Goal: Entertainment & Leisure: Consume media (video, audio)

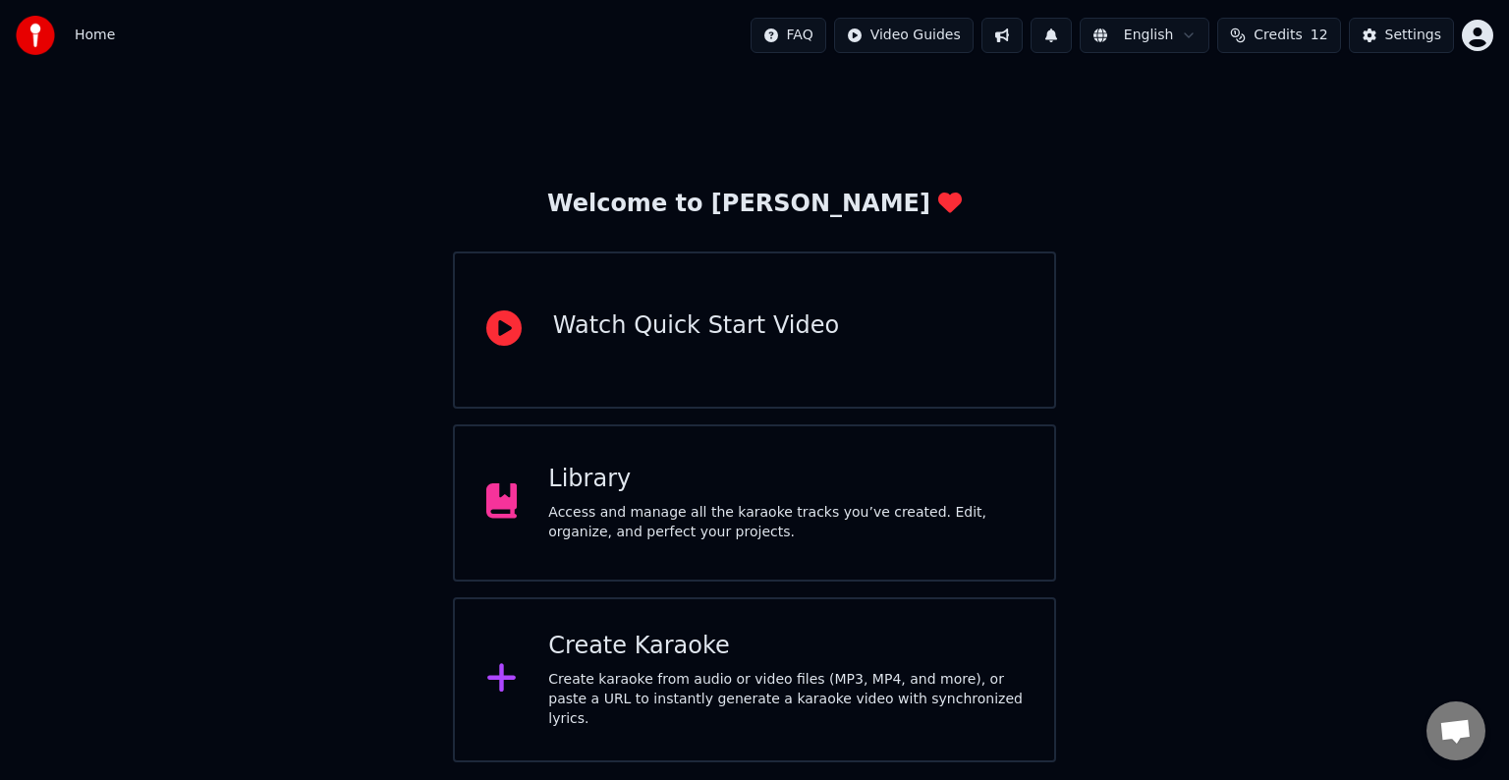
click at [865, 459] on div "Library Access and manage all the karaoke tracks you’ve created. Edit, organize…" at bounding box center [754, 502] width 603 height 157
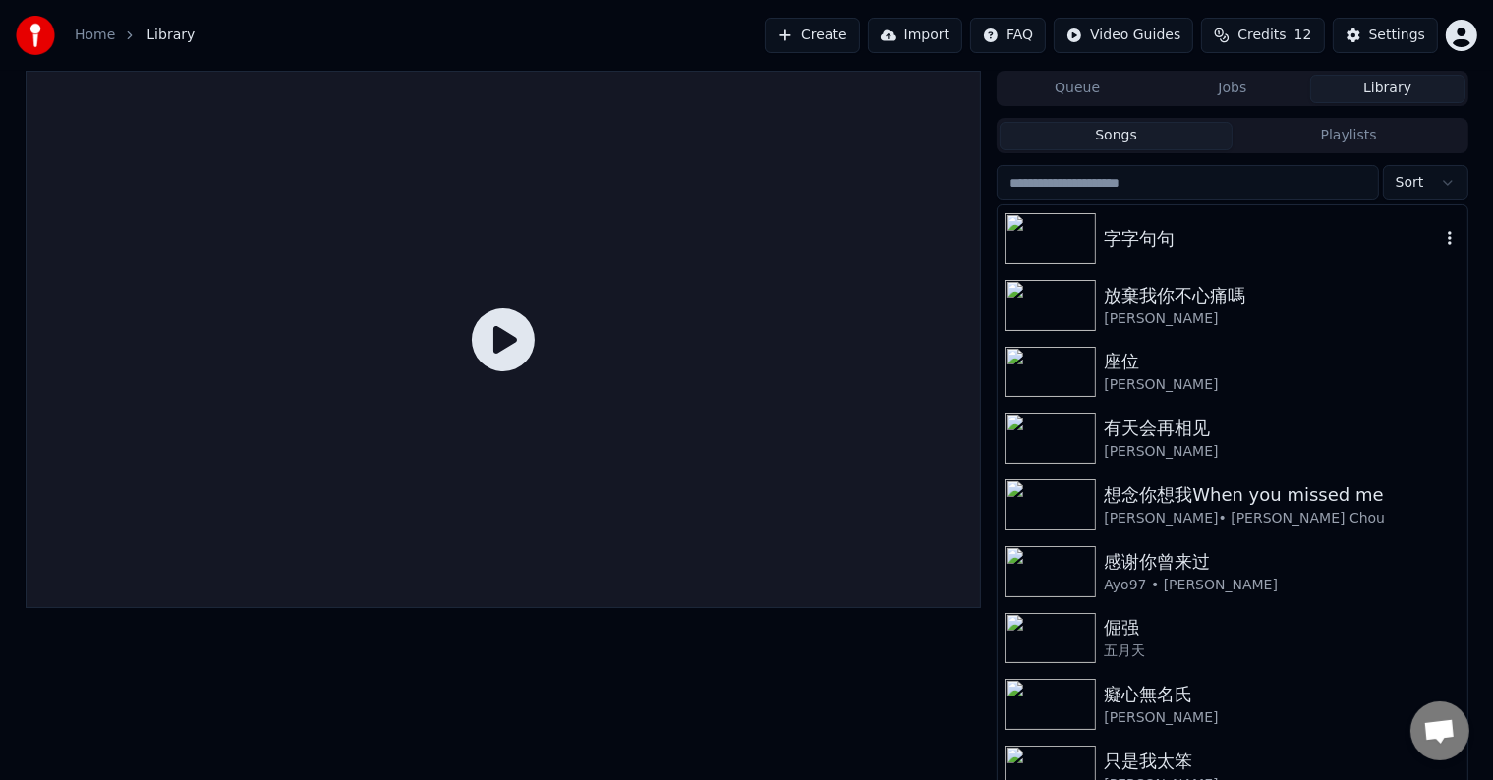
click at [1439, 236] on icon "button" at bounding box center [1449, 238] width 20 height 16
click at [1147, 236] on div "字字句句" at bounding box center [1270, 239] width 335 height 28
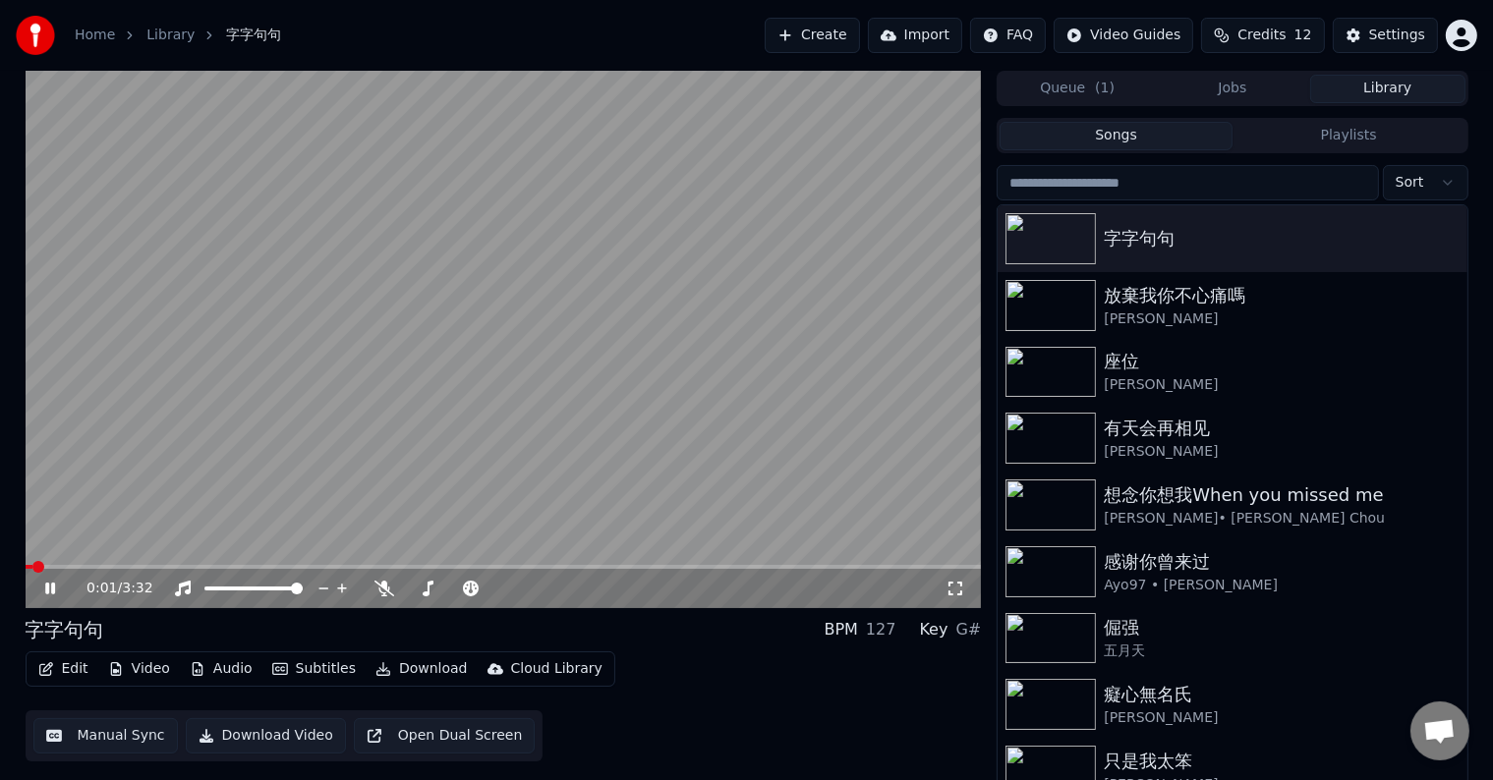
click at [66, 668] on button "Edit" at bounding box center [63, 669] width 66 height 28
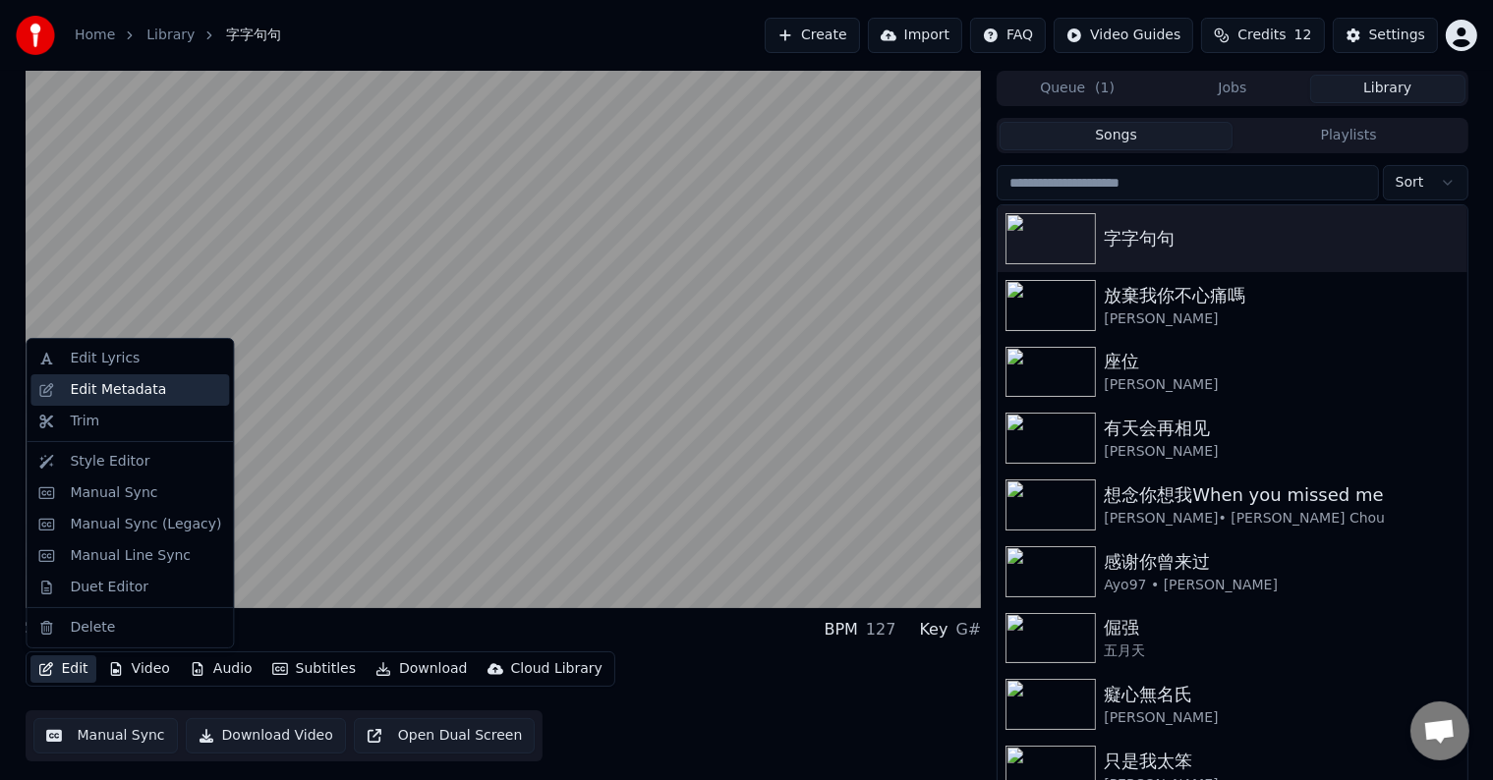
click at [112, 397] on div "Edit Metadata" at bounding box center [118, 390] width 96 height 20
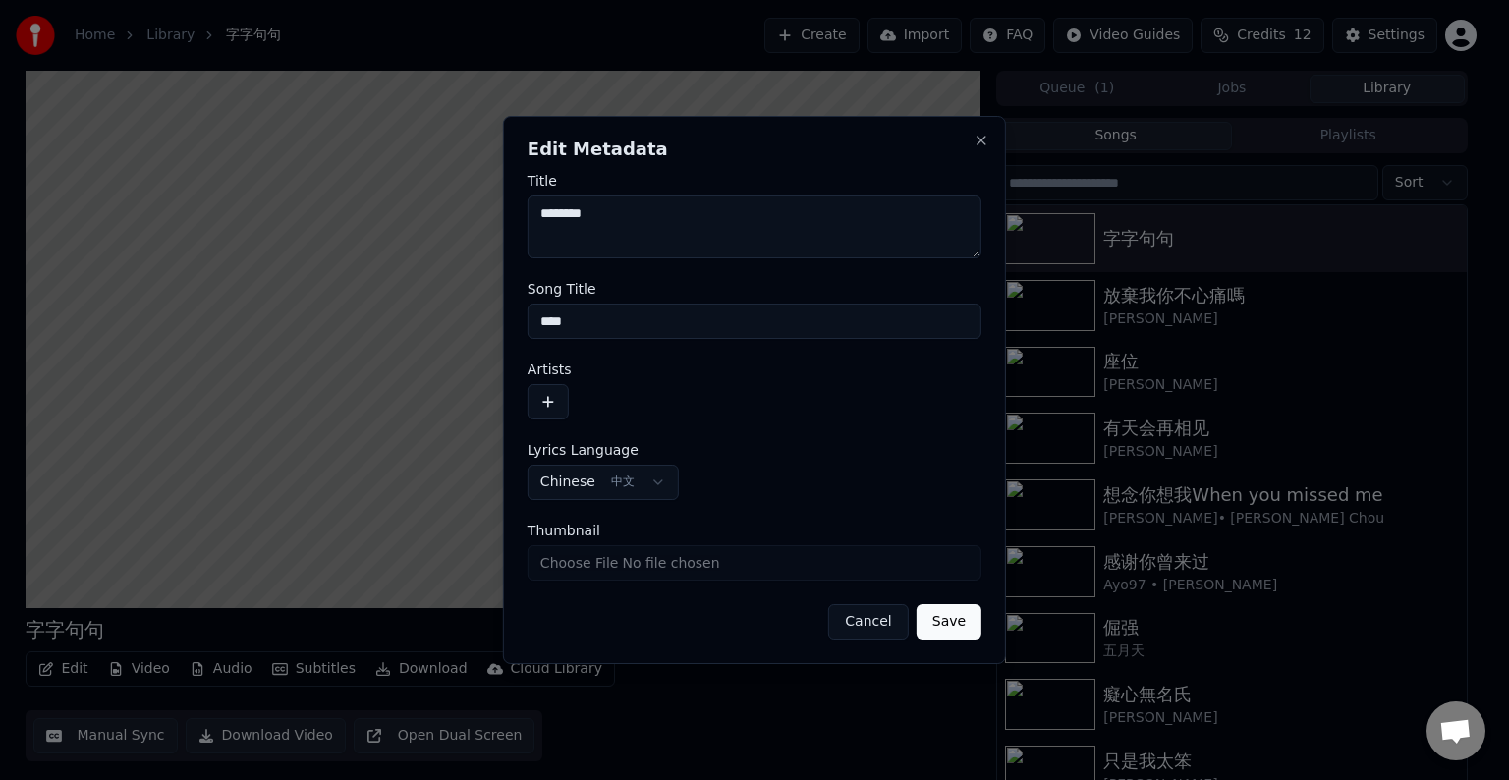
click at [603, 322] on input "****" at bounding box center [755, 321] width 454 height 35
type input "**********"
click at [943, 621] on button "Save" at bounding box center [949, 621] width 65 height 35
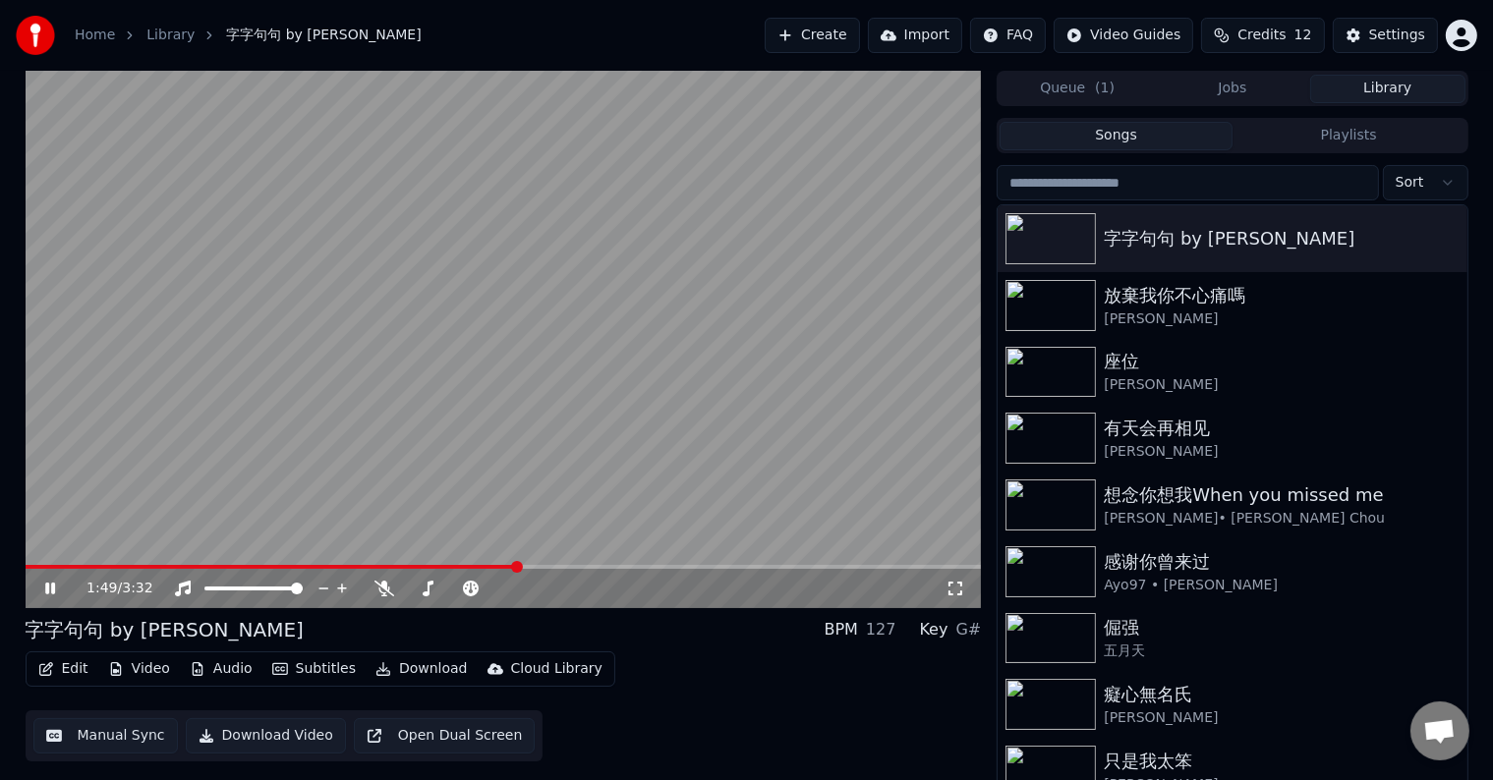
drag, startPoint x: 951, startPoint y: 591, endPoint x: 951, endPoint y: 612, distance: 21.6
click at [951, 590] on icon at bounding box center [955, 589] width 20 height 16
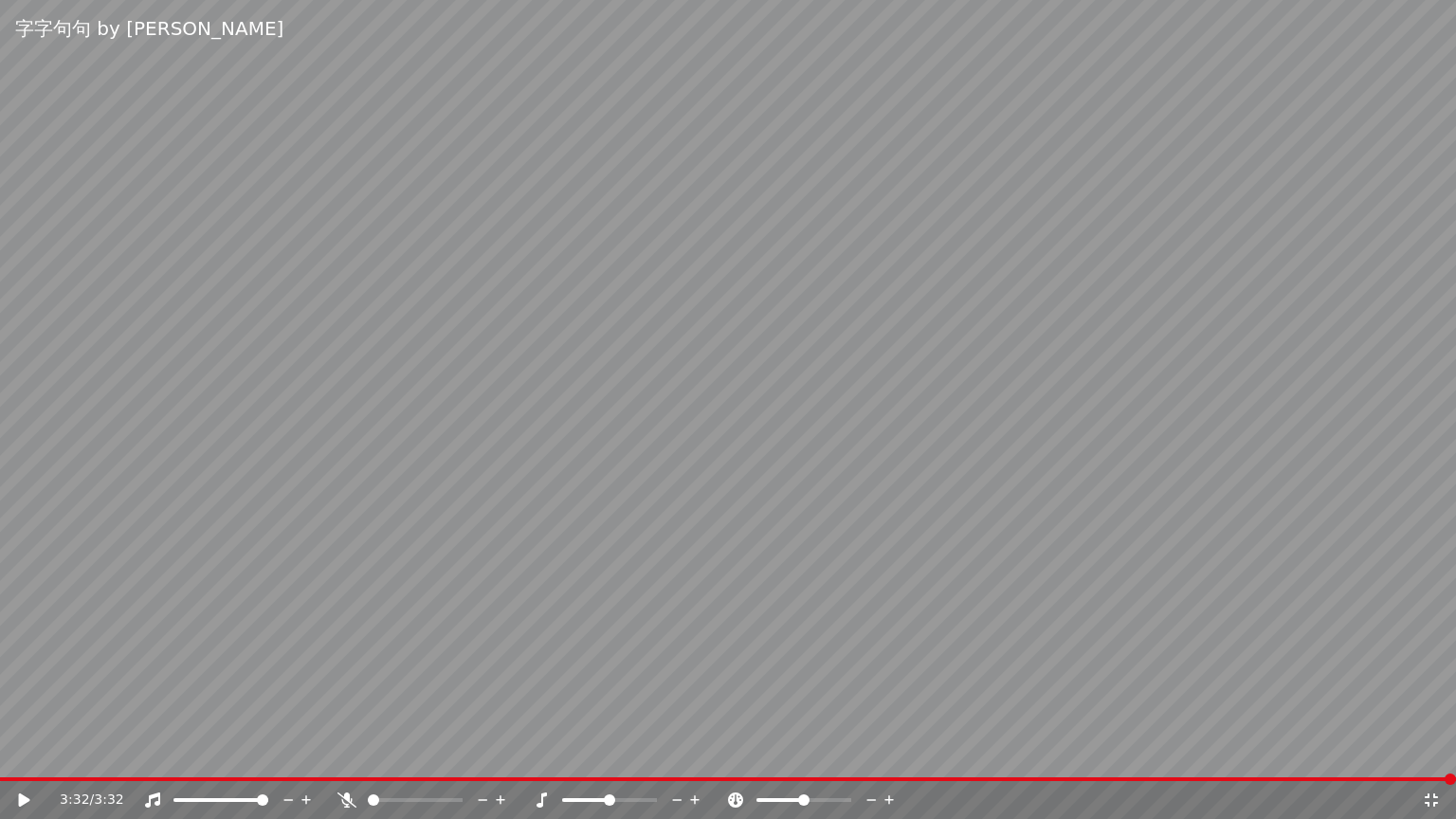
click at [3, 751] on span at bounding box center [728, 779] width 1456 height 4
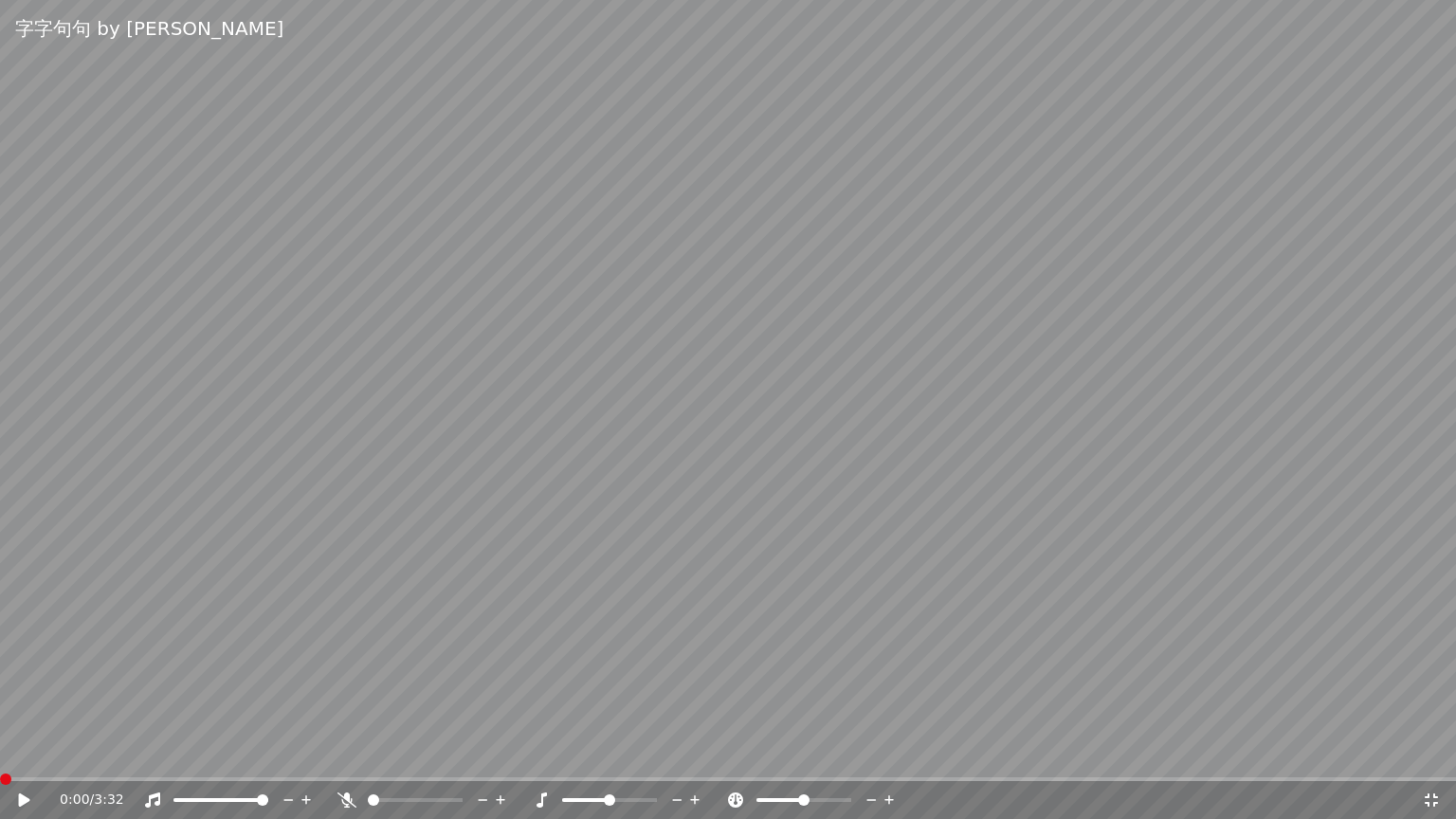
click at [19, 751] on icon at bounding box center [25, 800] width 12 height 14
click at [4, 751] on span at bounding box center [286, 779] width 571 height 4
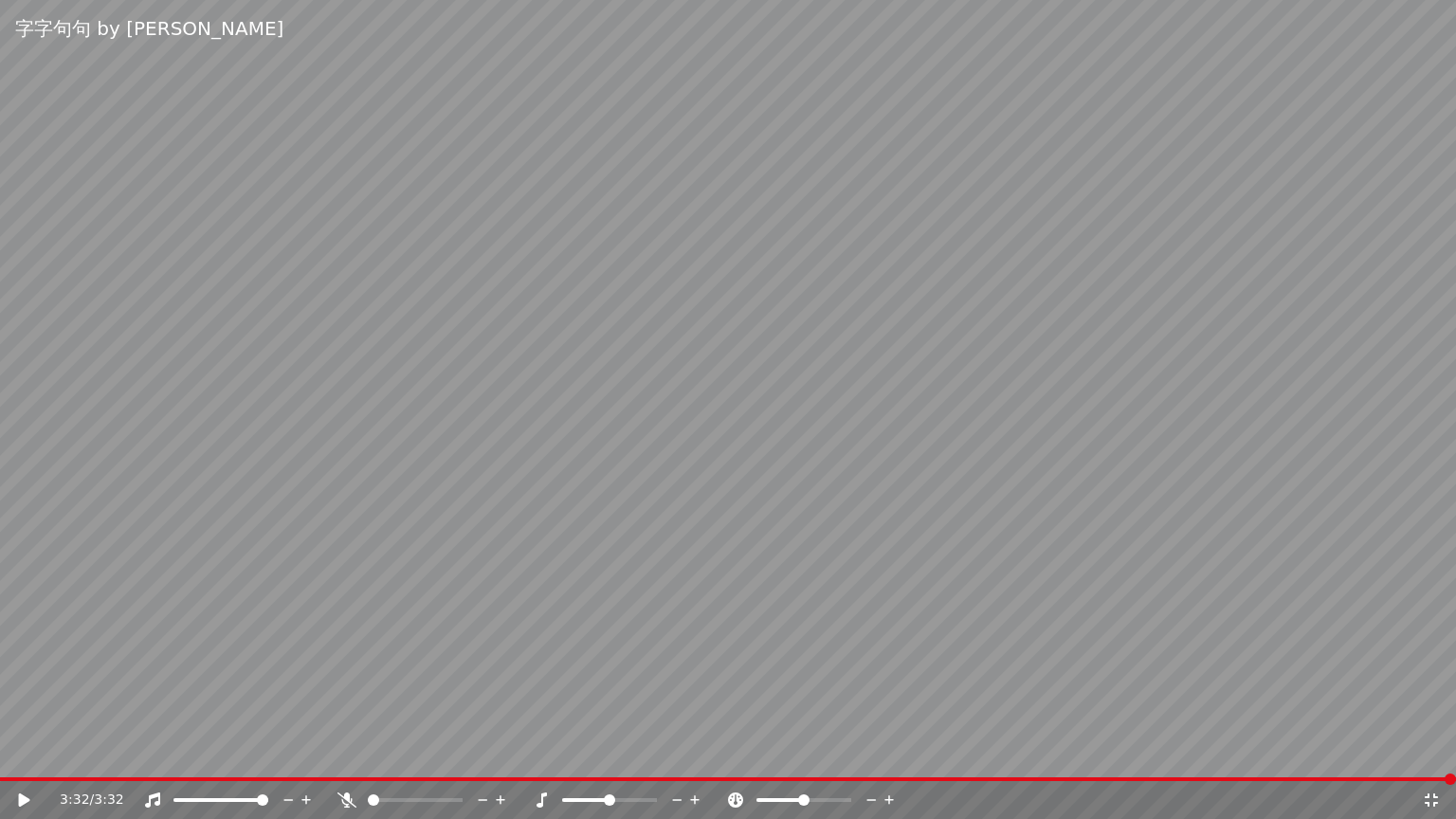
click at [22, 751] on icon at bounding box center [25, 800] width 12 height 14
click at [1, 751] on span at bounding box center [647, 779] width 1296 height 4
click at [22, 751] on icon at bounding box center [25, 800] width 12 height 14
click at [25, 751] on icon at bounding box center [25, 800] width 12 height 14
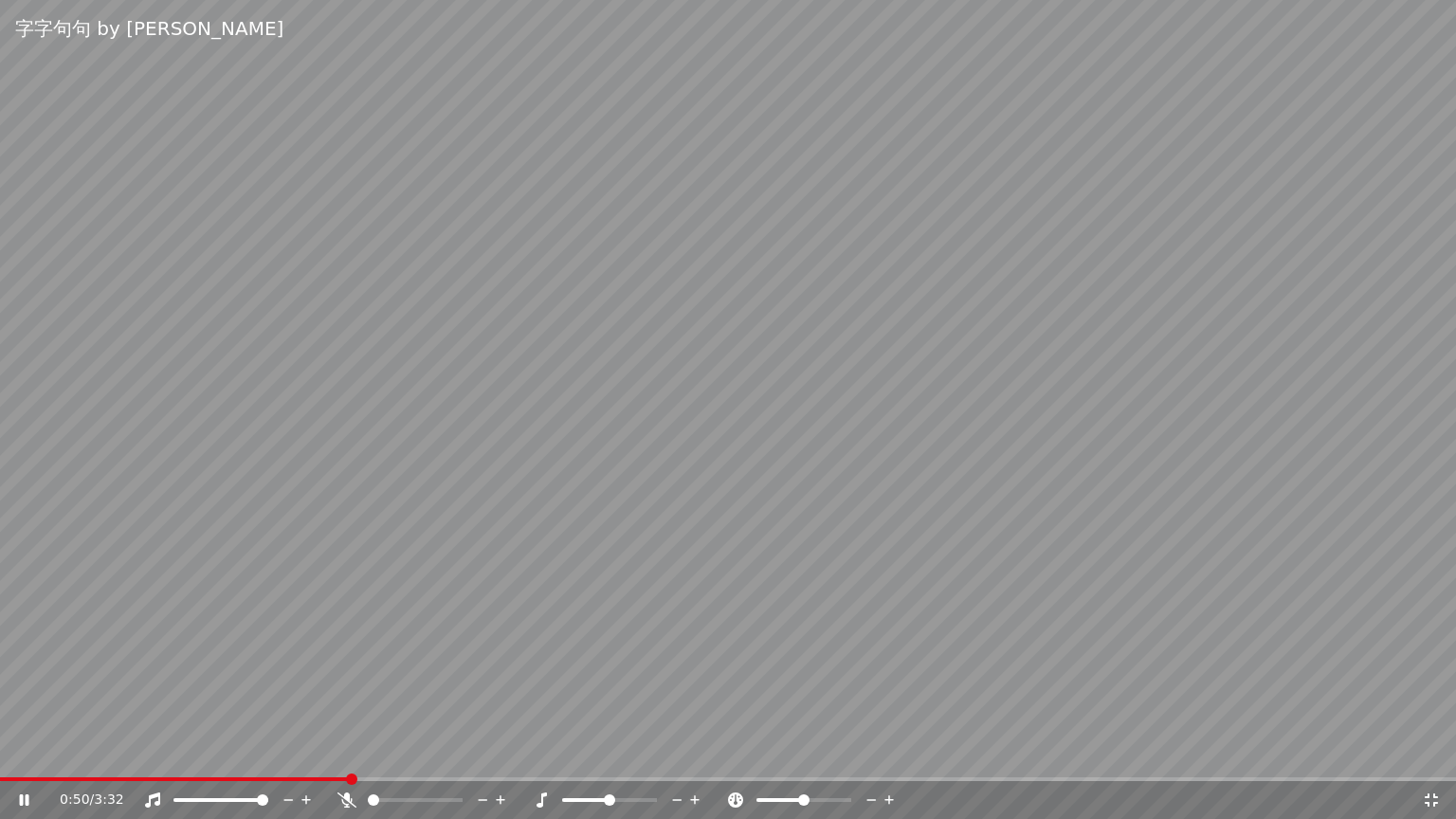
click at [4, 751] on span at bounding box center [175, 779] width 349 height 4
click at [6, 751] on span at bounding box center [81, 779] width 163 height 4
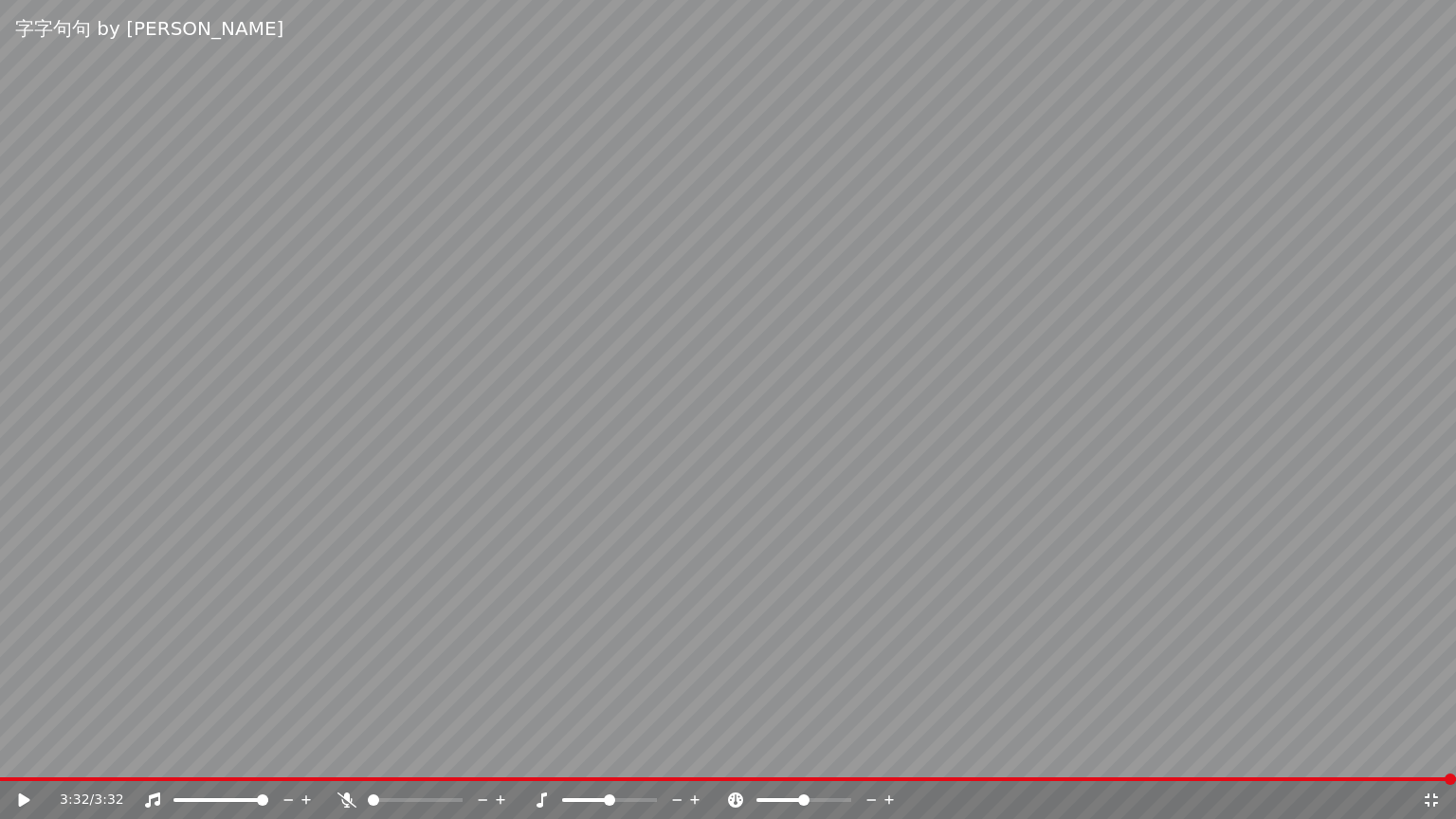
click at [25, 751] on icon at bounding box center [25, 800] width 12 height 14
click at [1438, 751] on icon at bounding box center [1432, 800] width 19 height 15
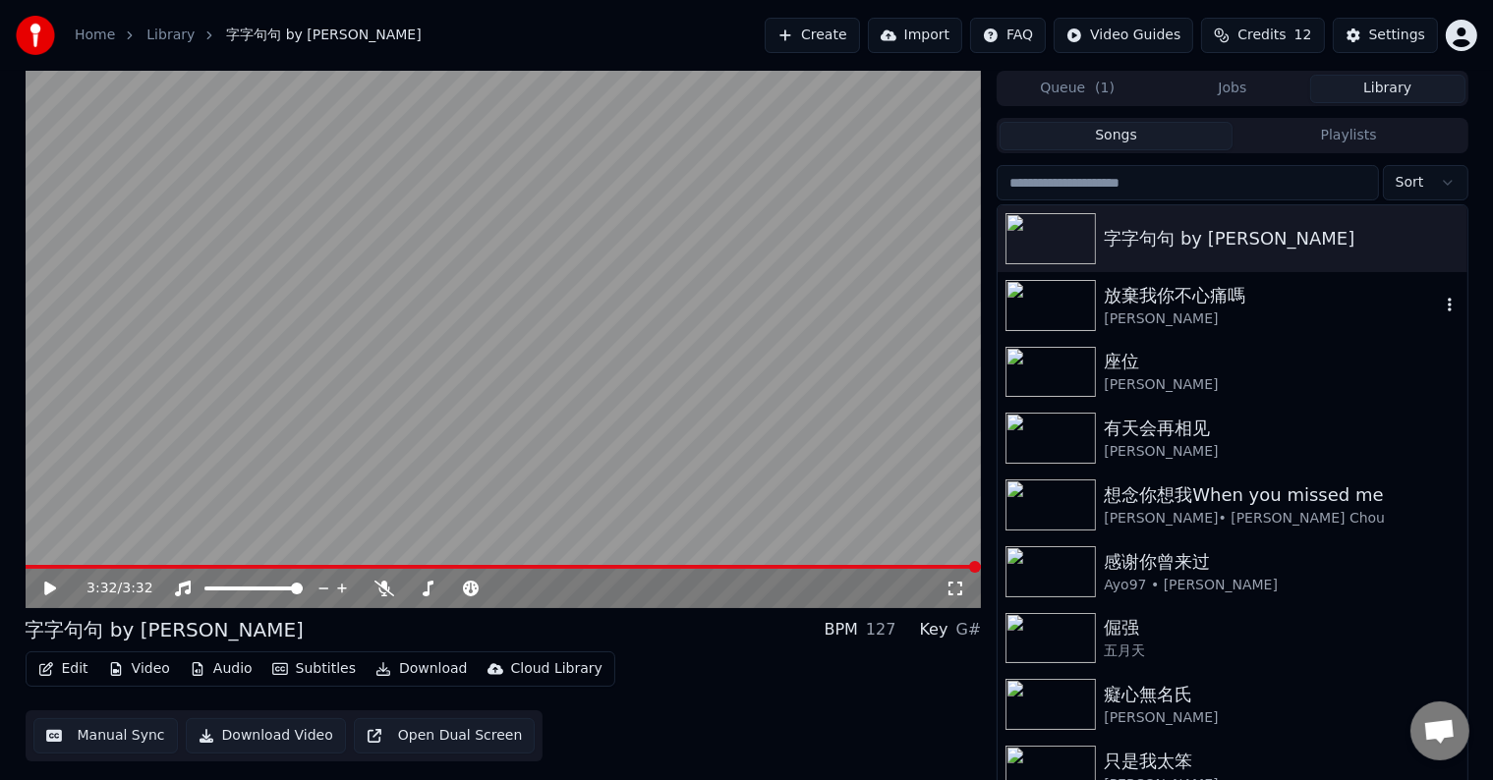
click at [1046, 299] on img at bounding box center [1050, 305] width 90 height 51
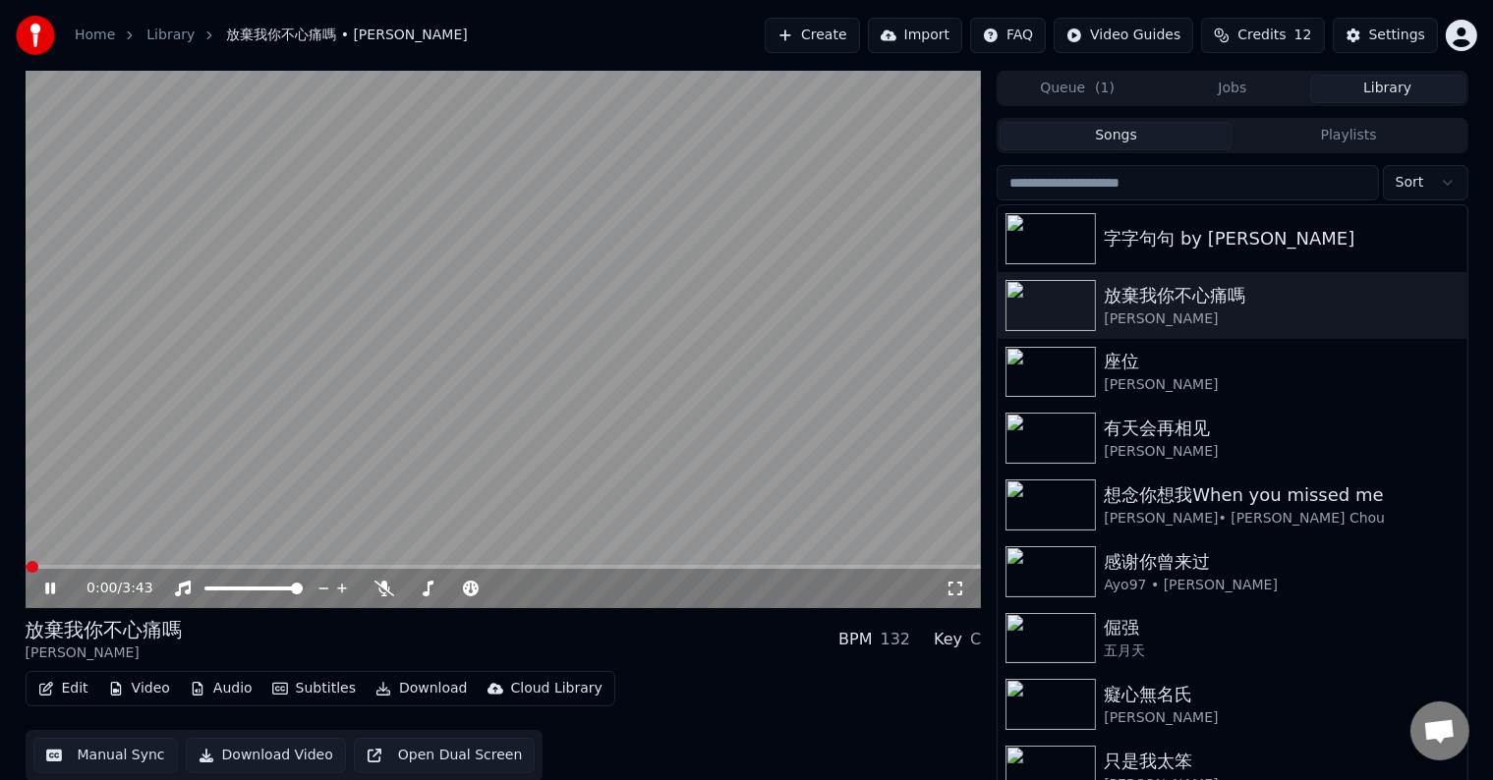
click at [947, 590] on icon at bounding box center [955, 589] width 20 height 16
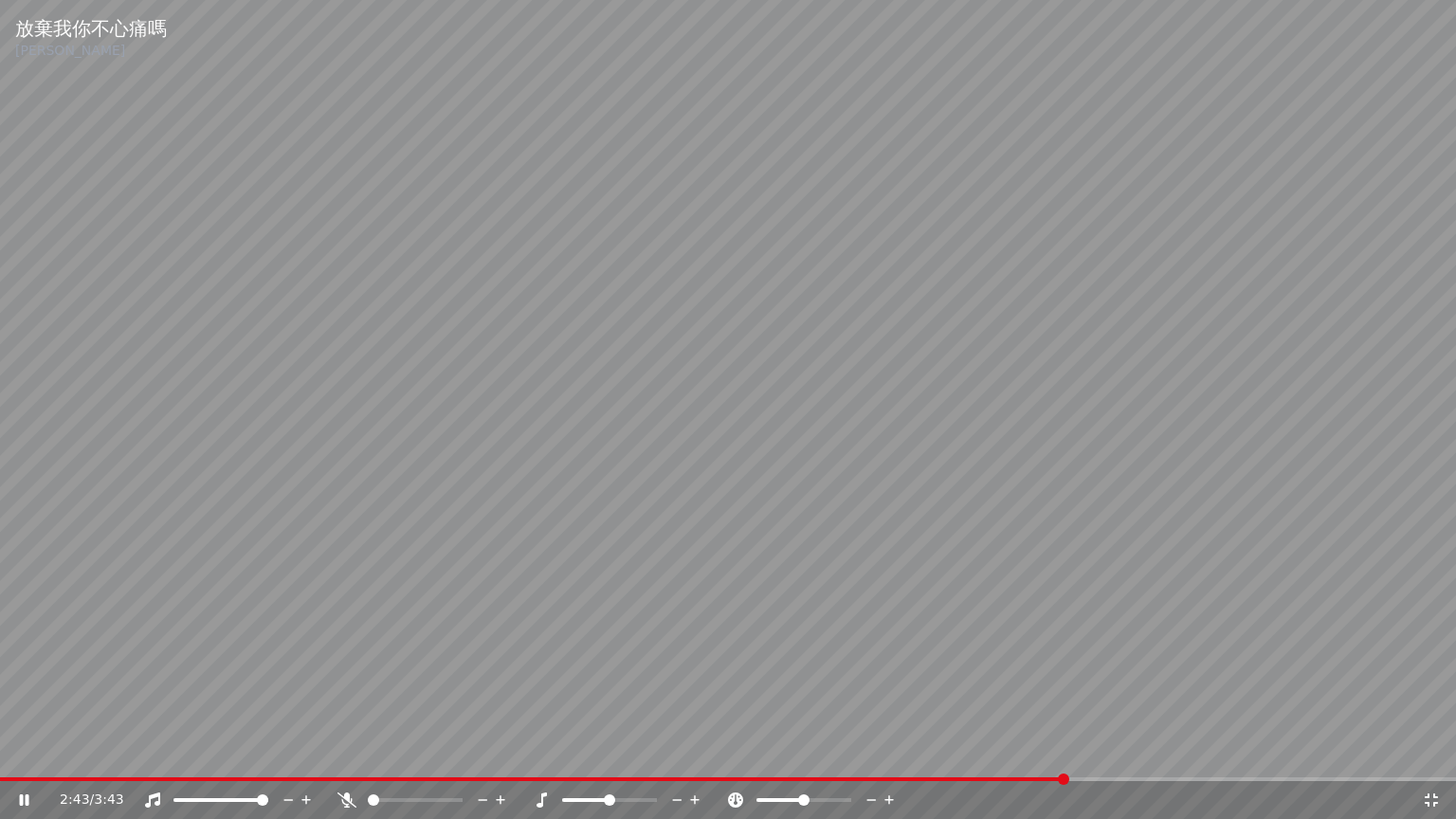
click at [936, 408] on video at bounding box center [728, 409] width 1456 height 819
click at [1433, 751] on icon at bounding box center [1432, 800] width 19 height 15
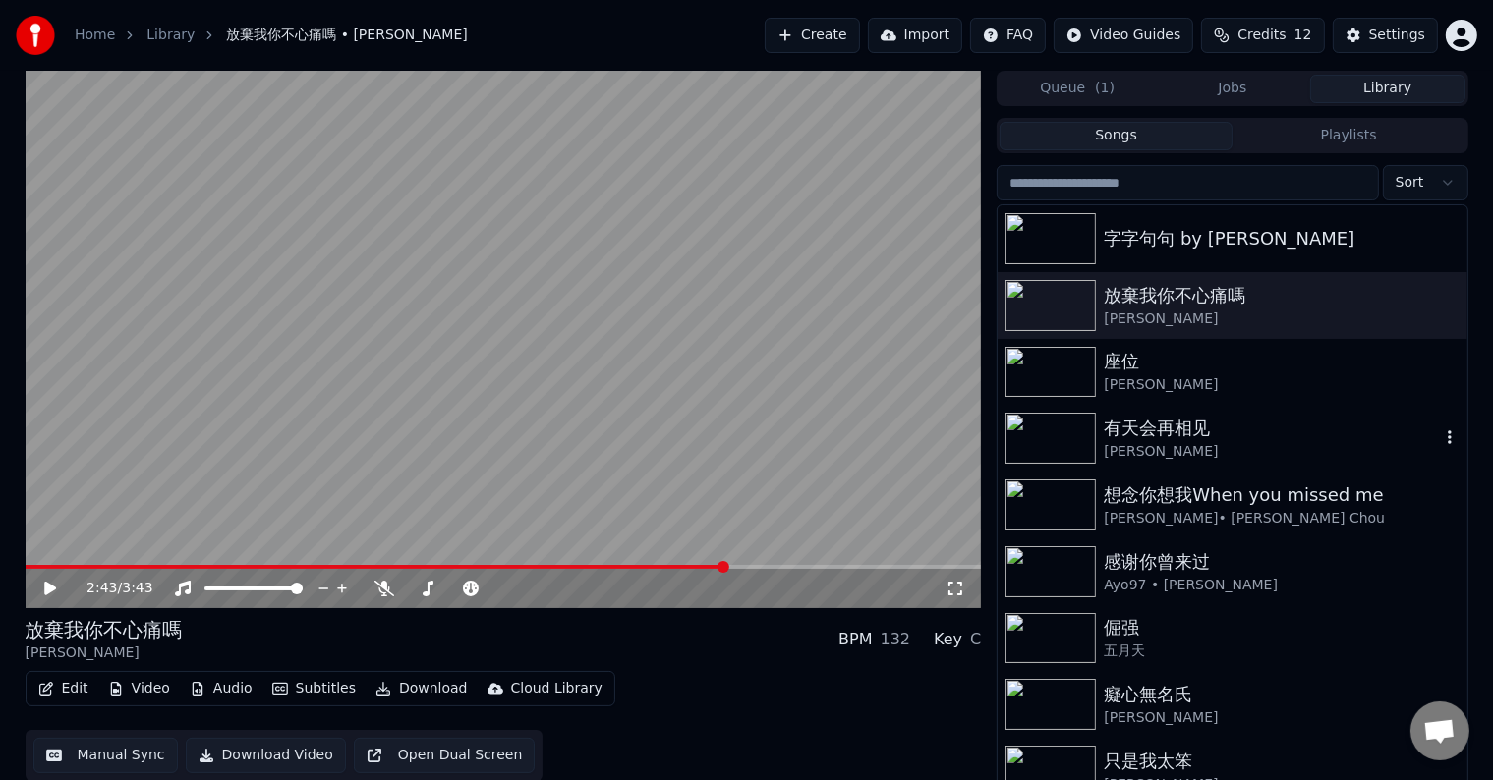
click at [1048, 445] on img at bounding box center [1050, 438] width 90 height 51
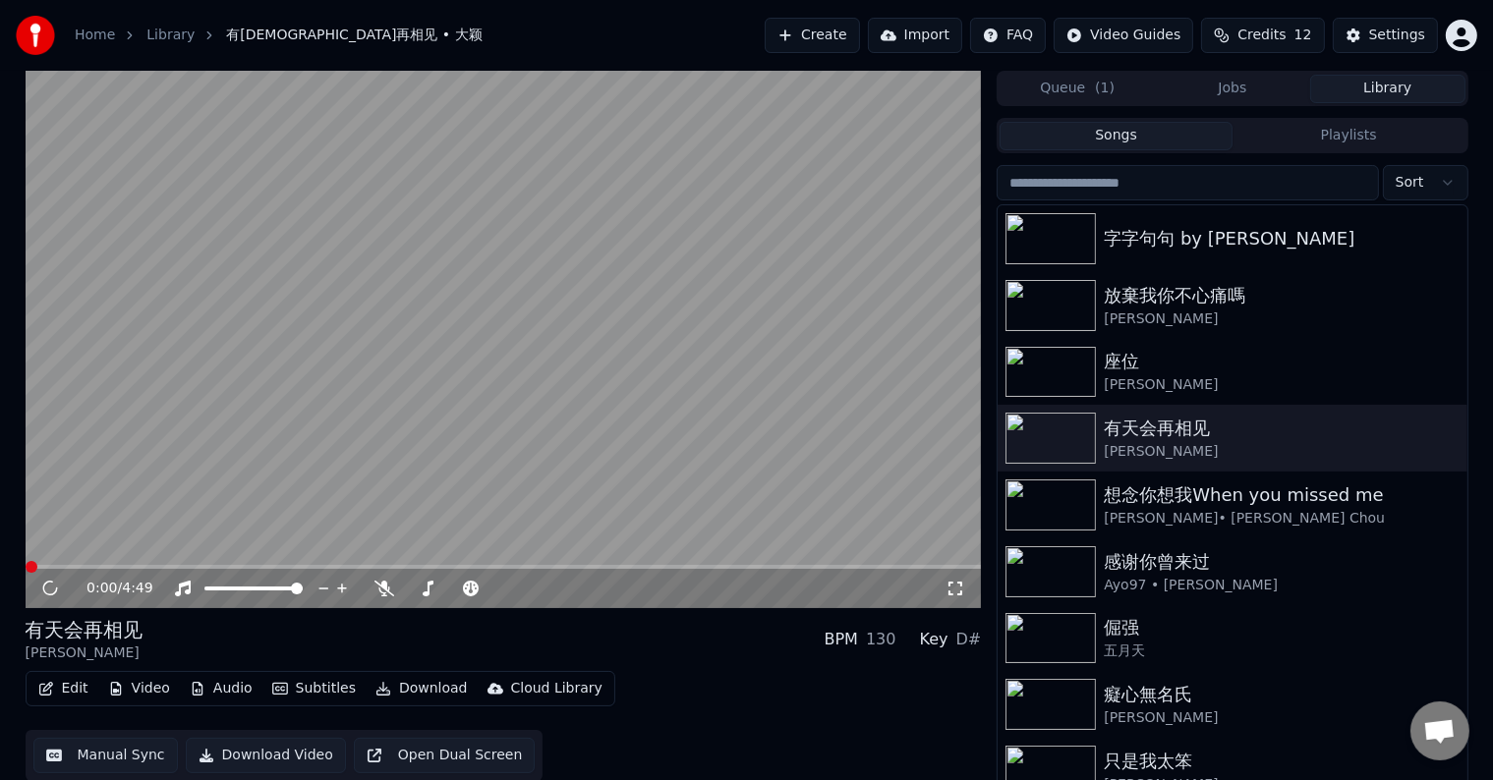
click at [954, 588] on icon at bounding box center [955, 589] width 20 height 16
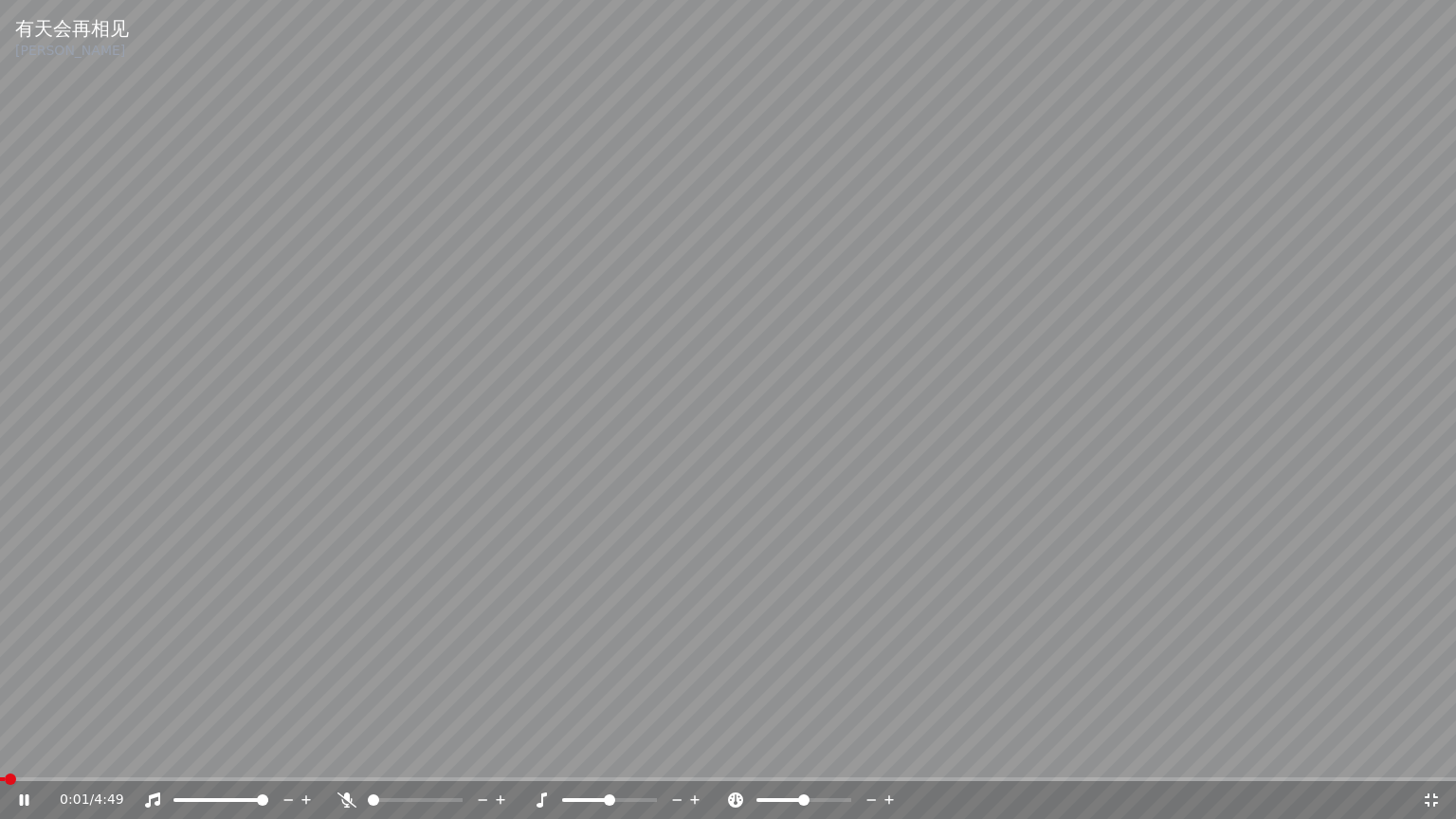
click at [4, 751] on span at bounding box center [2, 779] width 5 height 4
click at [33, 751] on span at bounding box center [728, 779] width 1456 height 4
click at [57, 751] on span at bounding box center [728, 779] width 1456 height 4
click at [2, 751] on span at bounding box center [6, 779] width 12 height 12
click at [1436, 751] on div "0:02 / 4:49" at bounding box center [728, 800] width 1442 height 19
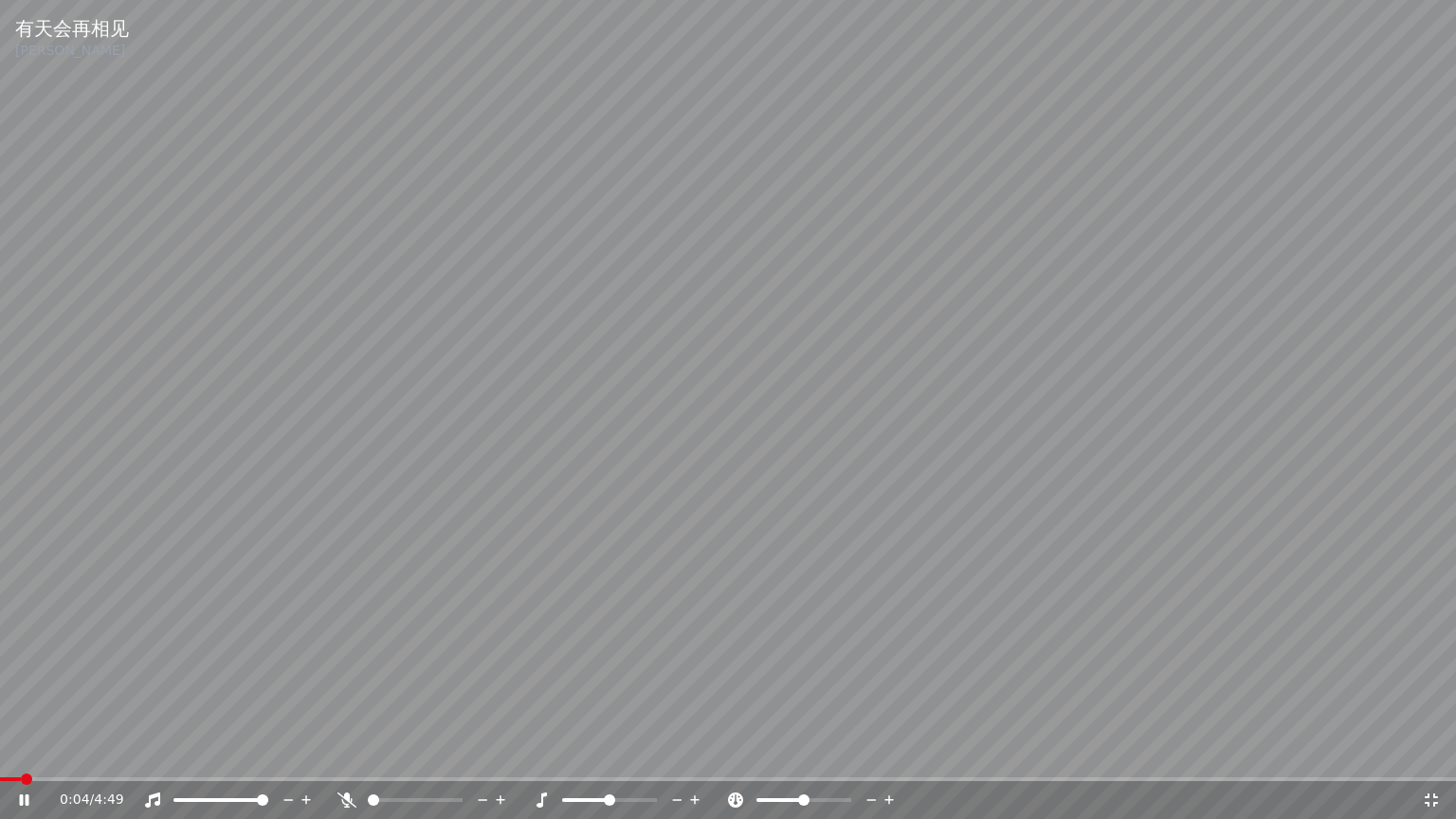
click at [1428, 751] on icon at bounding box center [1432, 800] width 19 height 15
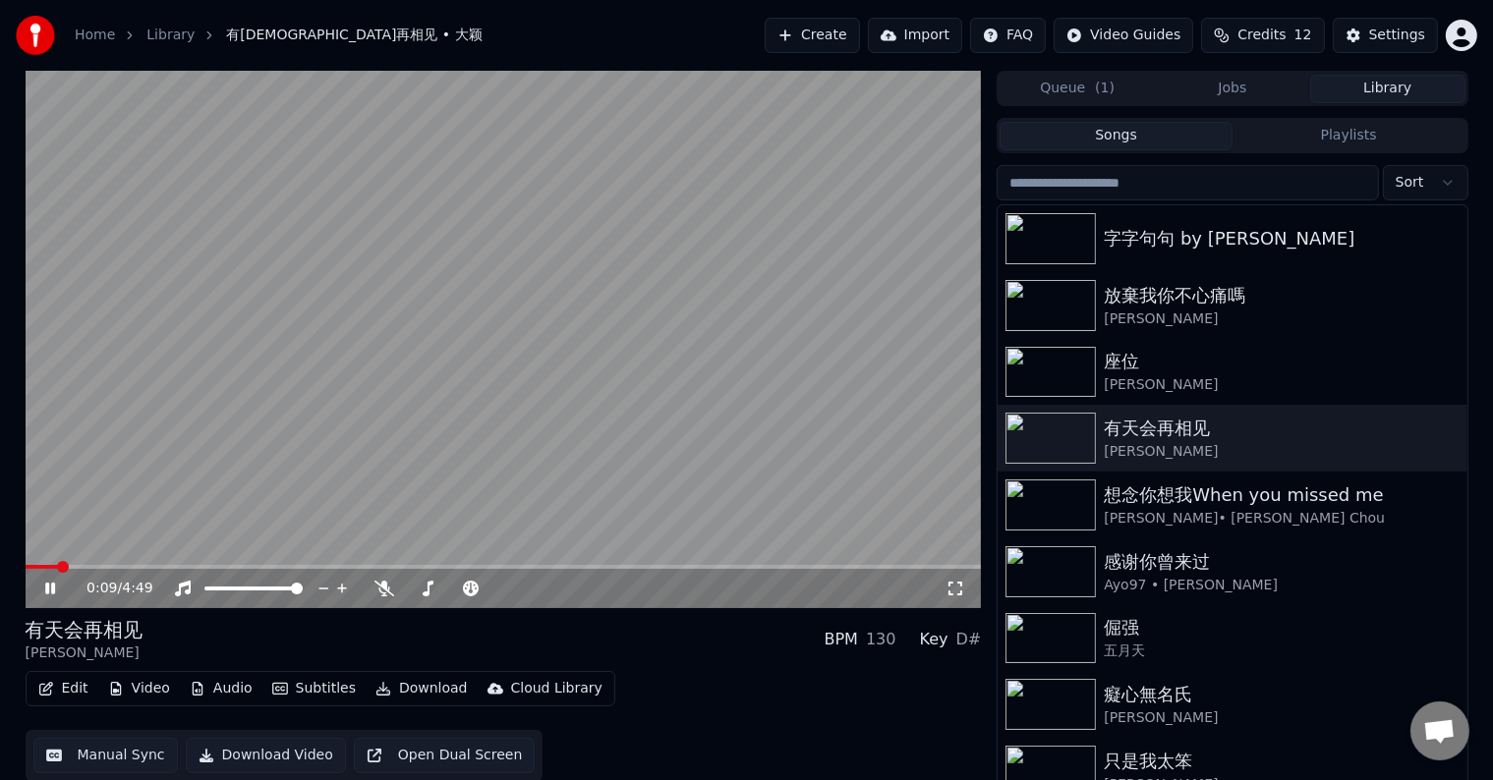
click at [78, 566] on span at bounding box center [504, 567] width 956 height 4
click at [951, 583] on icon at bounding box center [955, 589] width 14 height 14
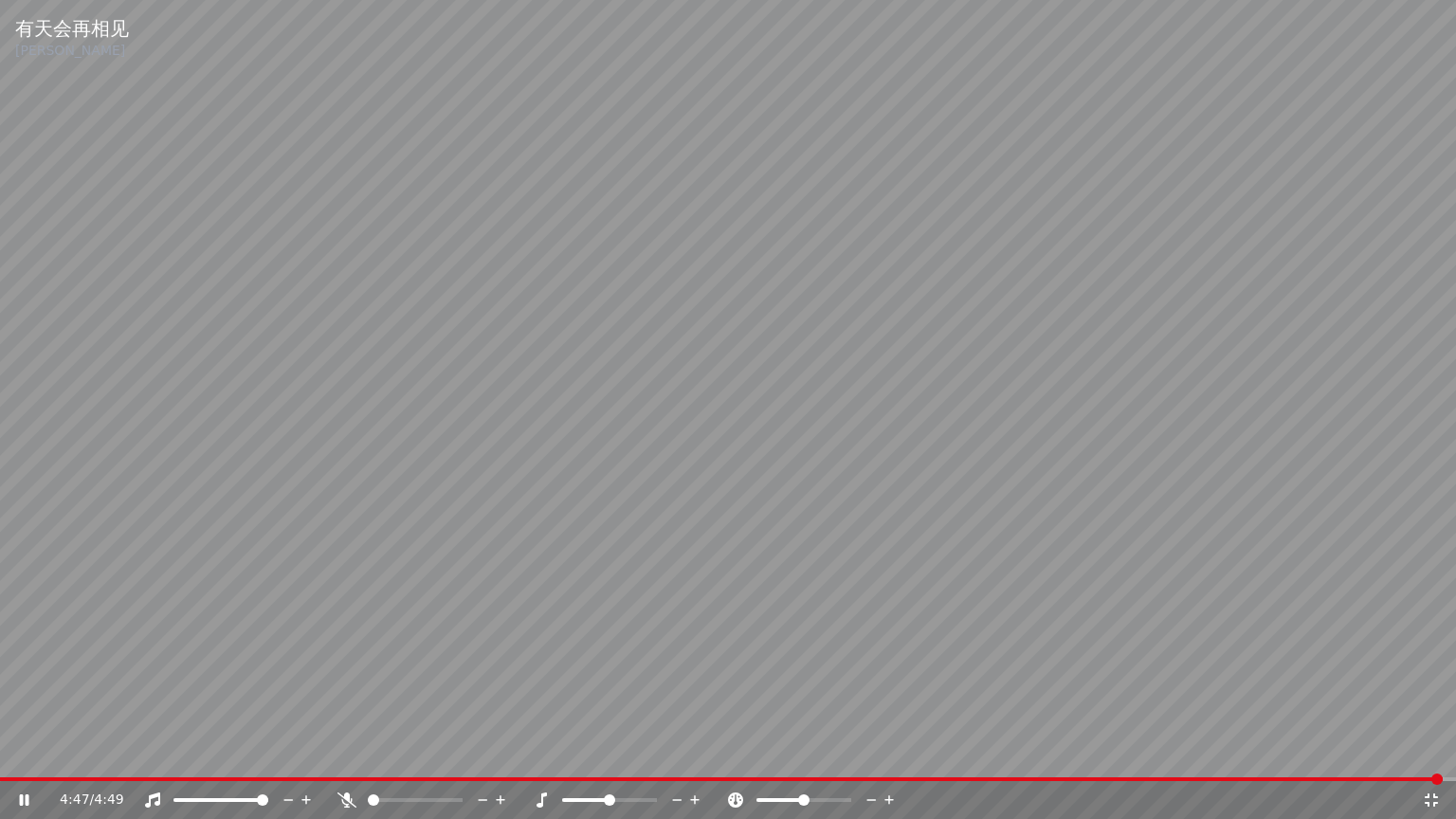
click at [1430, 751] on icon at bounding box center [1432, 800] width 19 height 15
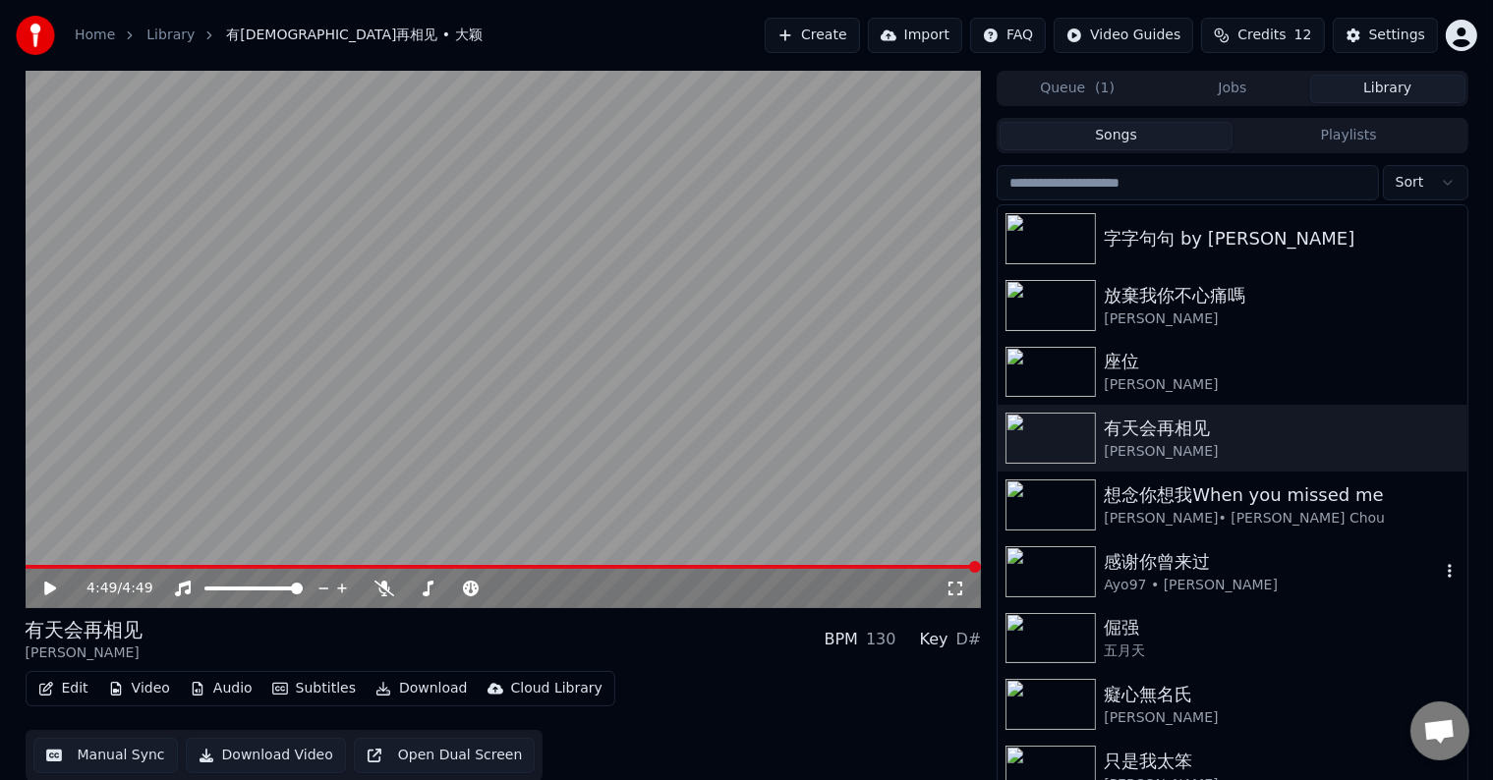
click at [1064, 571] on img at bounding box center [1050, 571] width 90 height 51
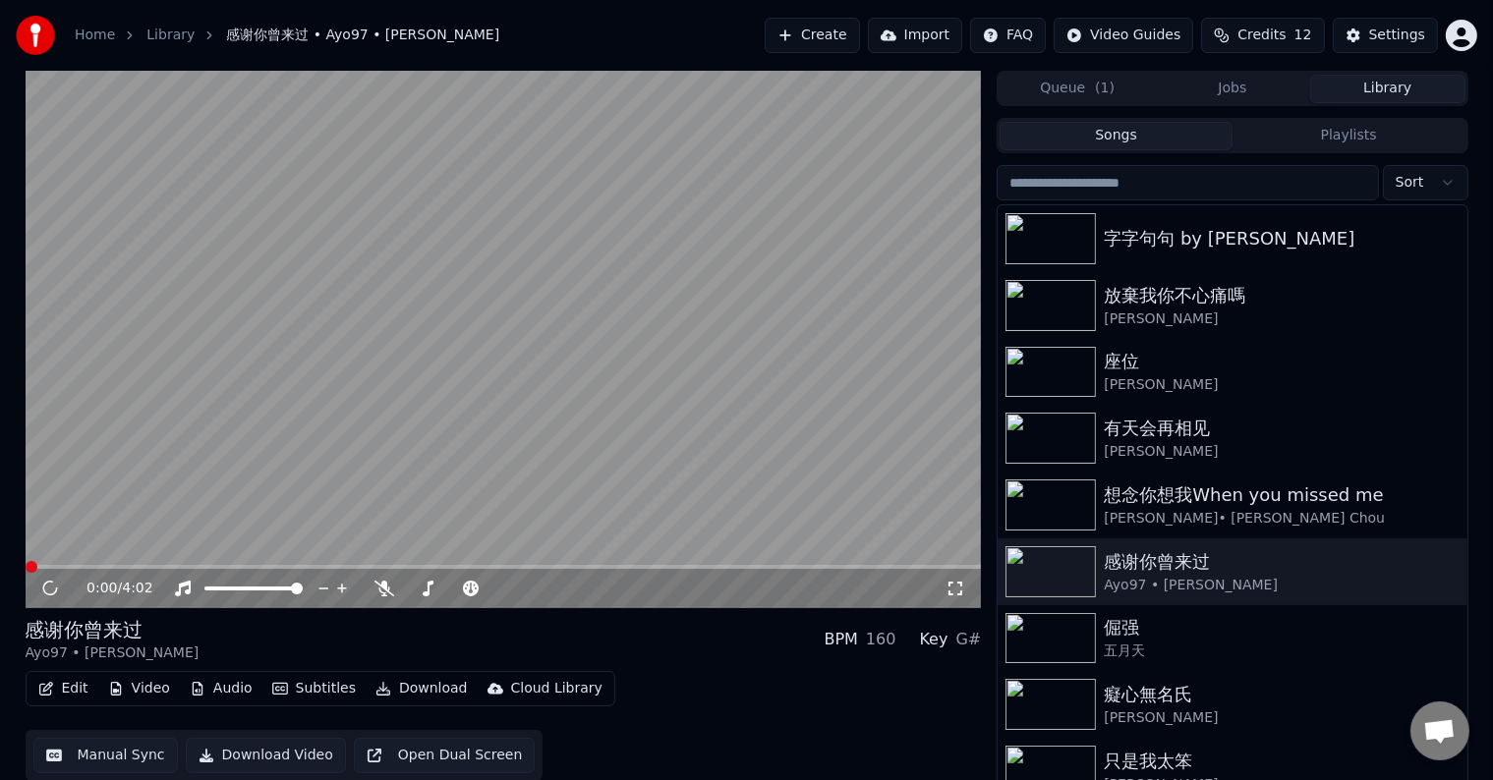
click at [948, 588] on icon at bounding box center [955, 589] width 20 height 16
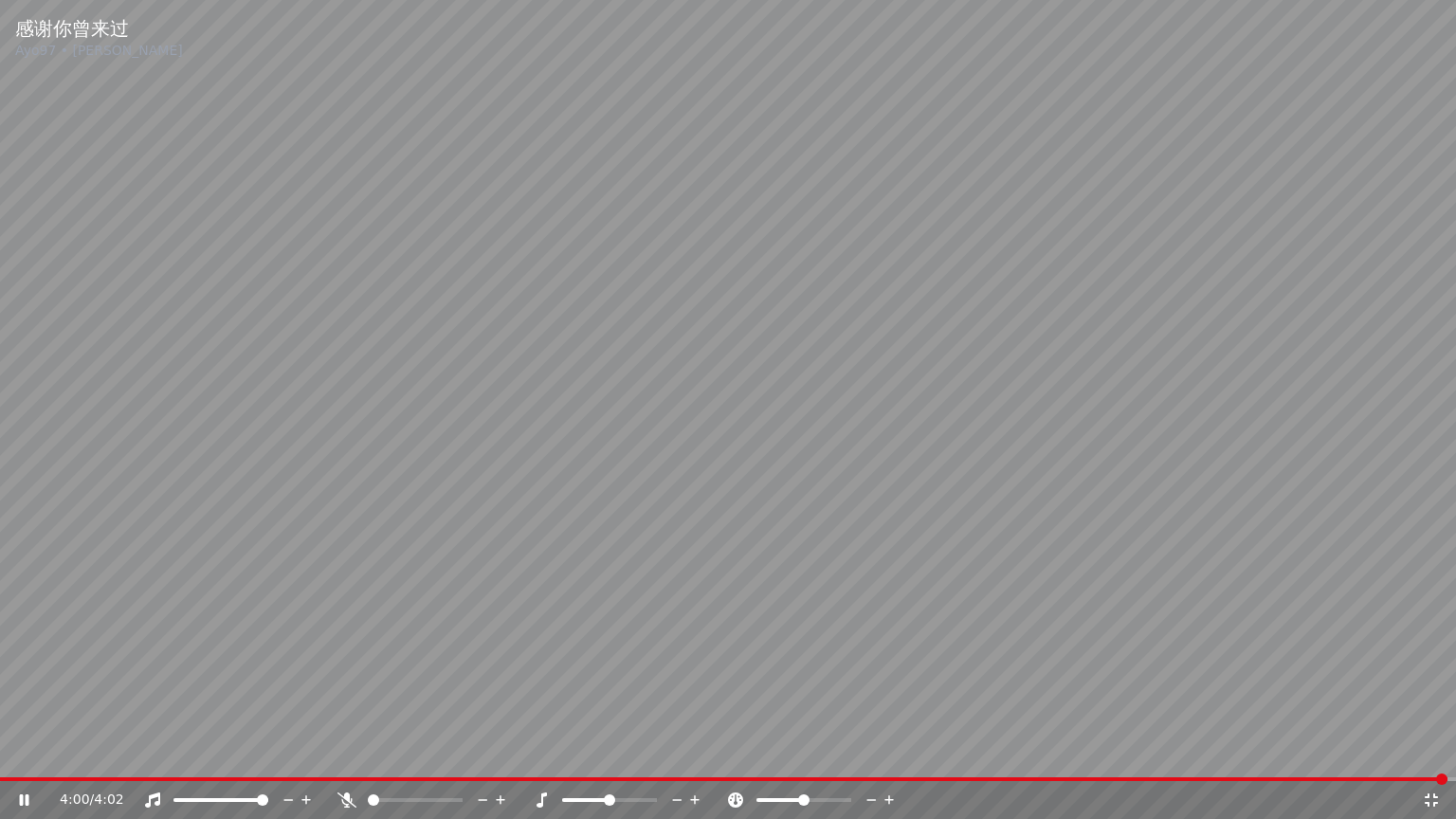
click at [1436, 751] on icon at bounding box center [1432, 800] width 14 height 14
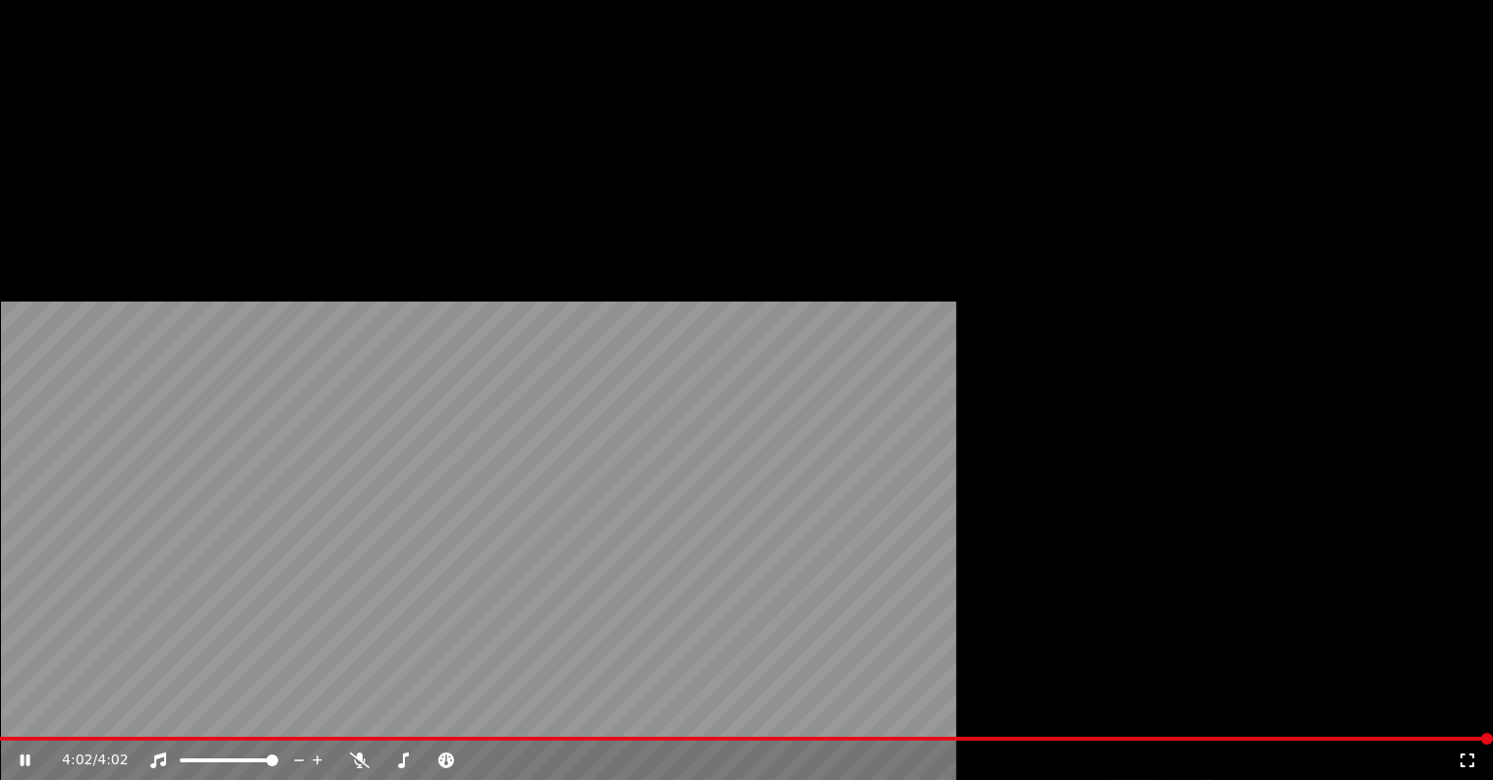
scroll to position [98, 0]
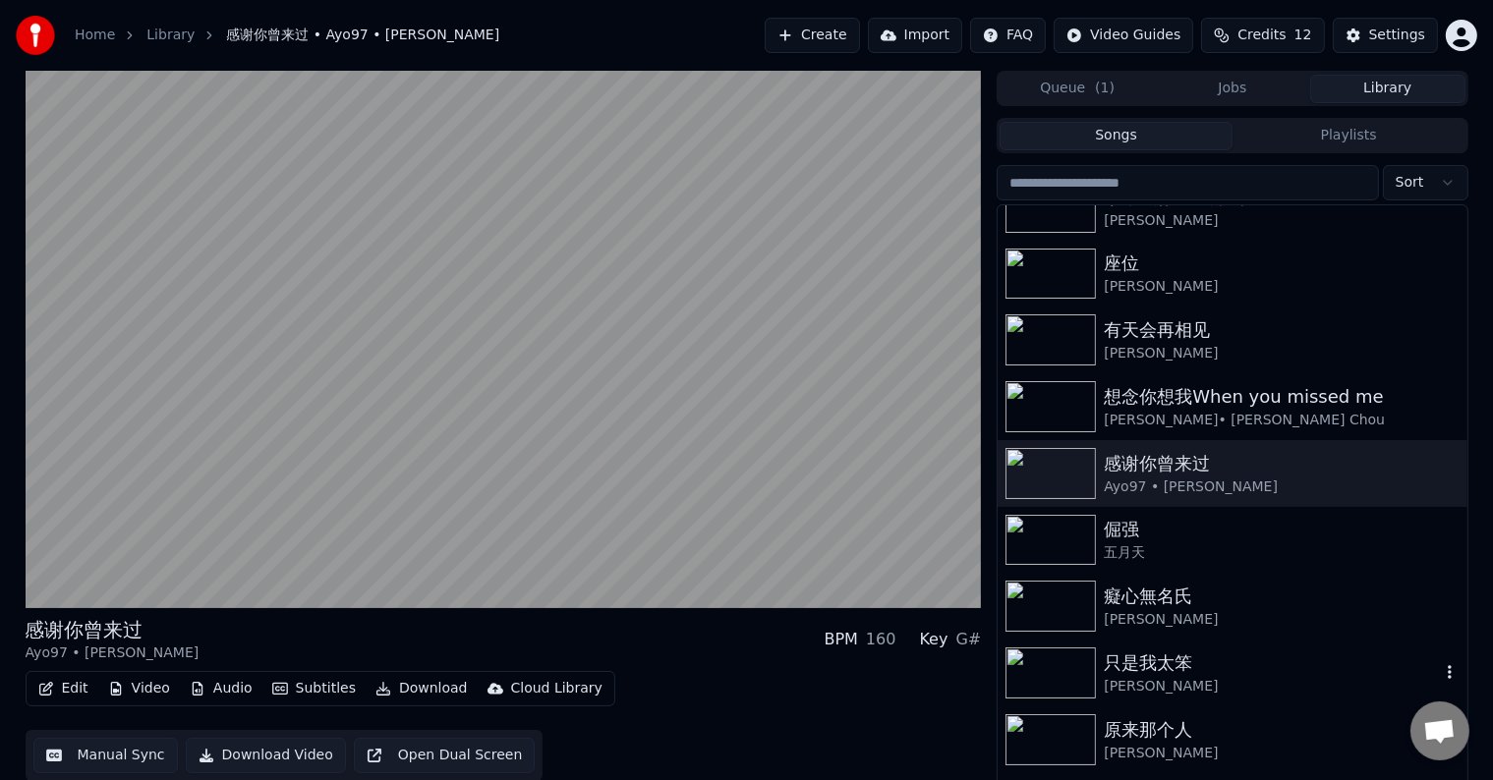
click at [1065, 661] on img at bounding box center [1050, 673] width 90 height 51
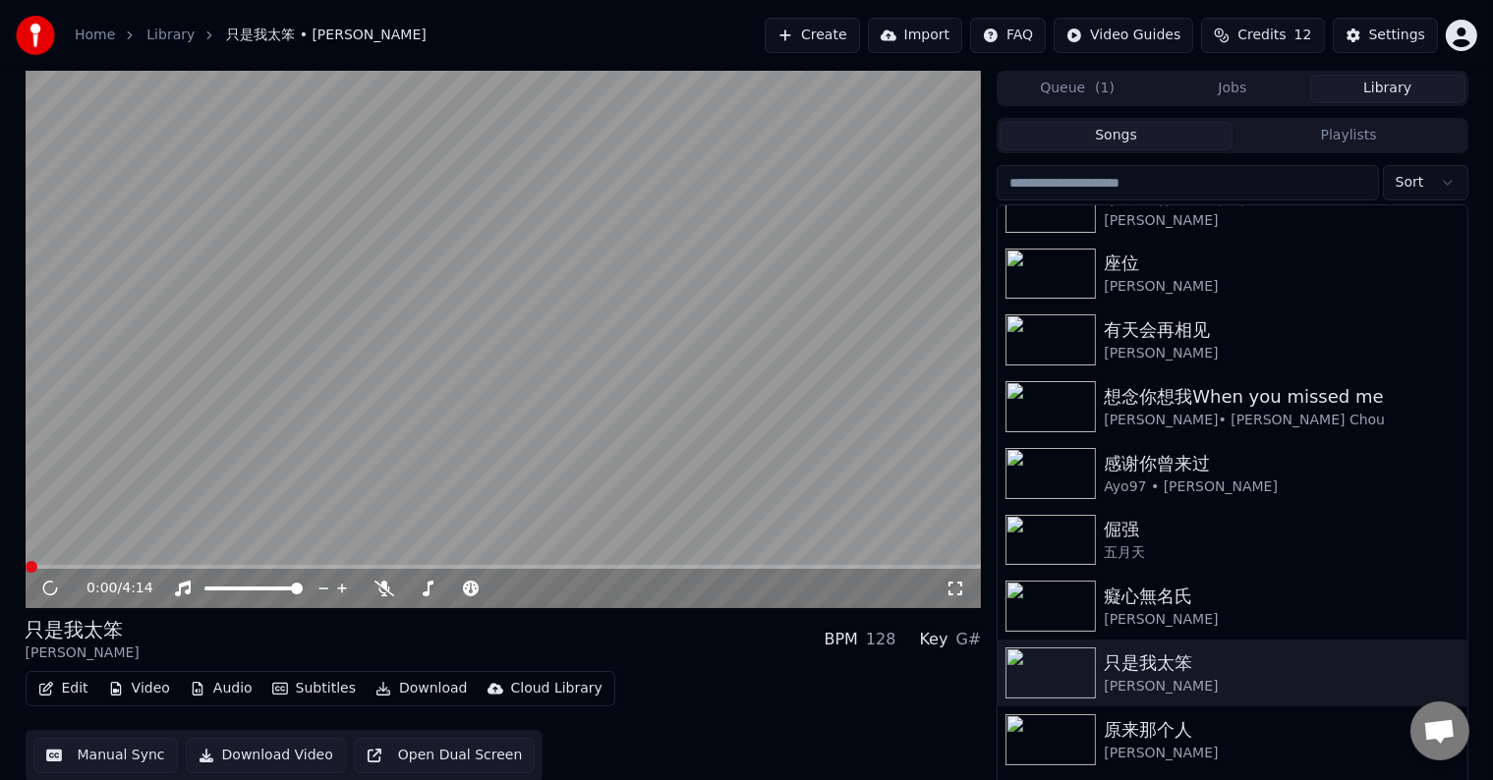
click at [962, 586] on icon at bounding box center [955, 589] width 14 height 14
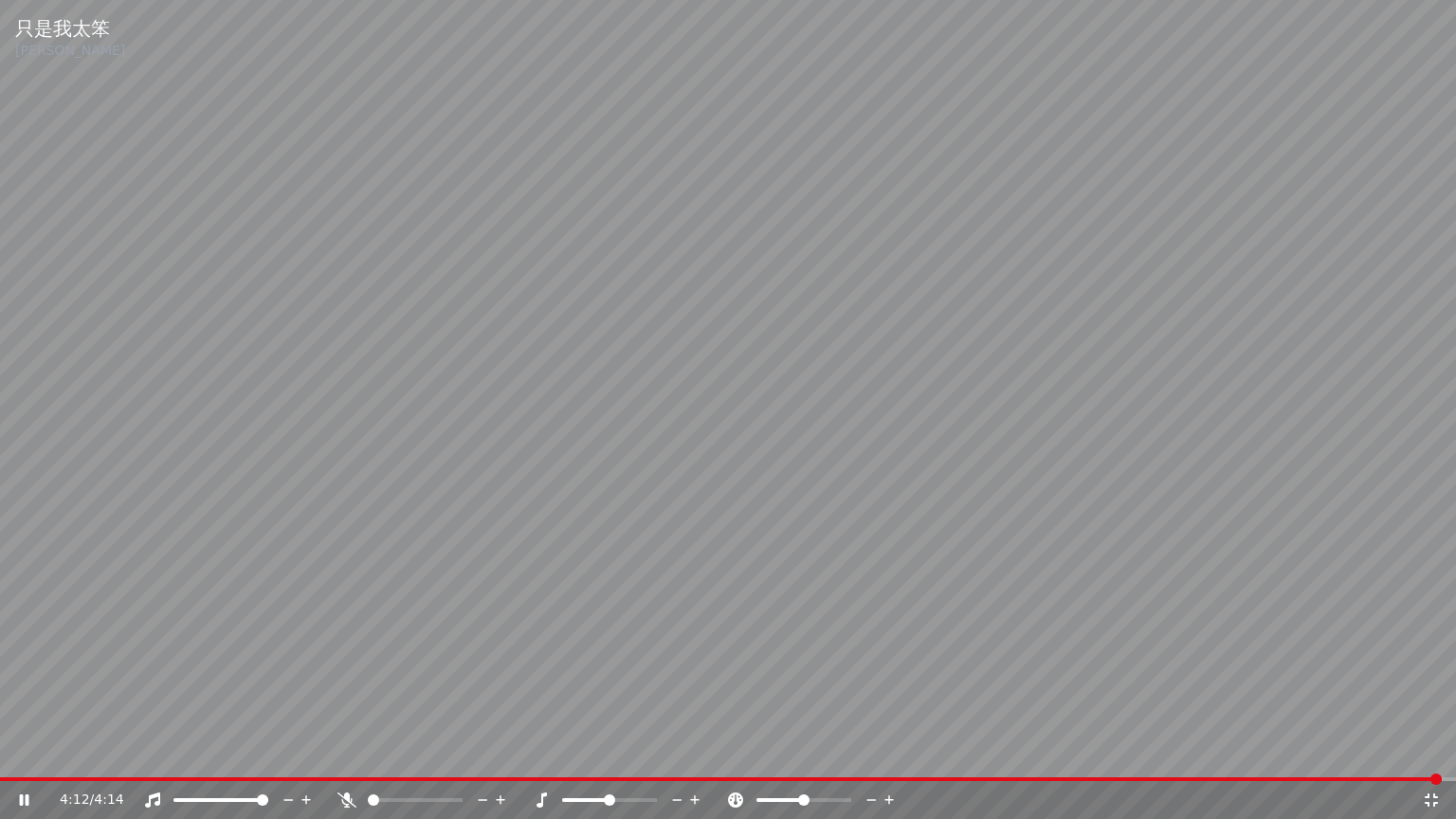
click at [1439, 751] on icon at bounding box center [1432, 800] width 19 height 15
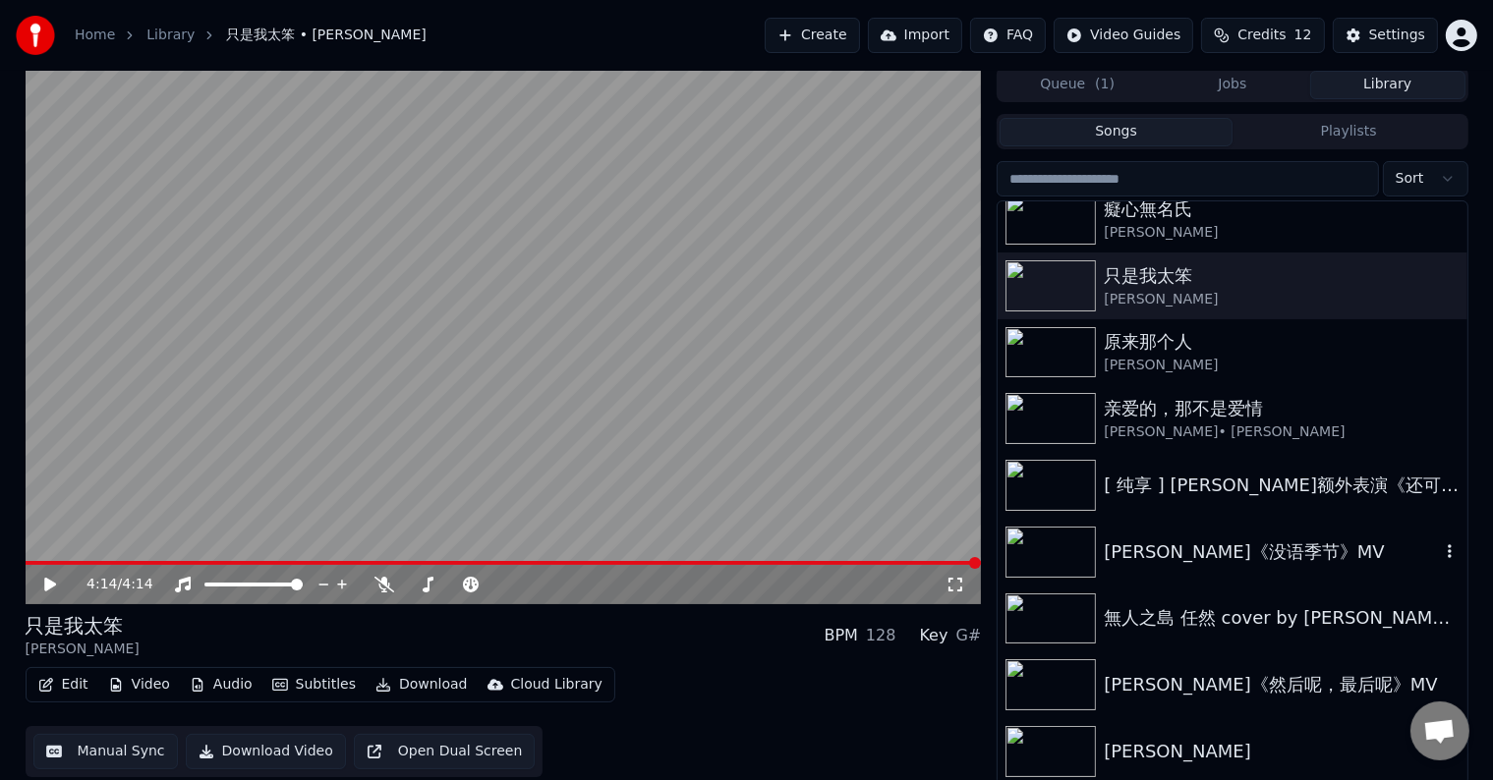
scroll to position [9, 0]
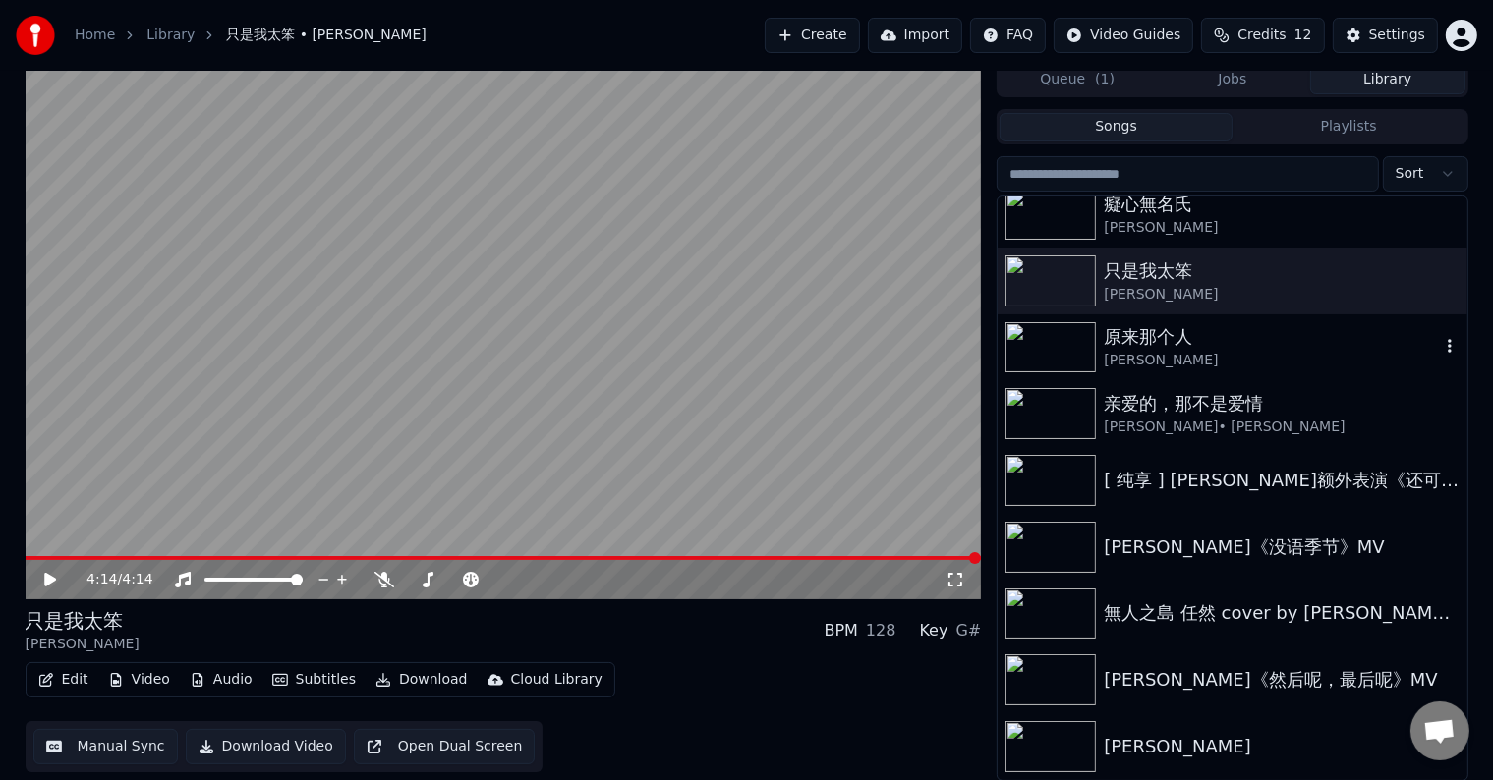
click at [1070, 354] on img at bounding box center [1050, 347] width 90 height 51
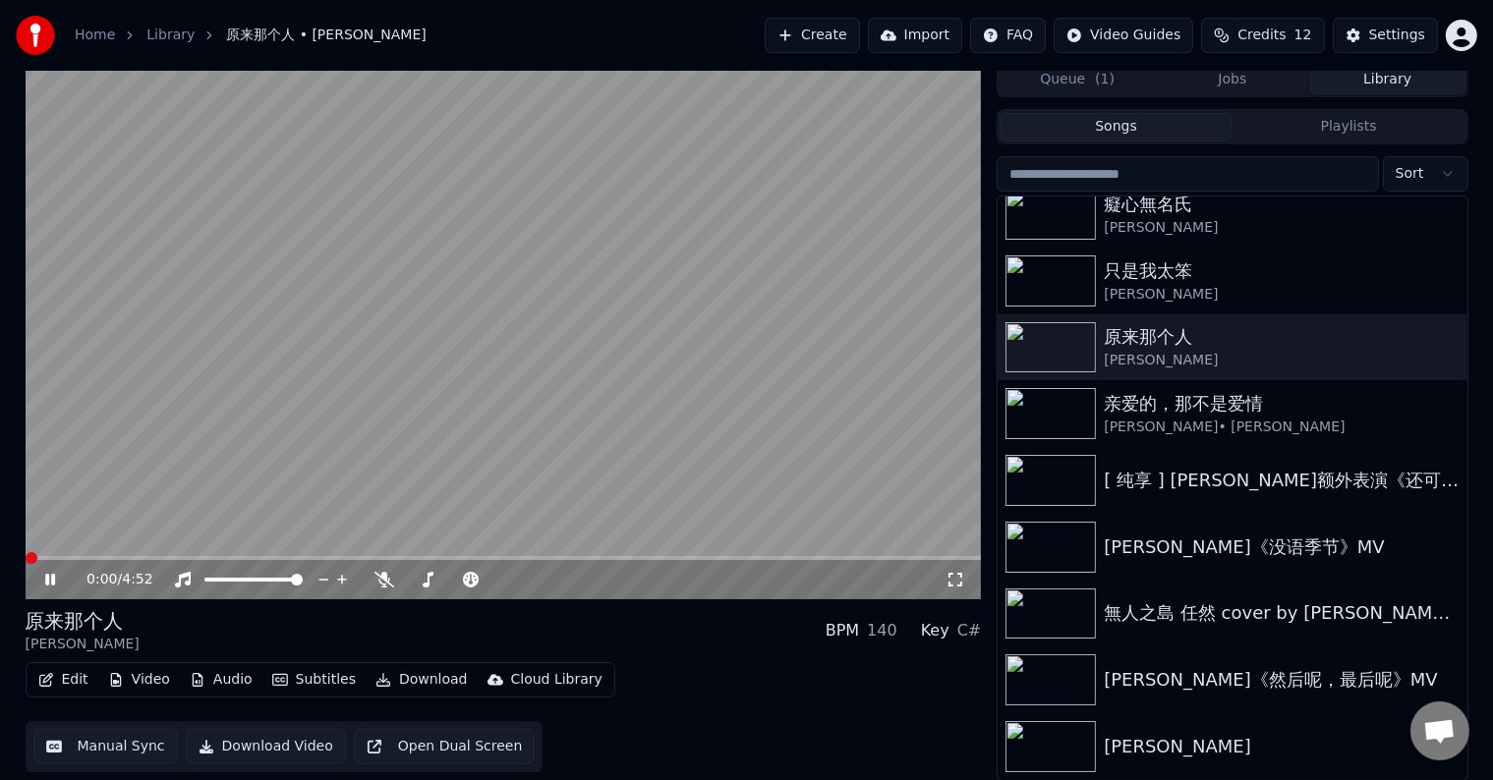
click at [960, 578] on icon at bounding box center [955, 580] width 20 height 16
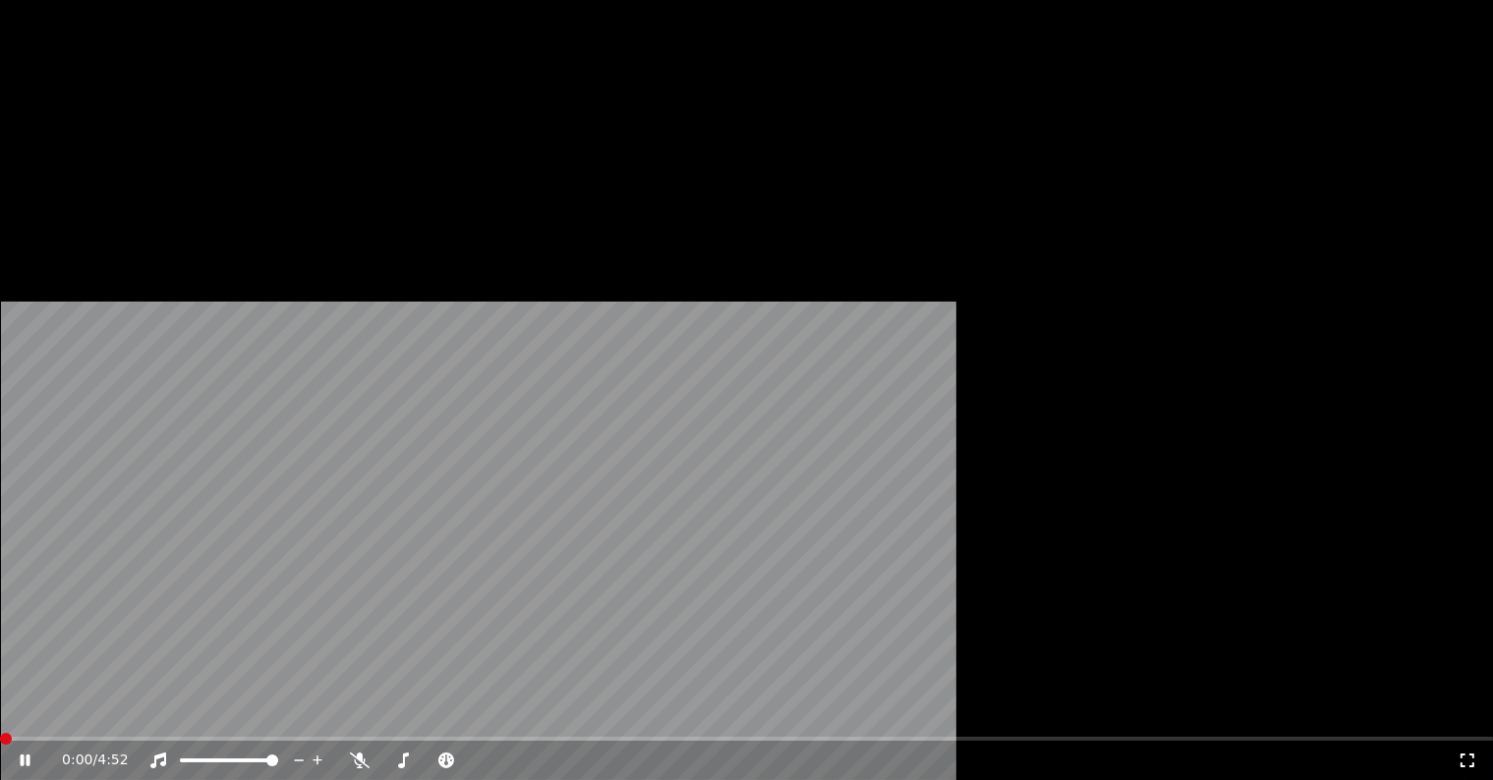
scroll to position [430, 0]
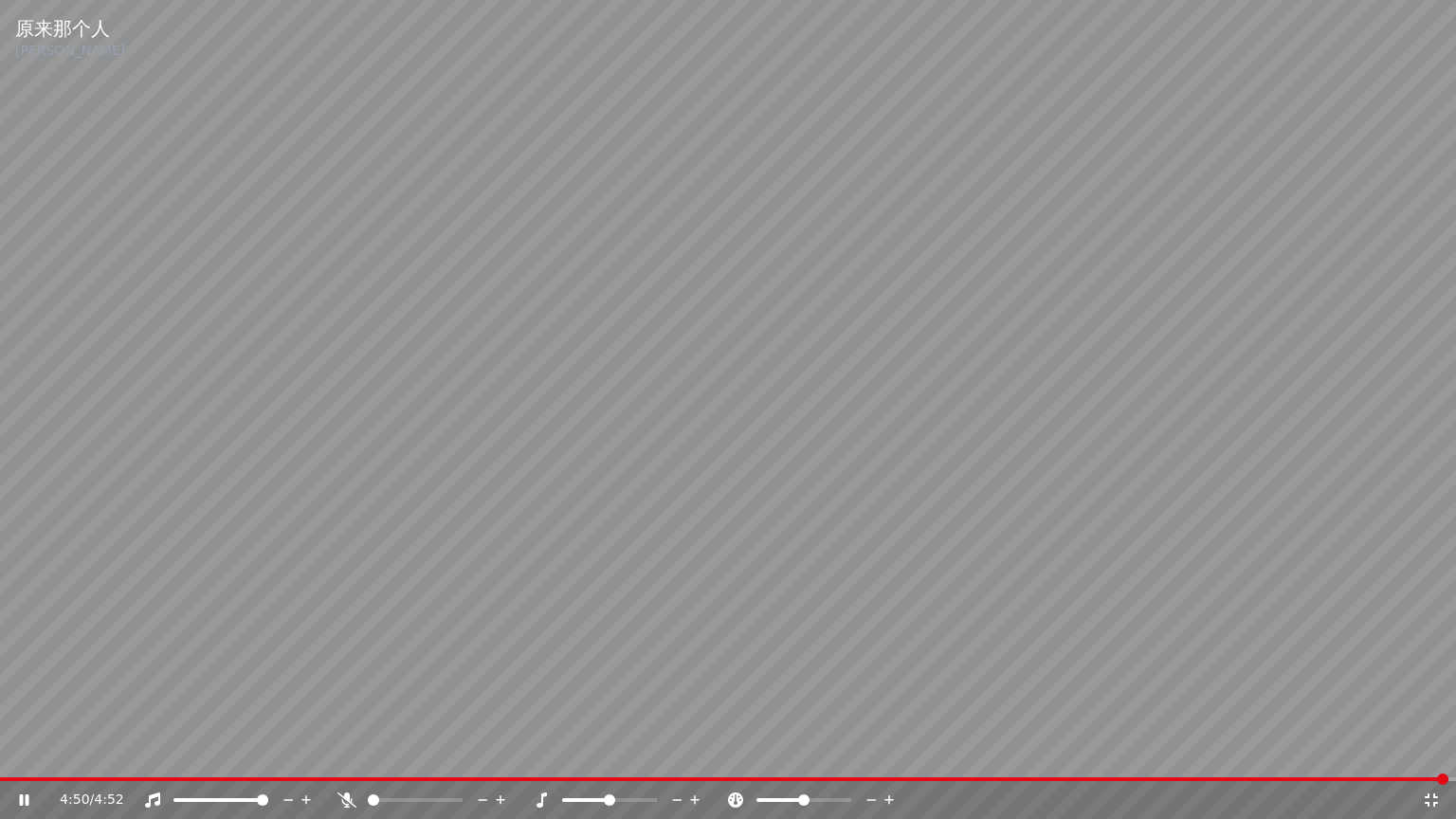
click at [1426, 751] on icon at bounding box center [1432, 800] width 19 height 15
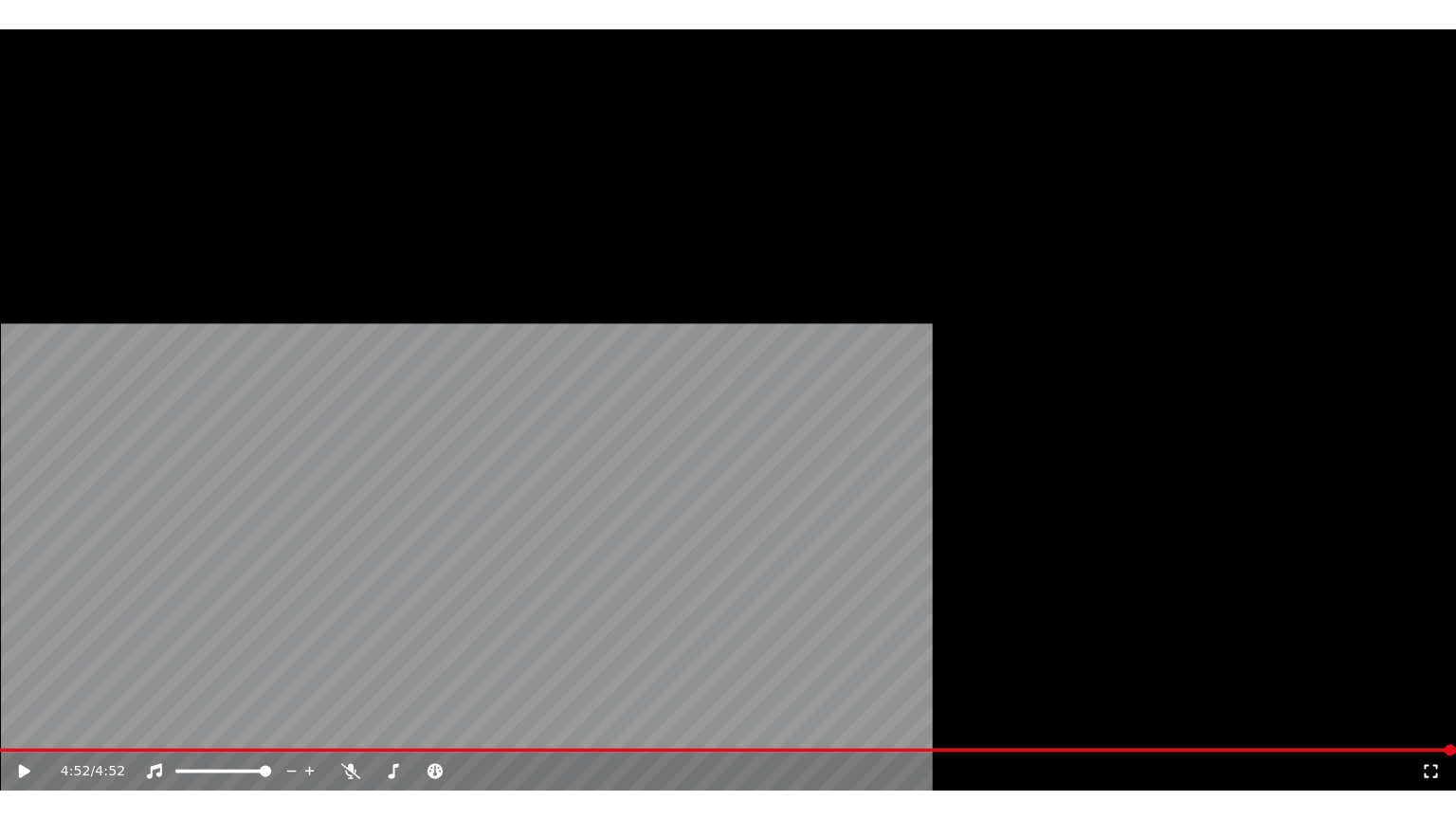
scroll to position [465, 0]
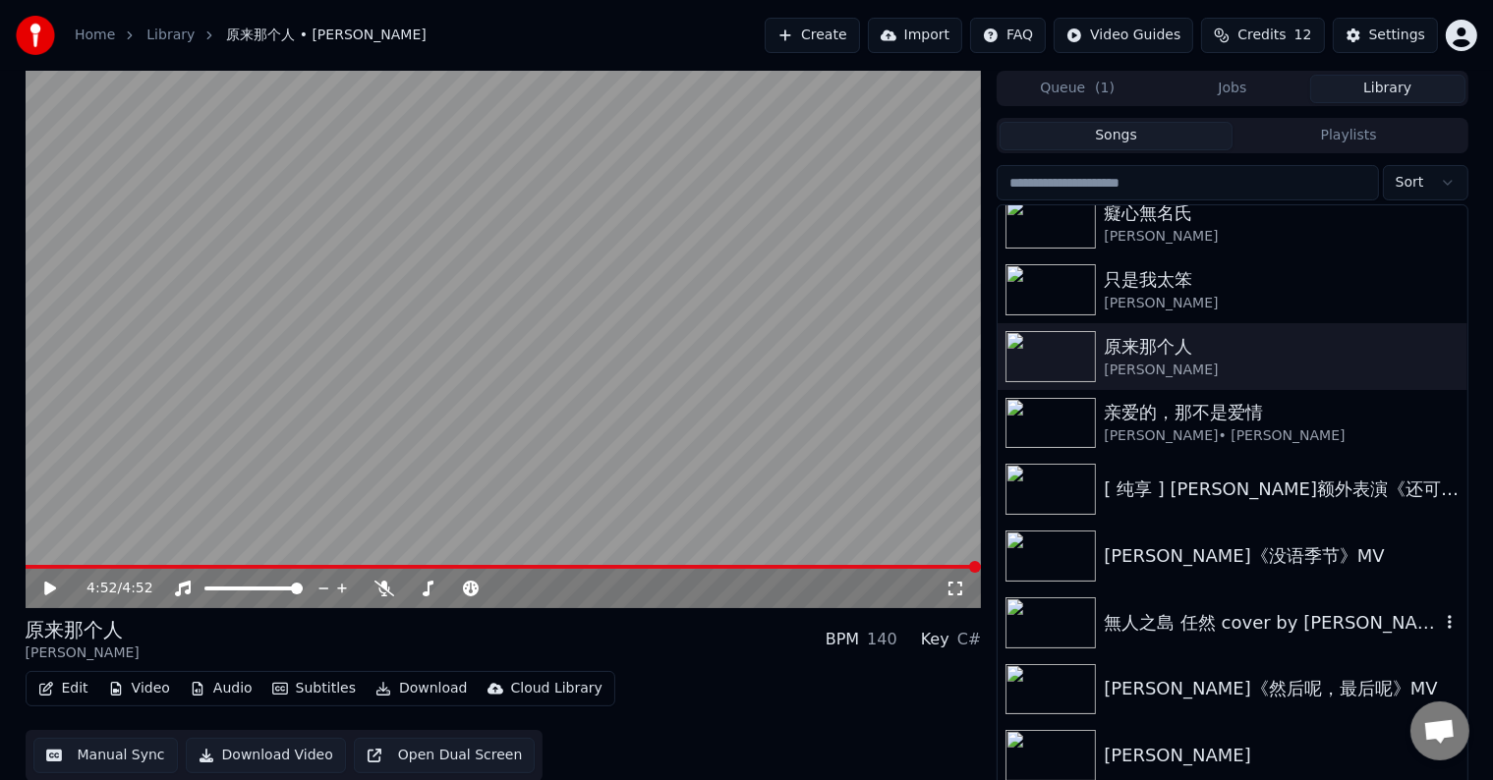
click at [1077, 621] on img at bounding box center [1050, 622] width 90 height 51
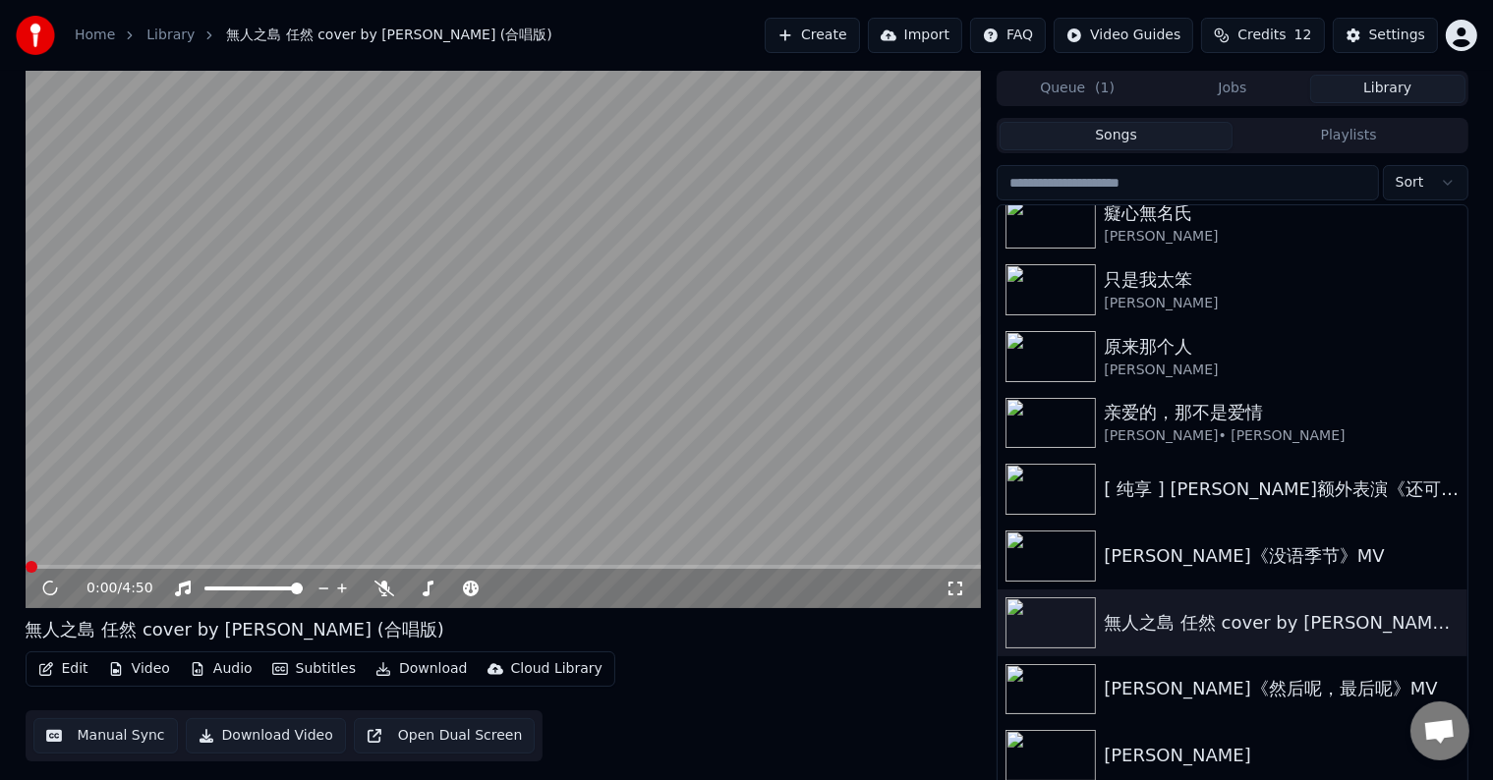
click at [955, 590] on icon at bounding box center [955, 589] width 20 height 16
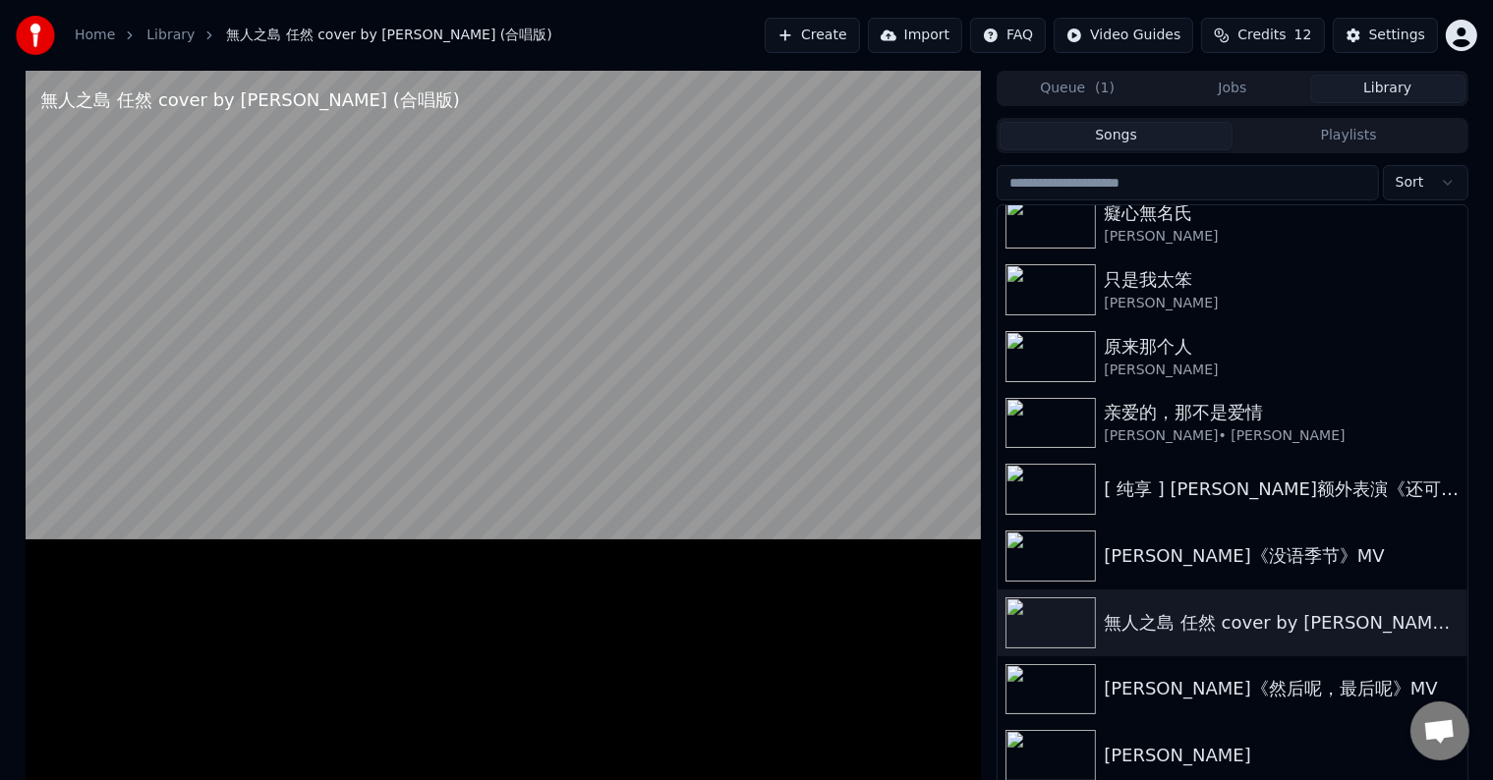
scroll to position [430, 0]
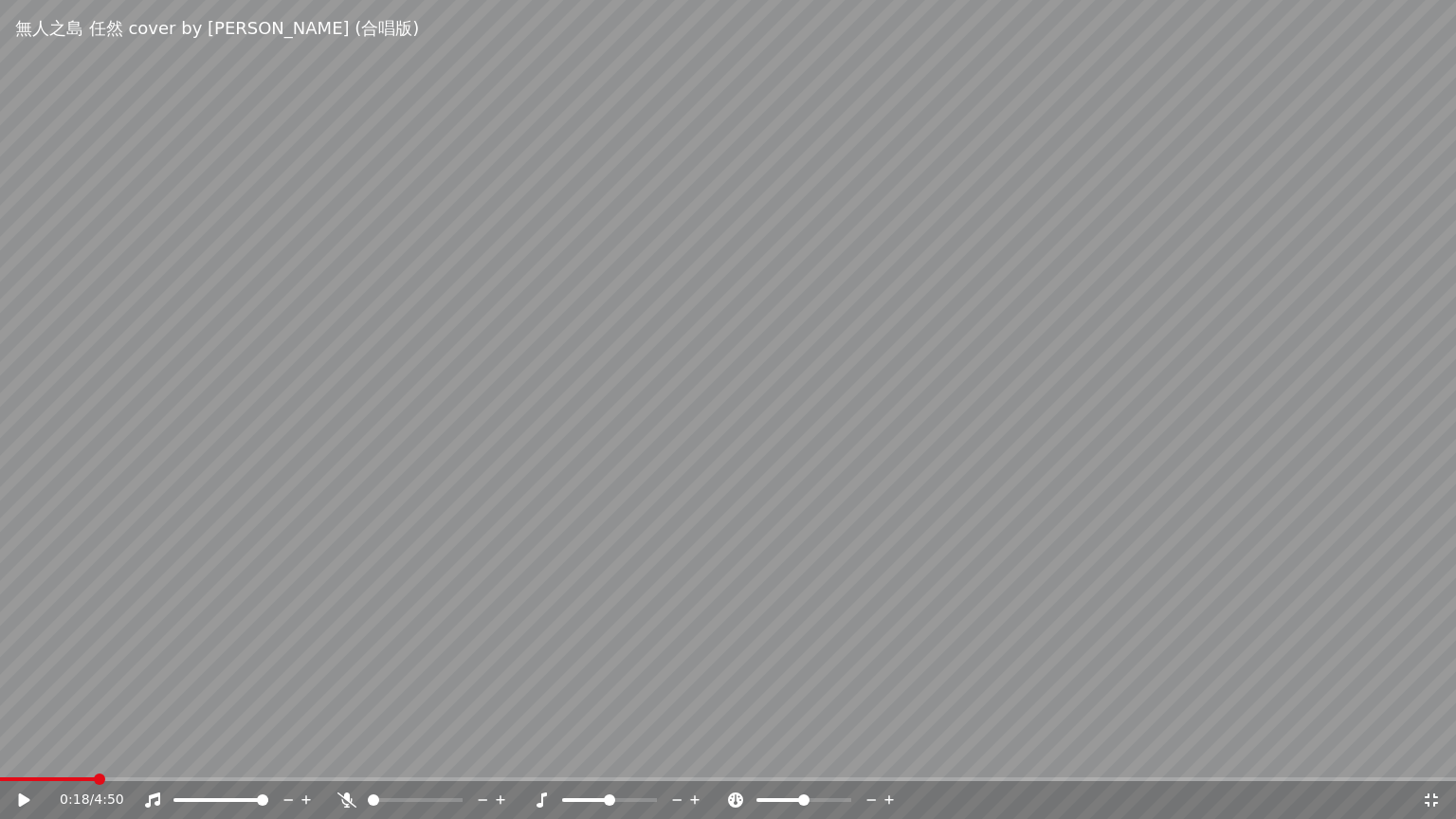
click at [1430, 751] on icon at bounding box center [1432, 800] width 19 height 15
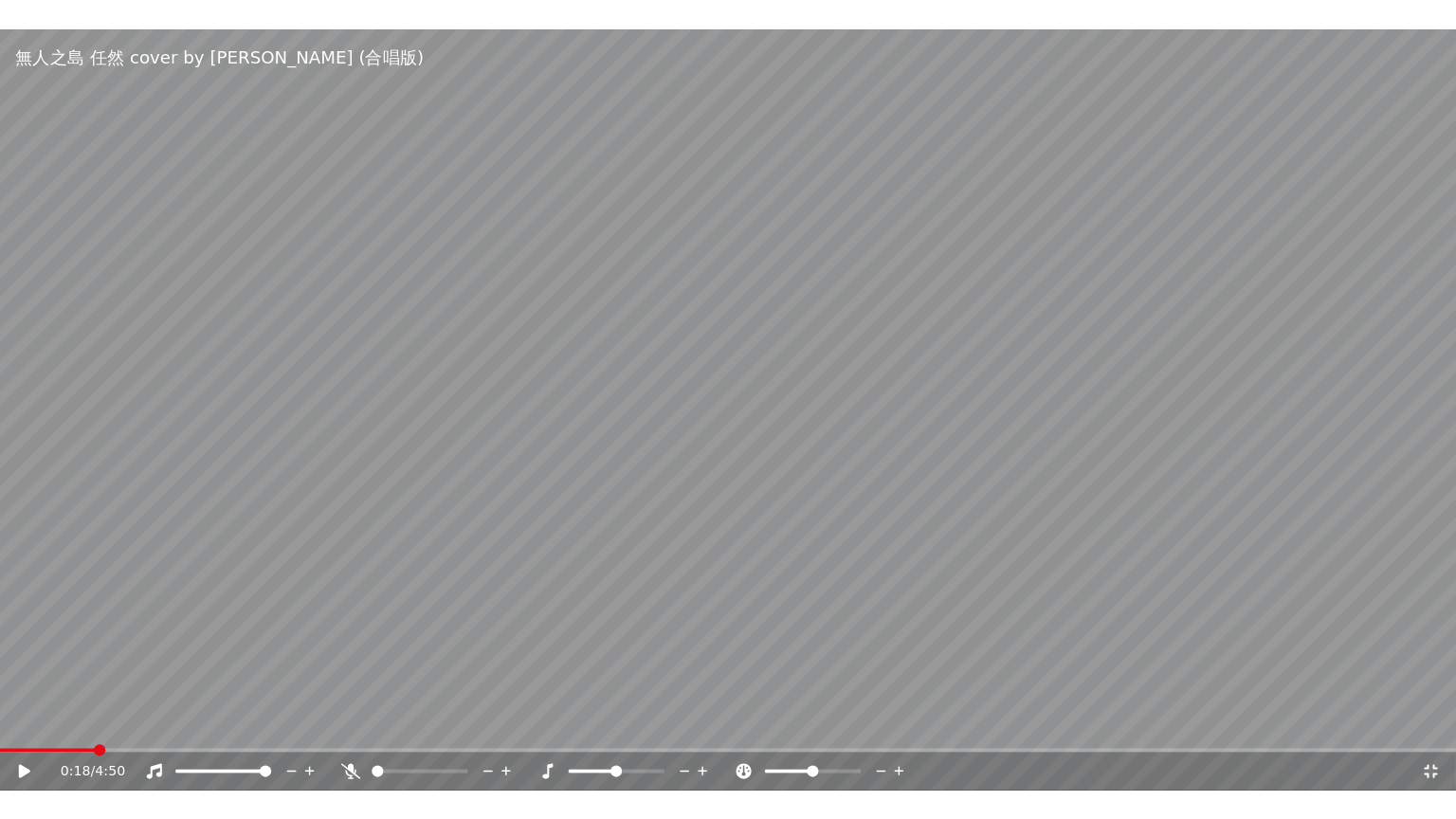
scroll to position [465, 0]
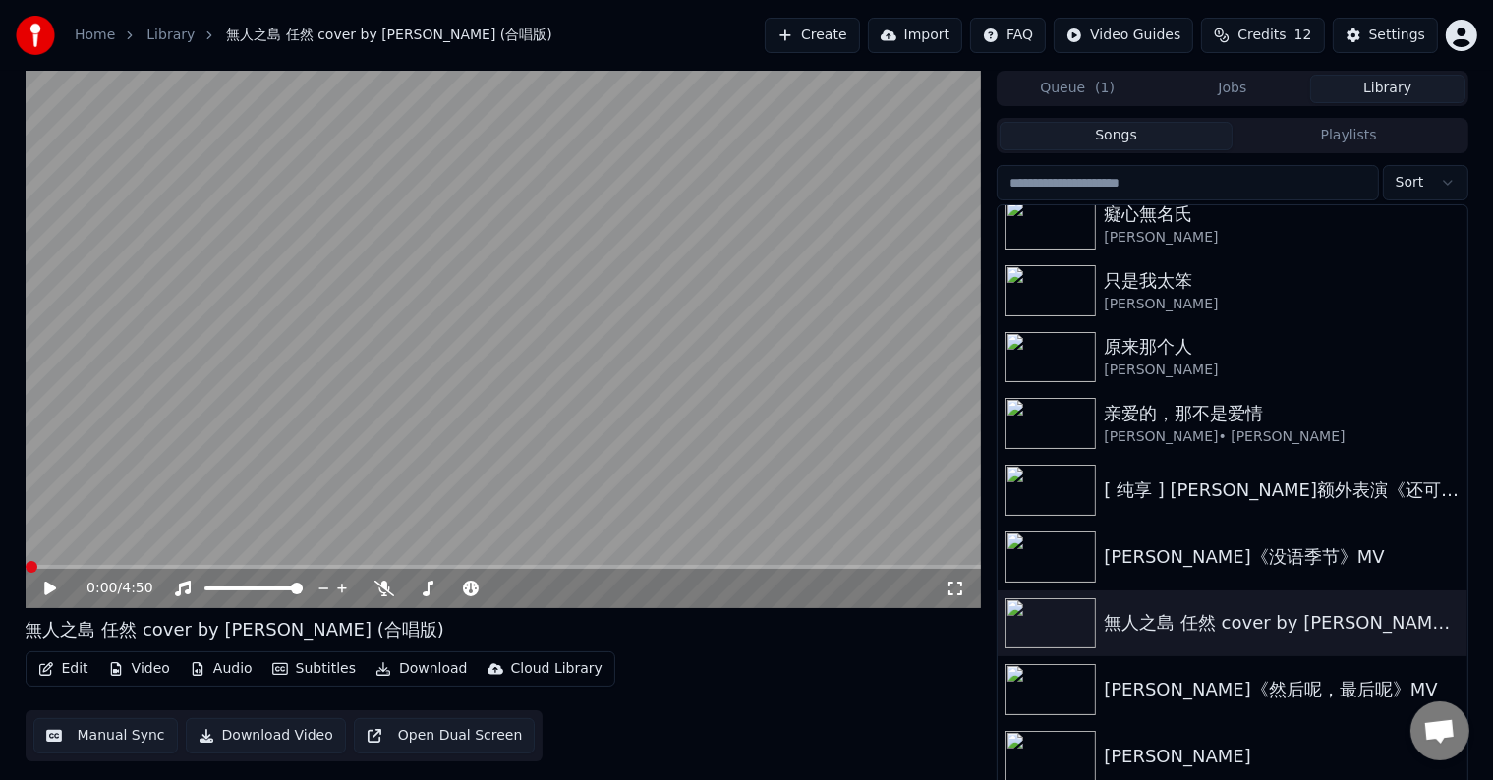
click at [26, 573] on span at bounding box center [32, 567] width 12 height 12
click at [49, 589] on icon at bounding box center [50, 589] width 12 height 14
click at [216, 671] on button "Audio" at bounding box center [221, 669] width 79 height 28
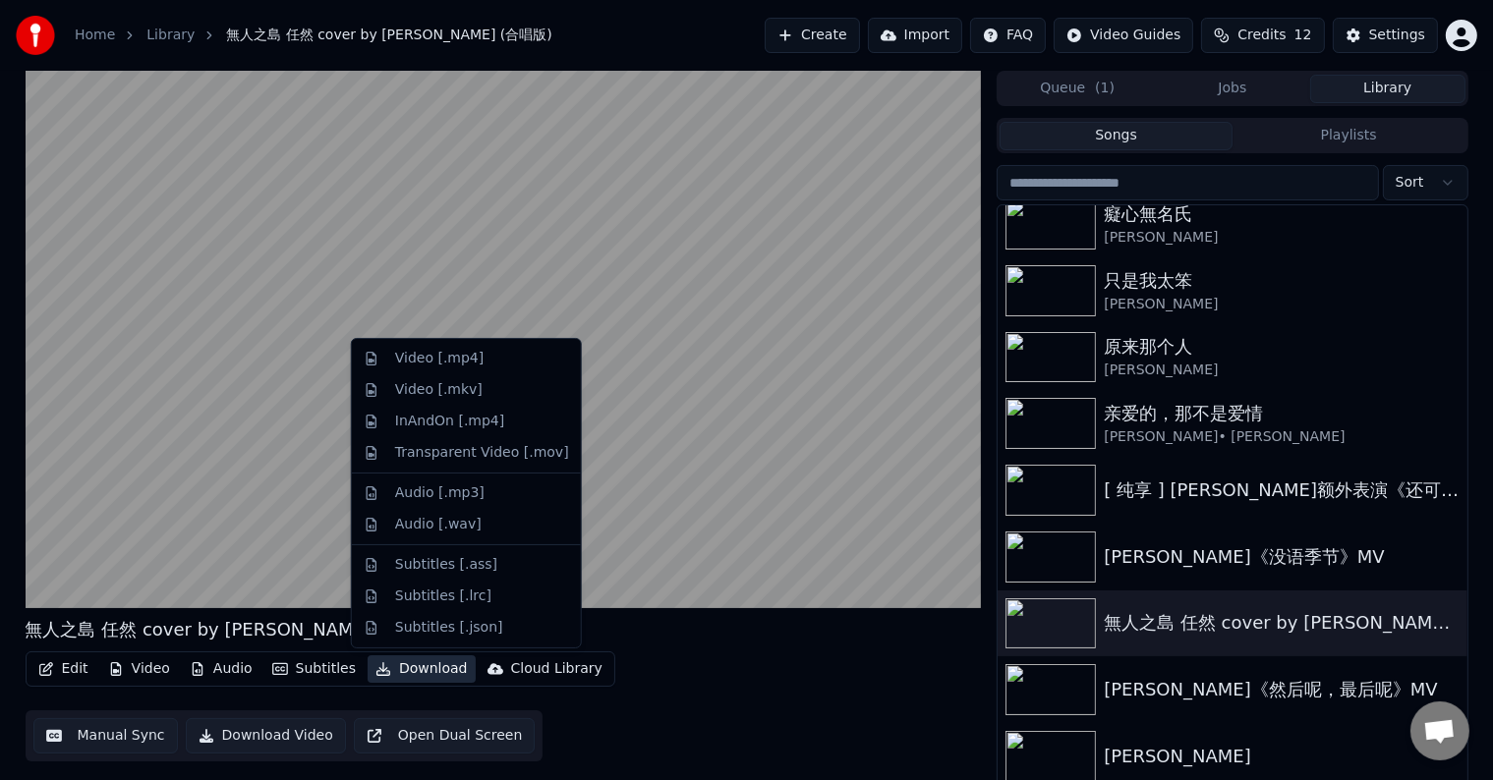
click at [798, 668] on div "Edit Video Audio Subtitles Download Cloud Library Manual Sync Download Video Op…" at bounding box center [504, 706] width 956 height 110
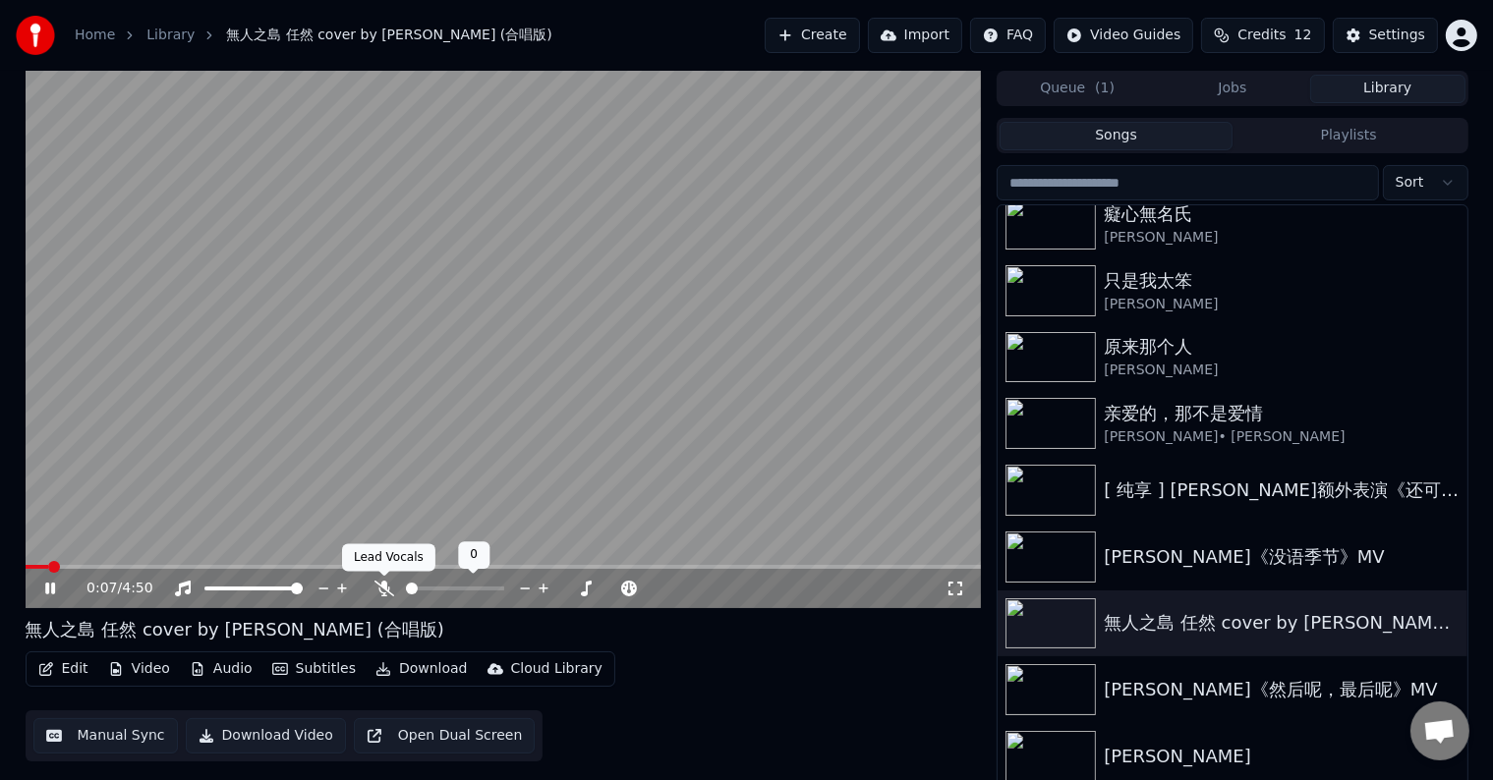
click at [379, 587] on icon at bounding box center [384, 589] width 20 height 16
click at [950, 582] on icon at bounding box center [955, 589] width 14 height 14
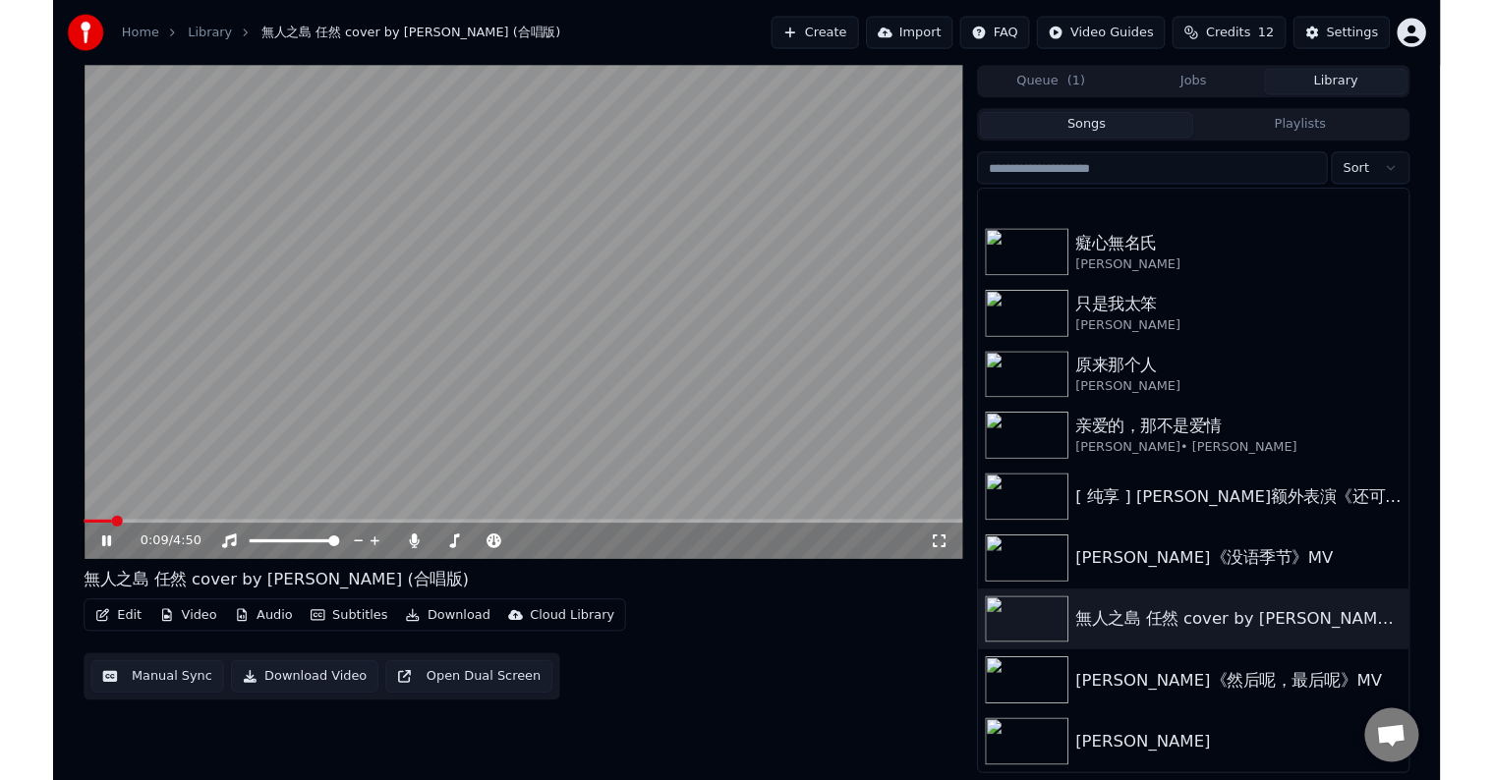
scroll to position [430, 0]
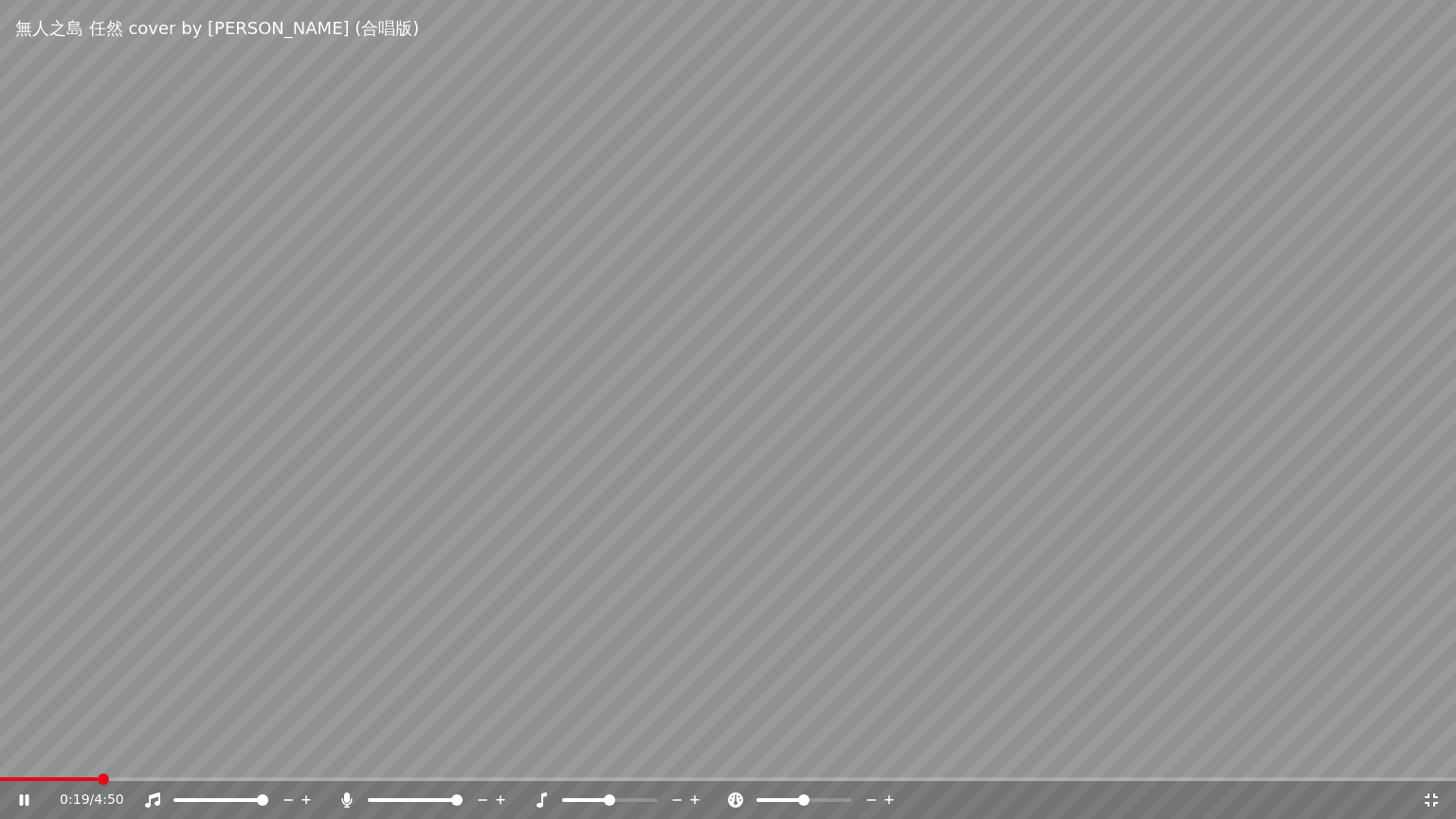
click at [26, 751] on icon at bounding box center [25, 800] width 10 height 12
click at [1429, 751] on div "0:19 / 4:50" at bounding box center [728, 800] width 1442 height 19
click at [1426, 751] on icon at bounding box center [1432, 800] width 19 height 15
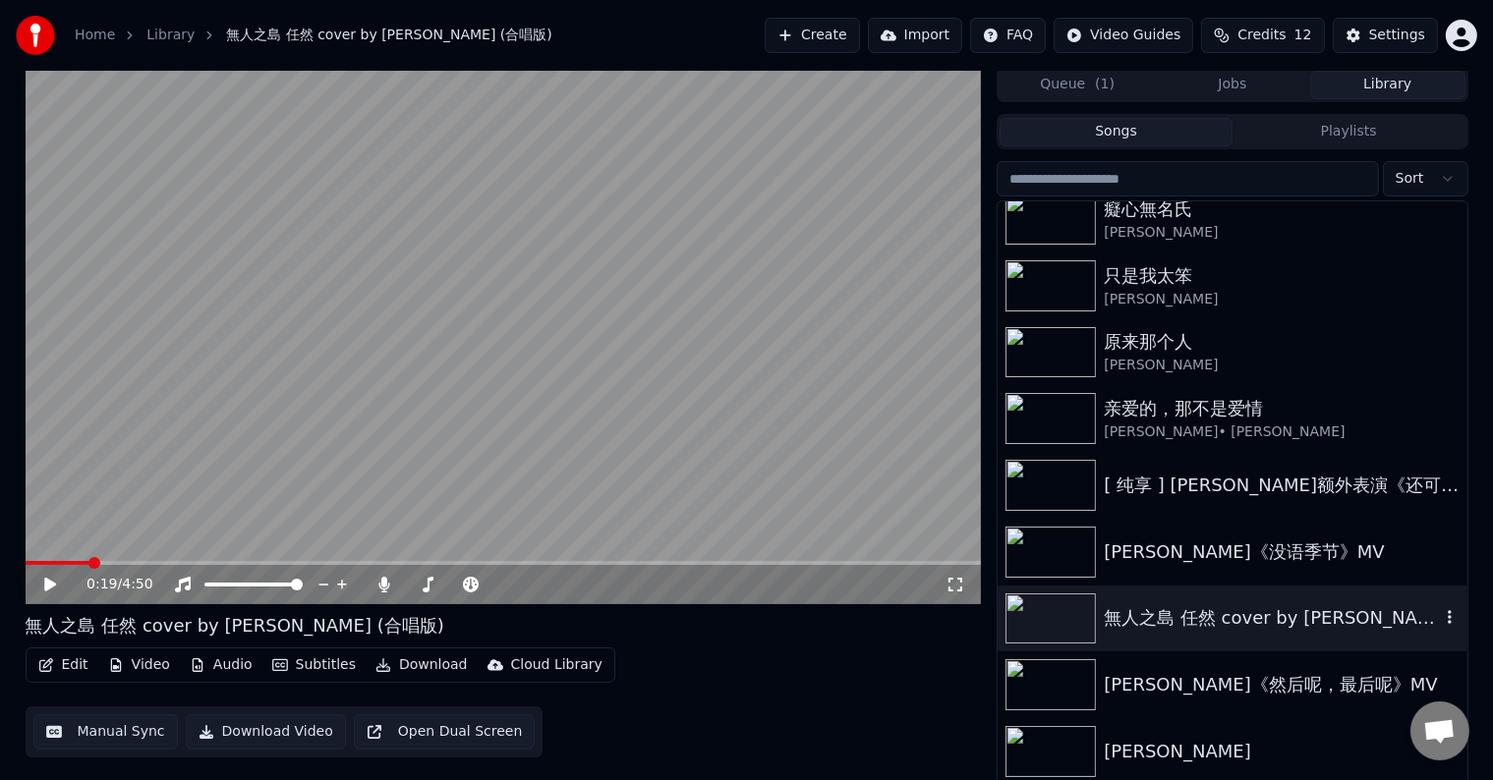
scroll to position [9, 0]
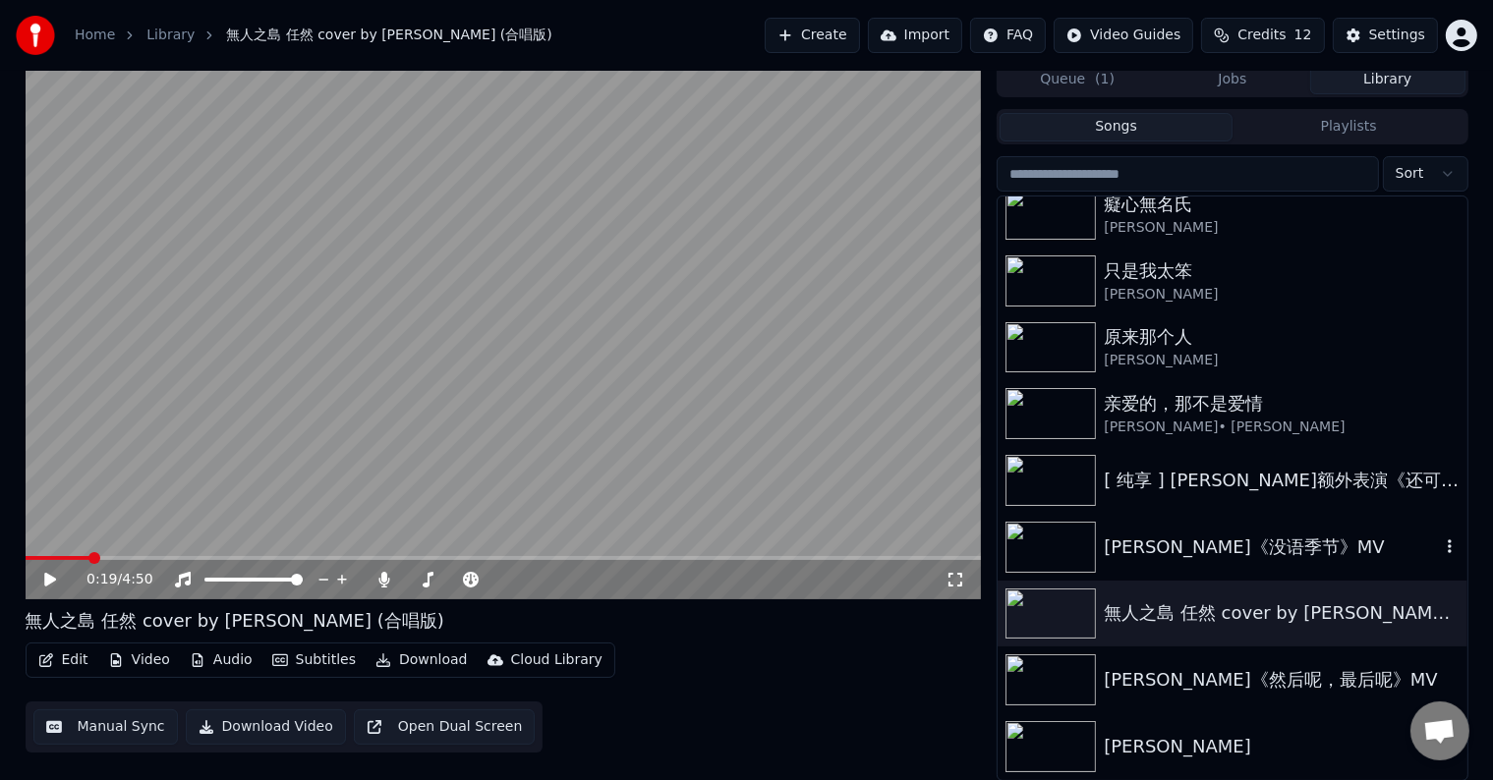
click at [1060, 555] on img at bounding box center [1050, 547] width 90 height 51
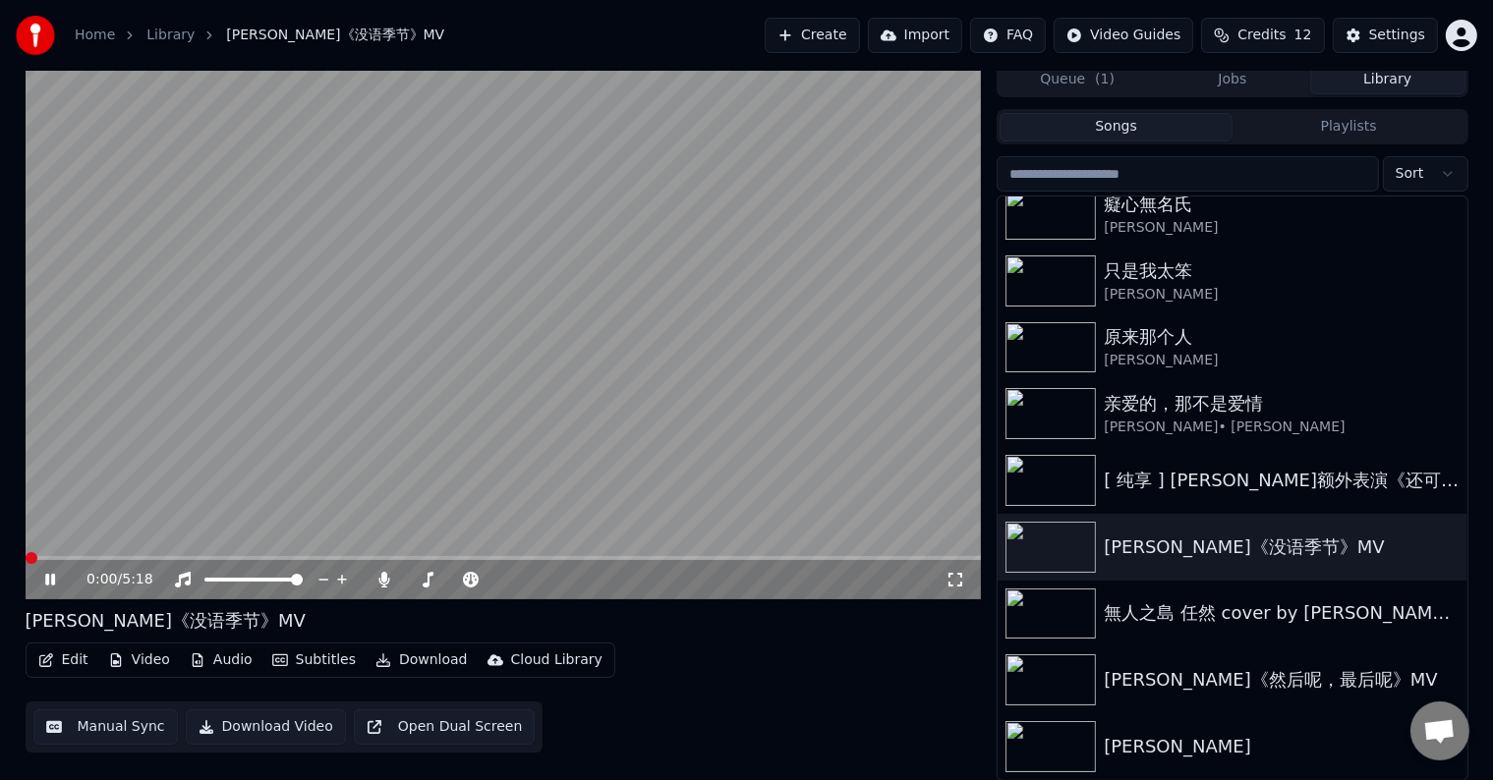
click at [959, 583] on icon at bounding box center [955, 580] width 20 height 16
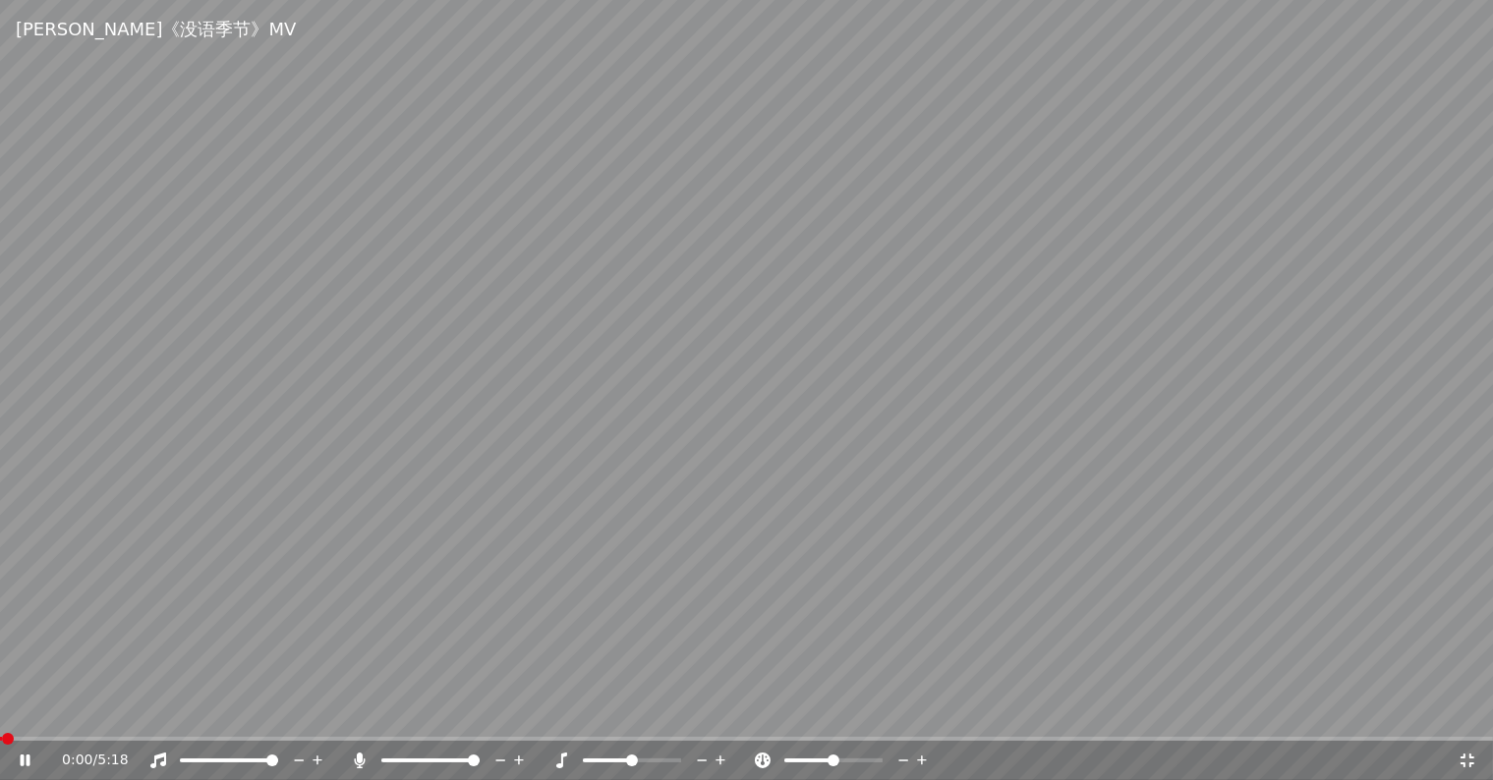
scroll to position [430, 0]
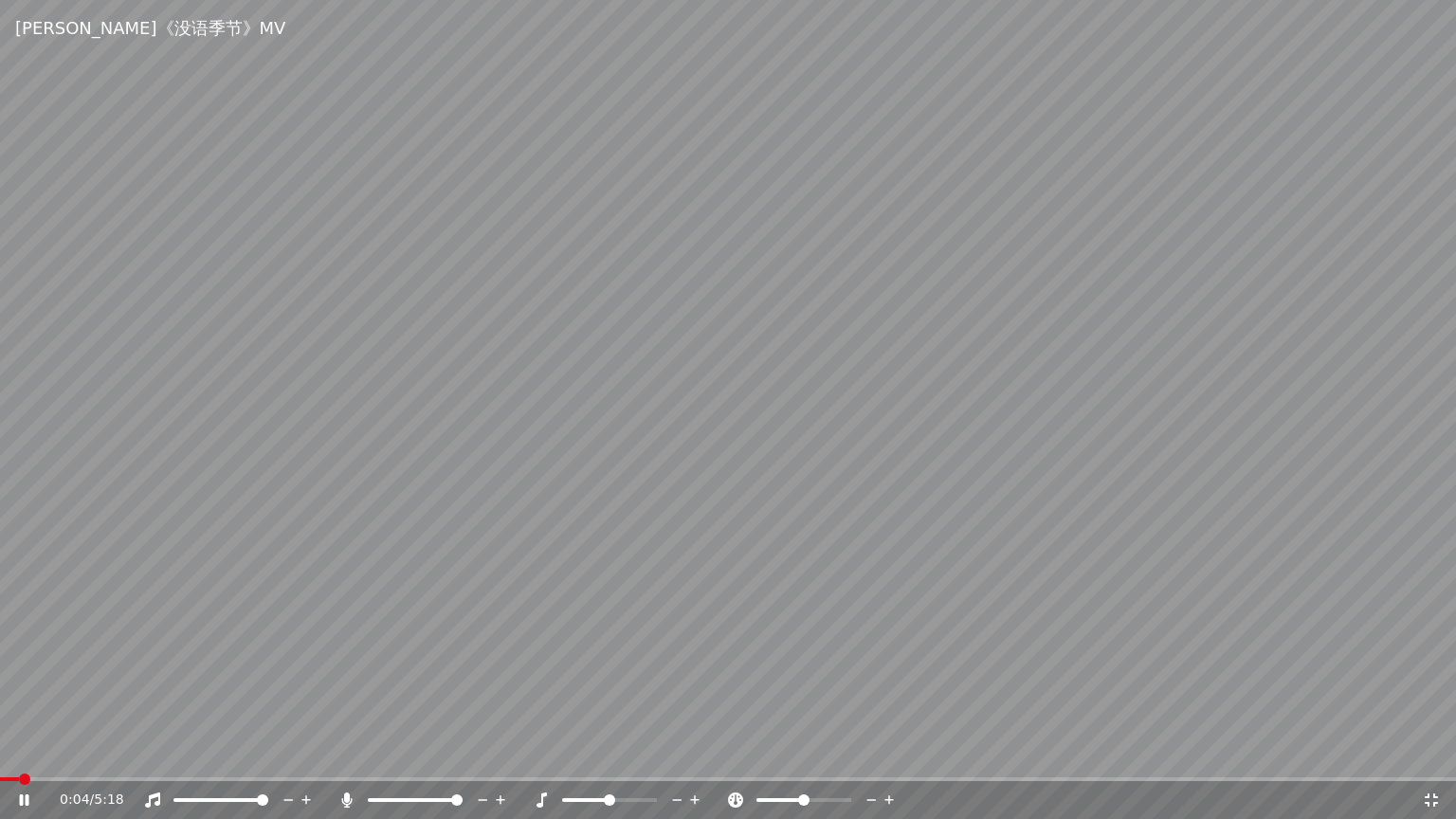
click at [352, 751] on icon at bounding box center [347, 800] width 11 height 15
click at [349, 751] on icon at bounding box center [347, 800] width 19 height 15
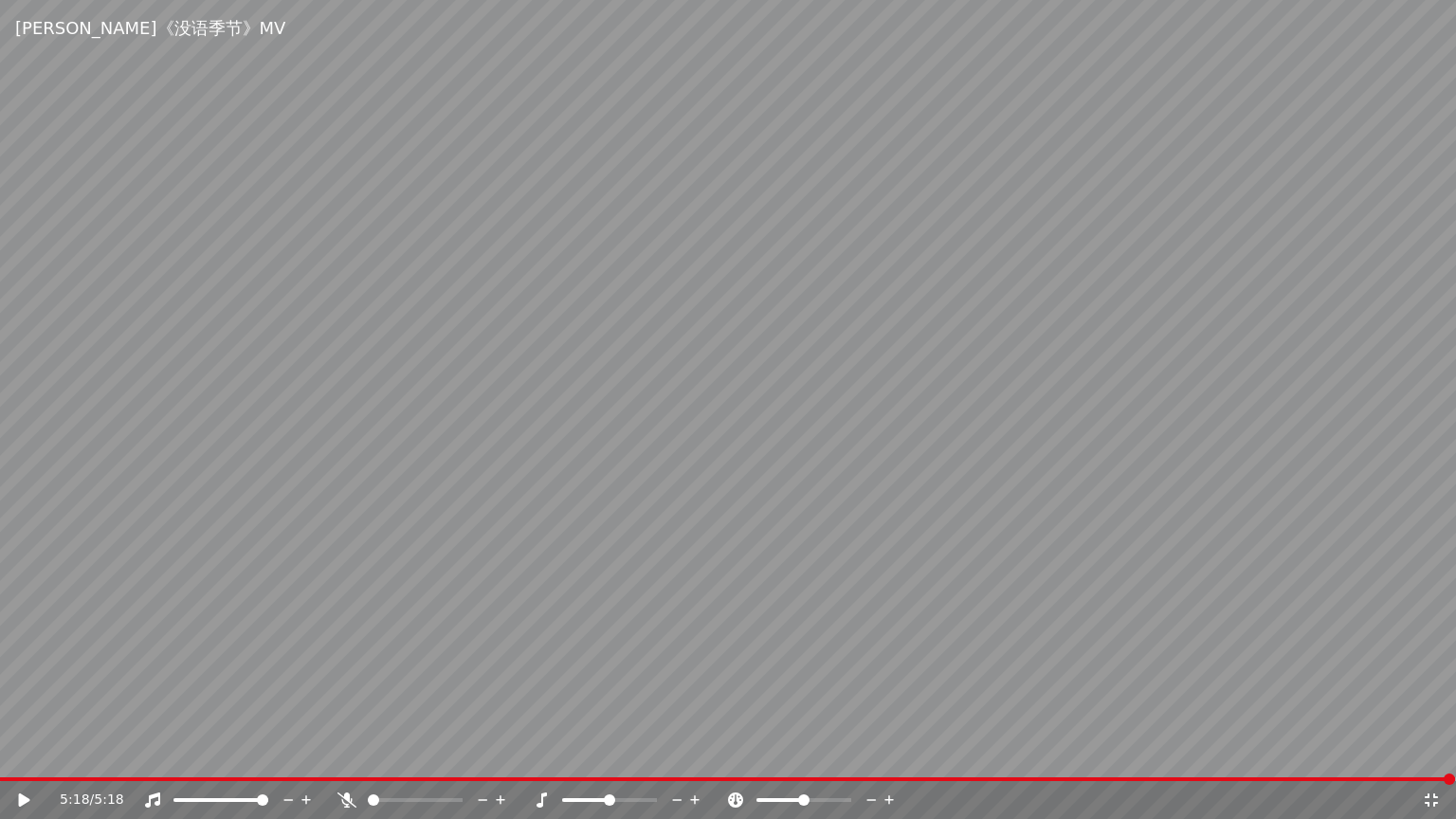
click at [1430, 751] on icon at bounding box center [1432, 800] width 19 height 15
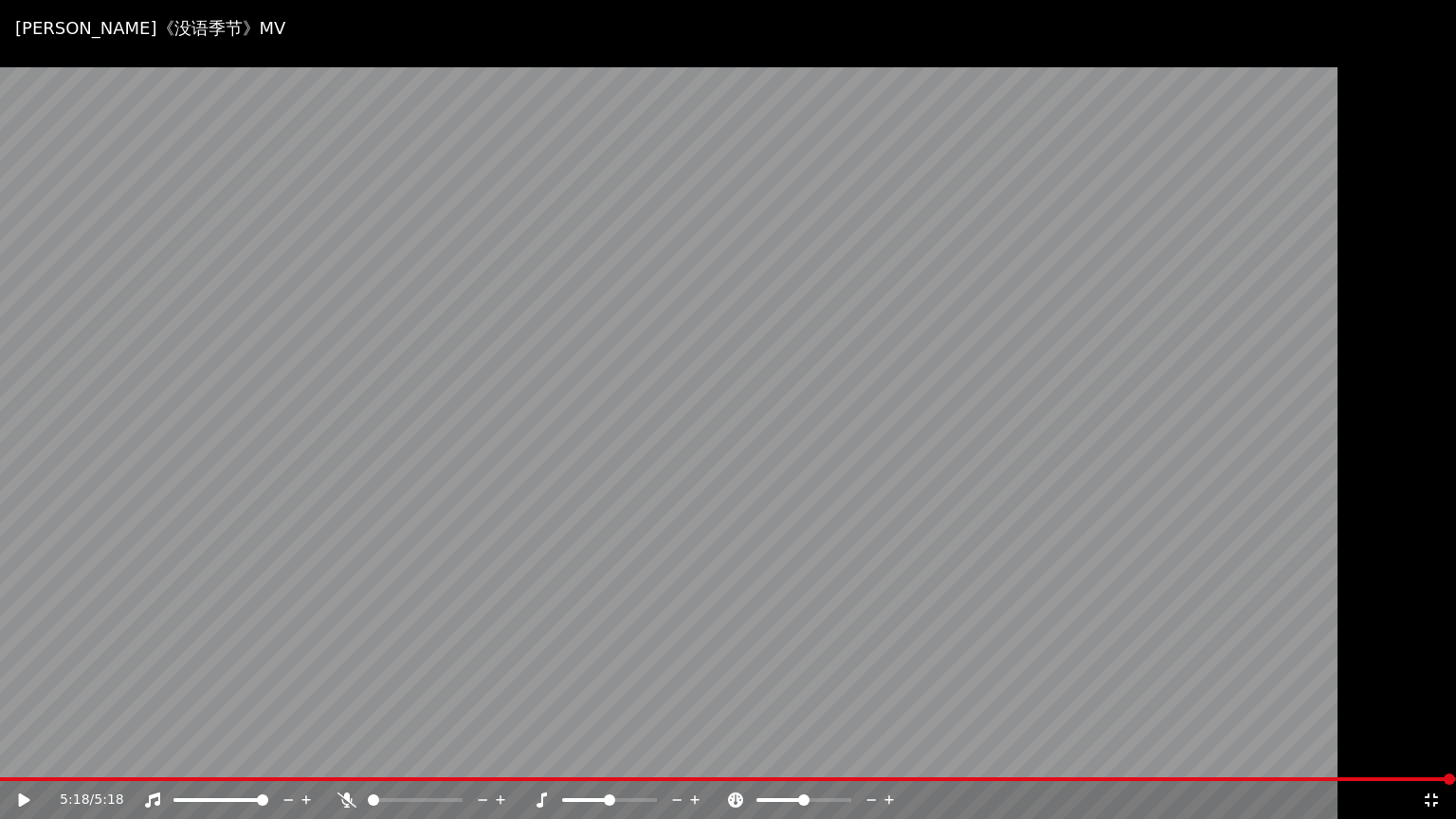
scroll to position [465, 0]
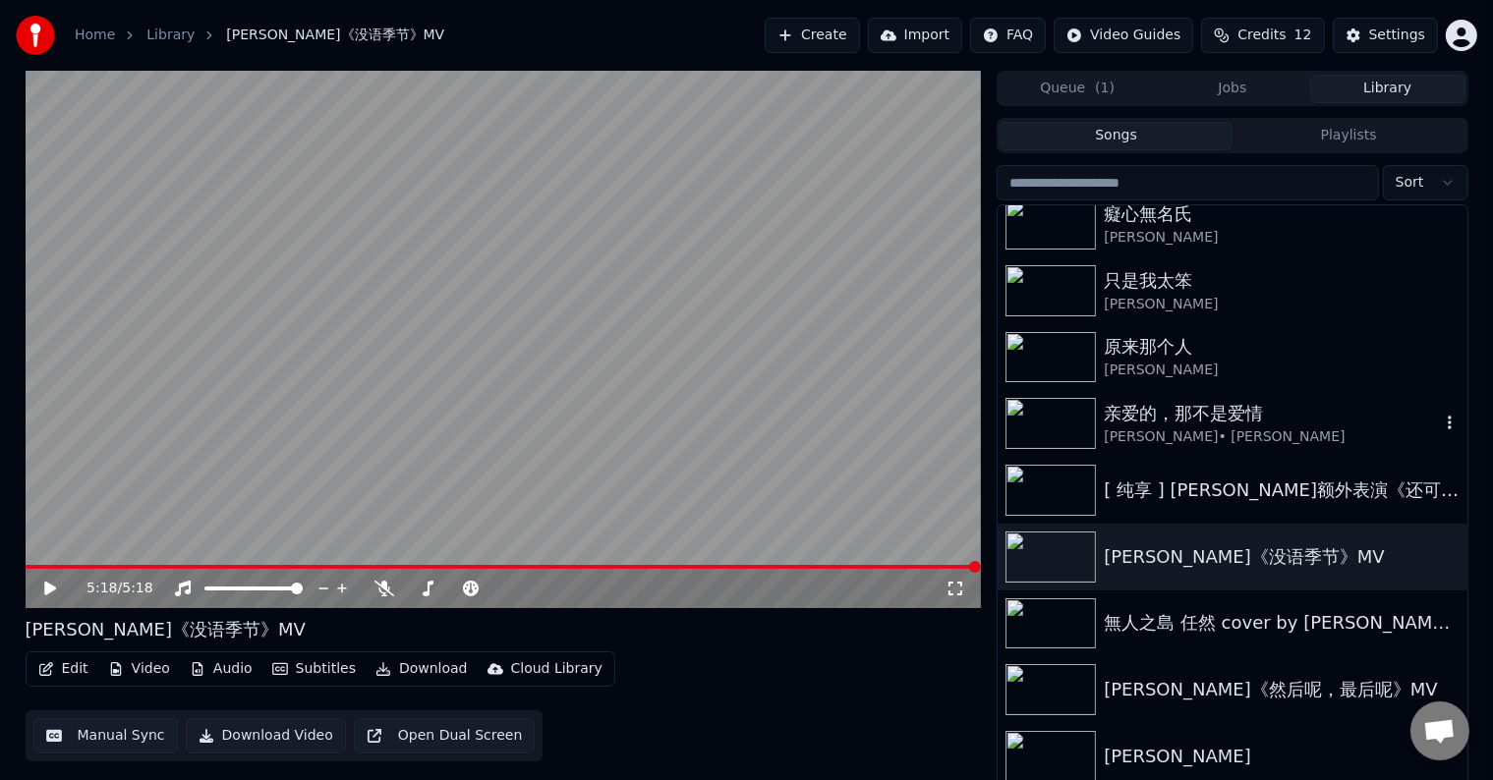
click at [1075, 424] on img at bounding box center [1050, 423] width 90 height 51
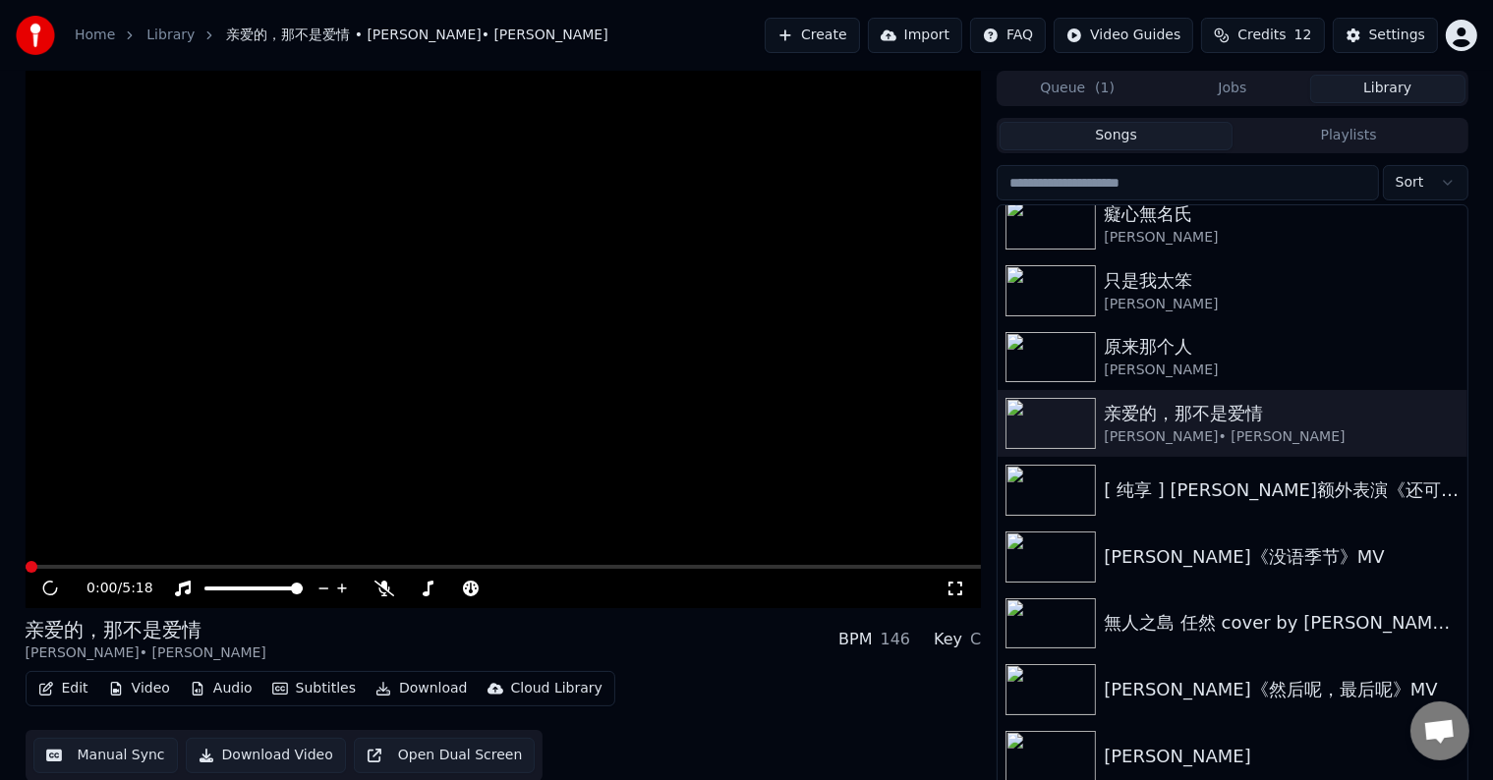
click at [957, 590] on icon at bounding box center [955, 589] width 20 height 16
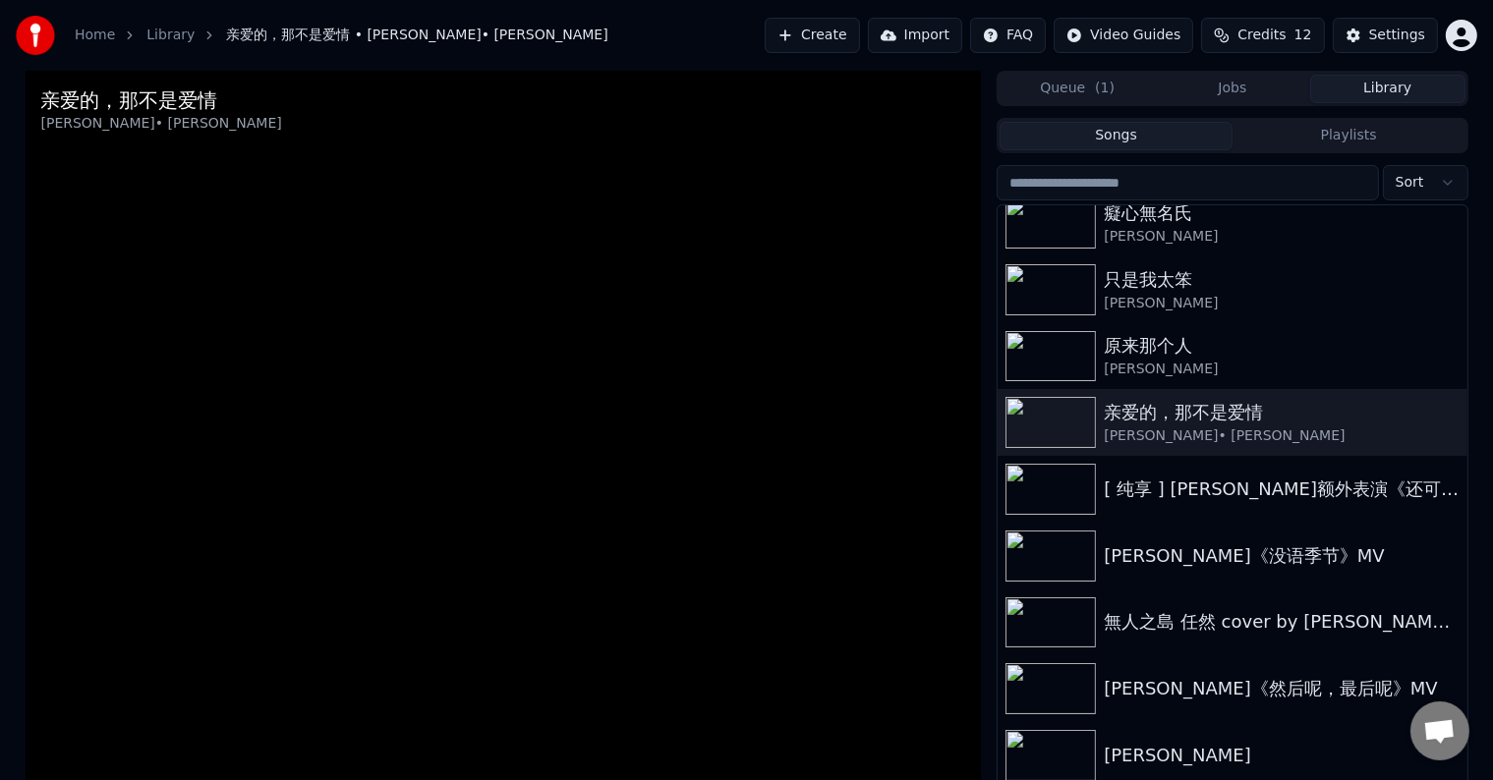
scroll to position [430, 0]
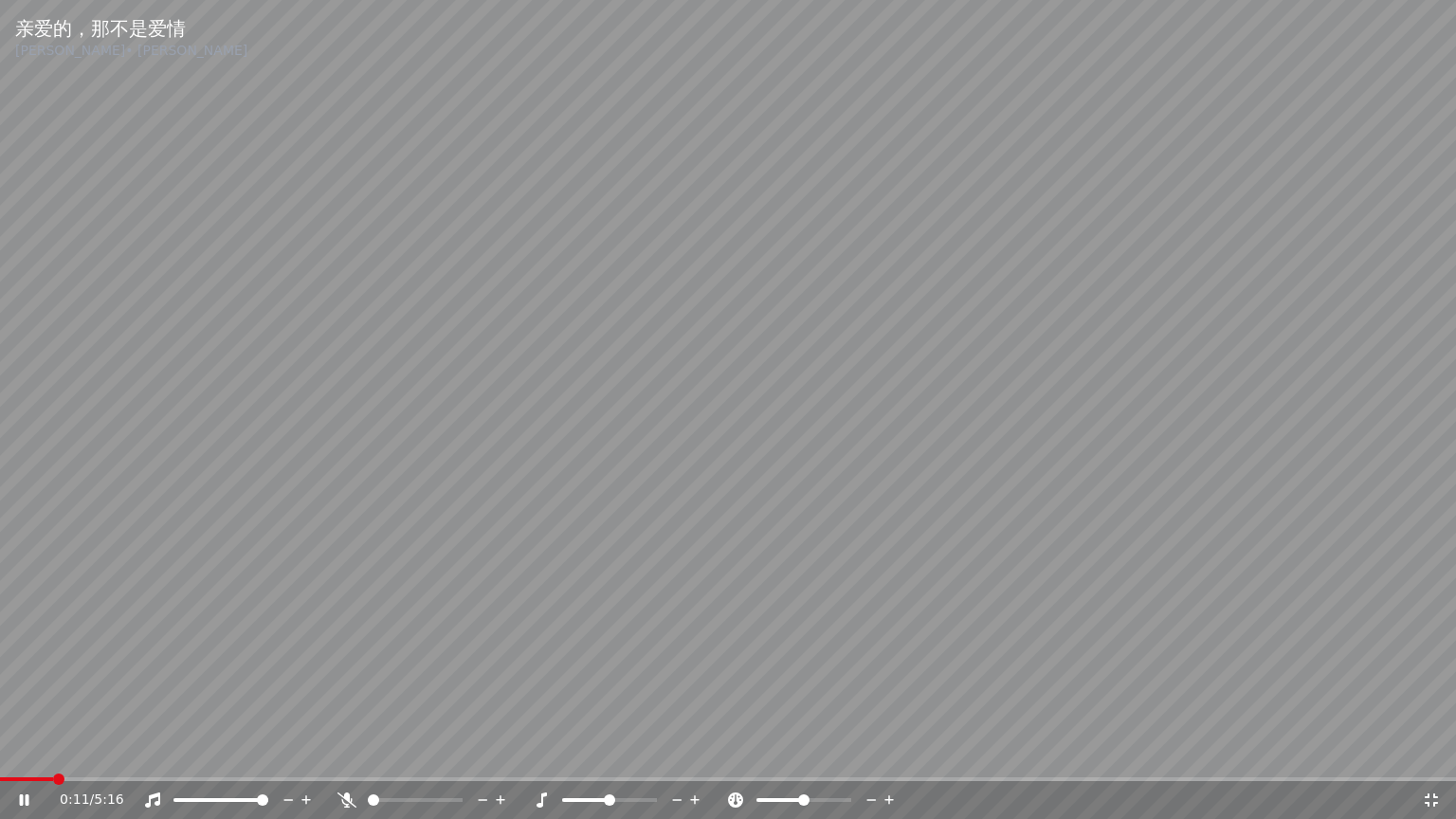
click at [344, 751] on icon at bounding box center [347, 800] width 19 height 15
click at [347, 751] on icon at bounding box center [347, 800] width 11 height 15
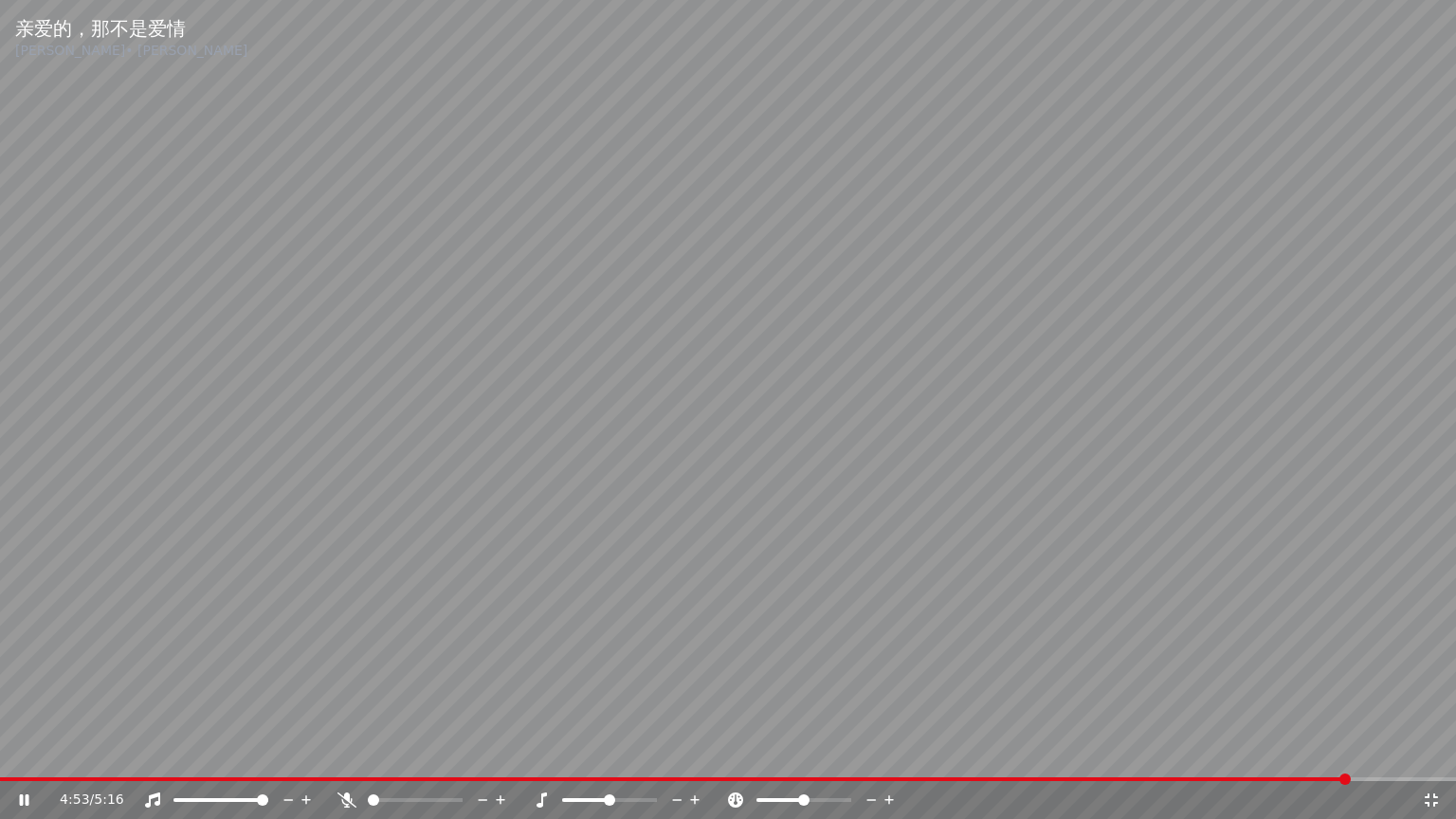
click at [1433, 751] on icon at bounding box center [1432, 800] width 19 height 15
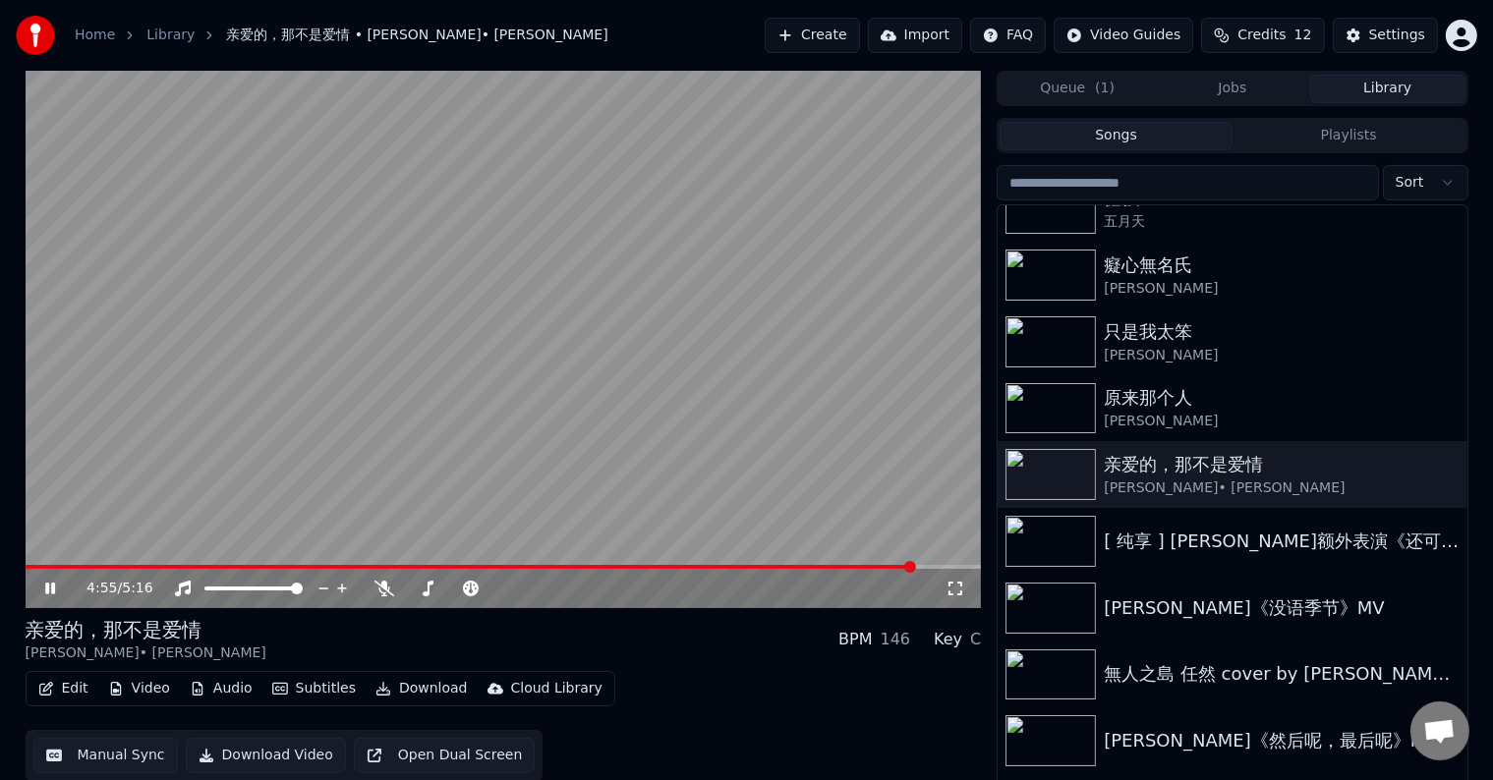
click at [506, 366] on video at bounding box center [504, 339] width 956 height 537
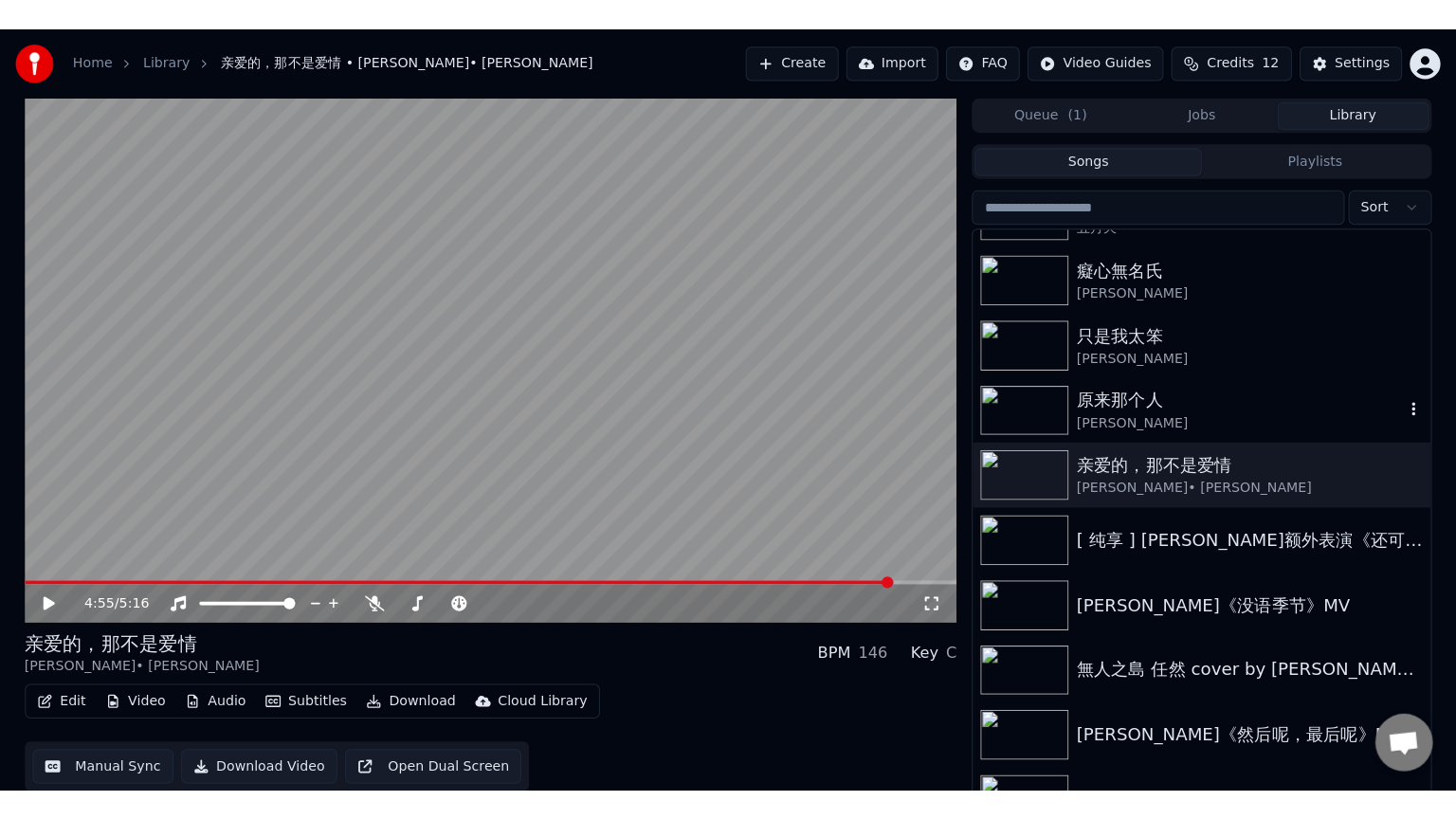
scroll to position [465, 0]
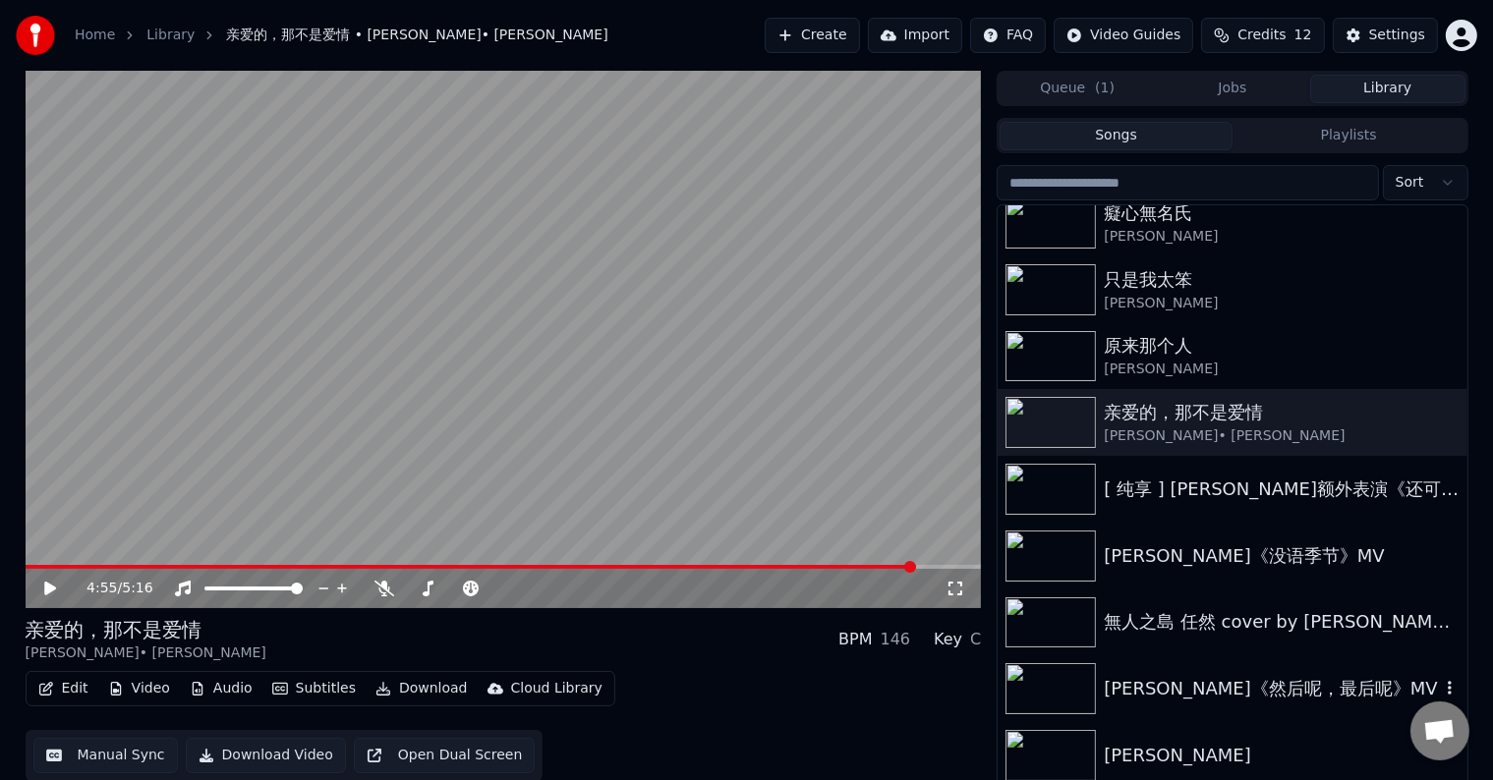
click at [1050, 701] on img at bounding box center [1050, 688] width 90 height 51
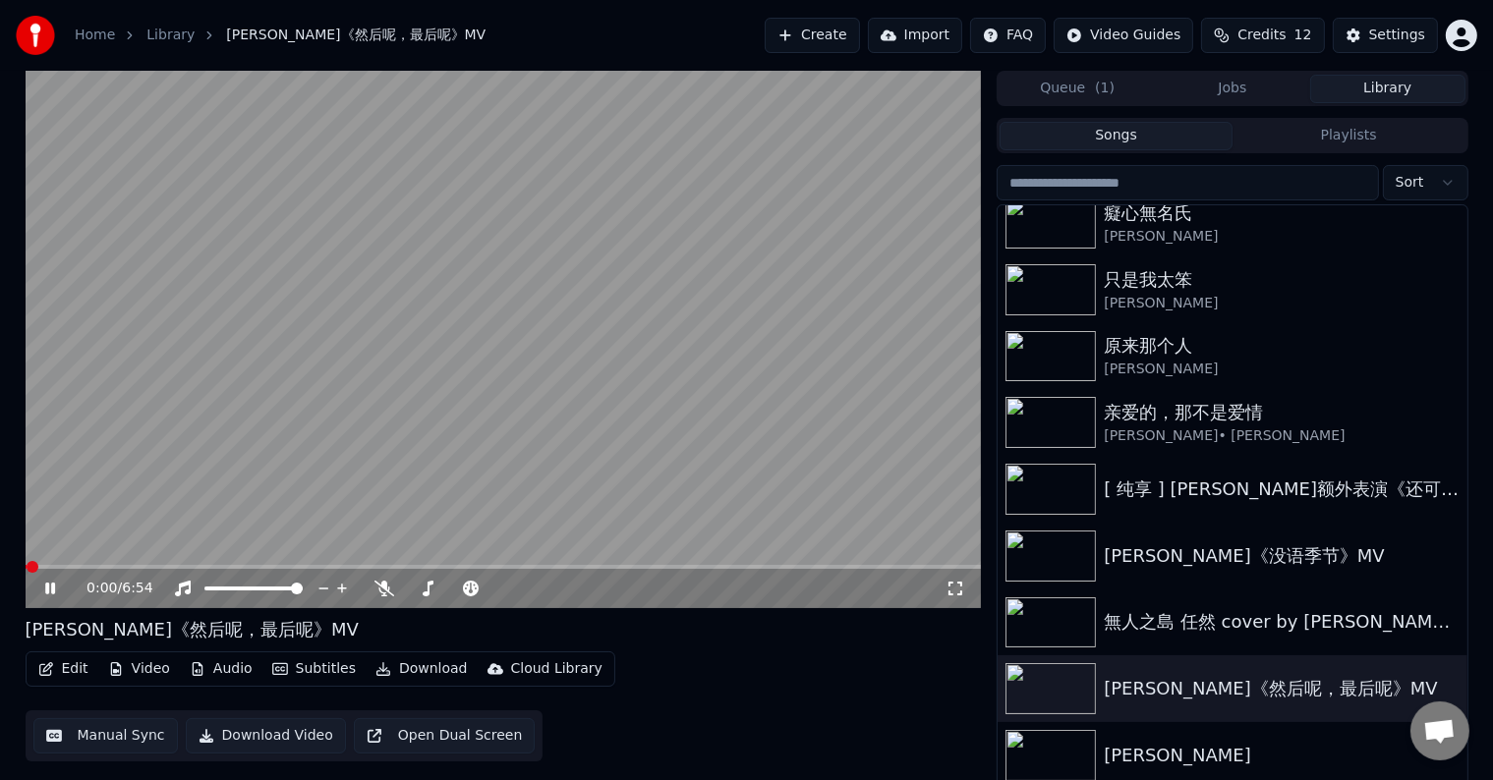
click at [960, 592] on icon at bounding box center [955, 589] width 14 height 14
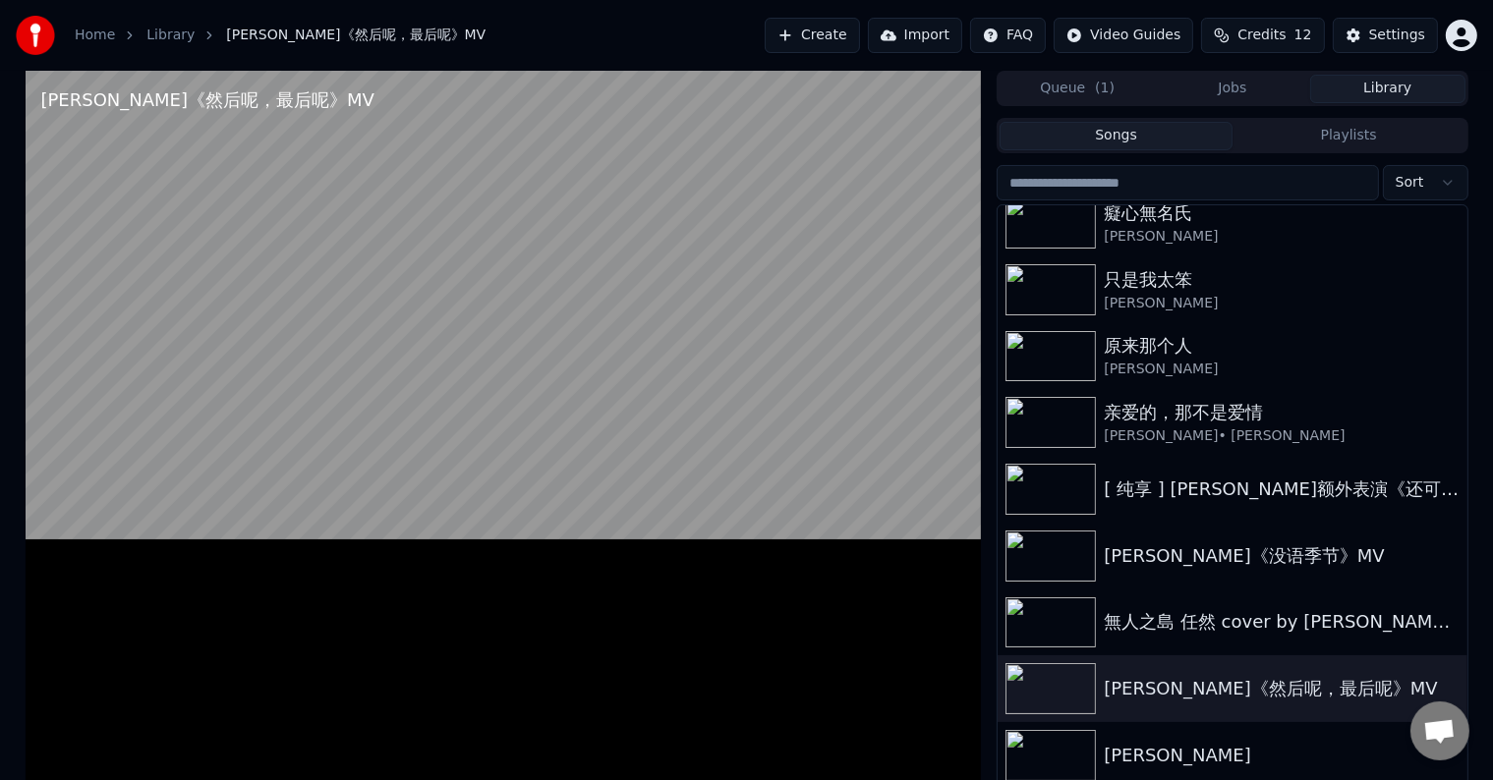
scroll to position [430, 0]
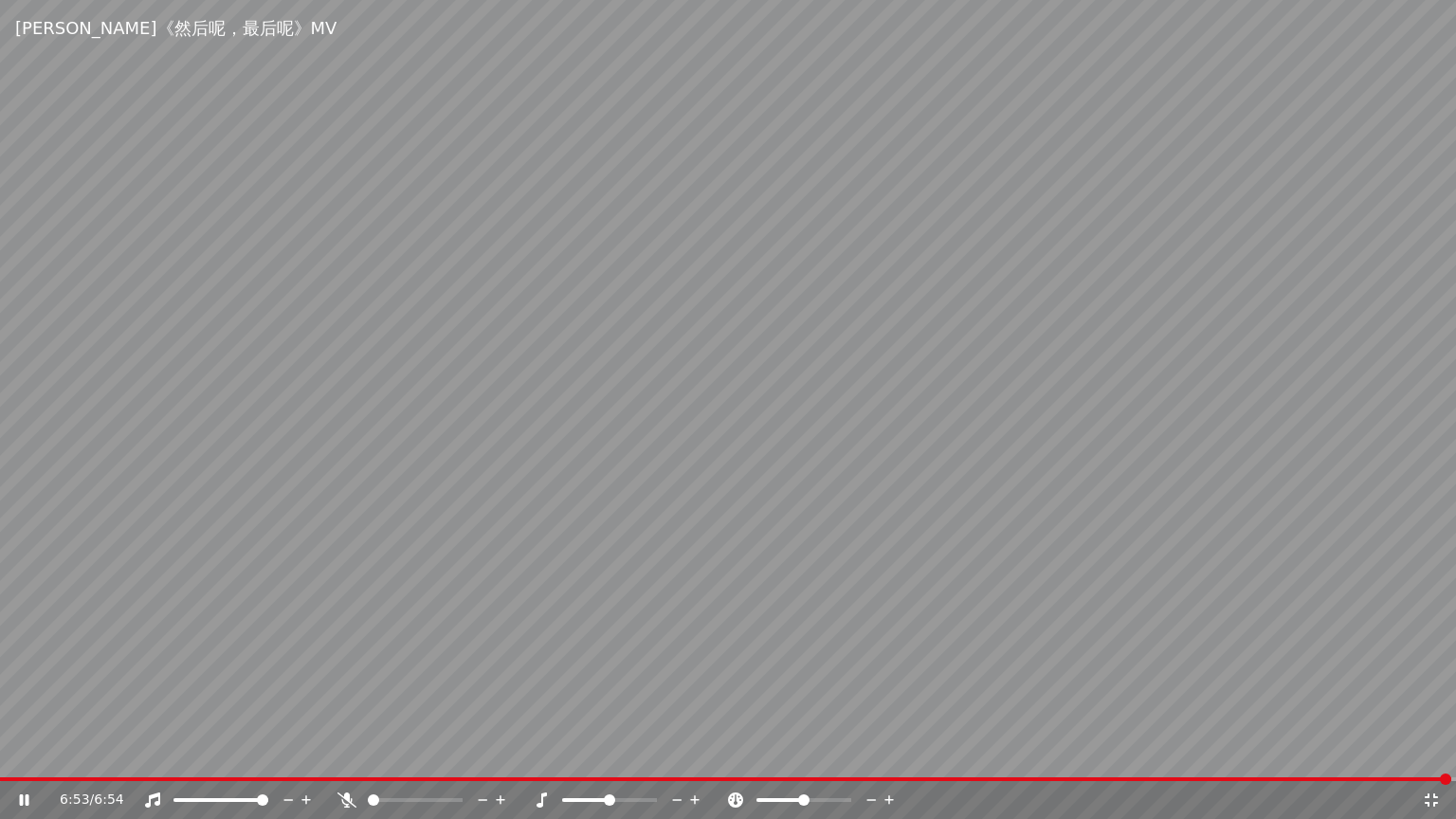
click at [1430, 751] on icon at bounding box center [1432, 800] width 14 height 14
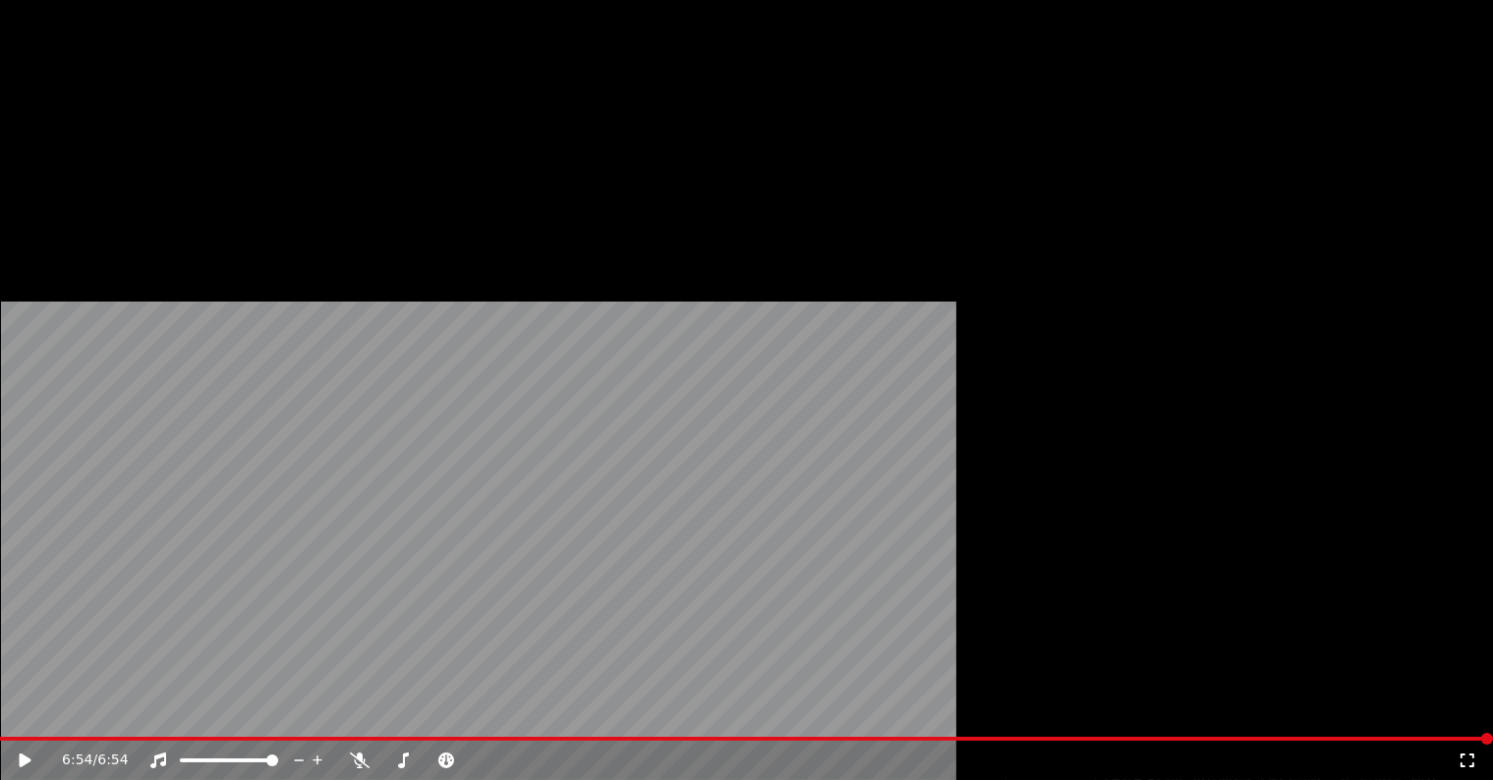
scroll to position [384, 0]
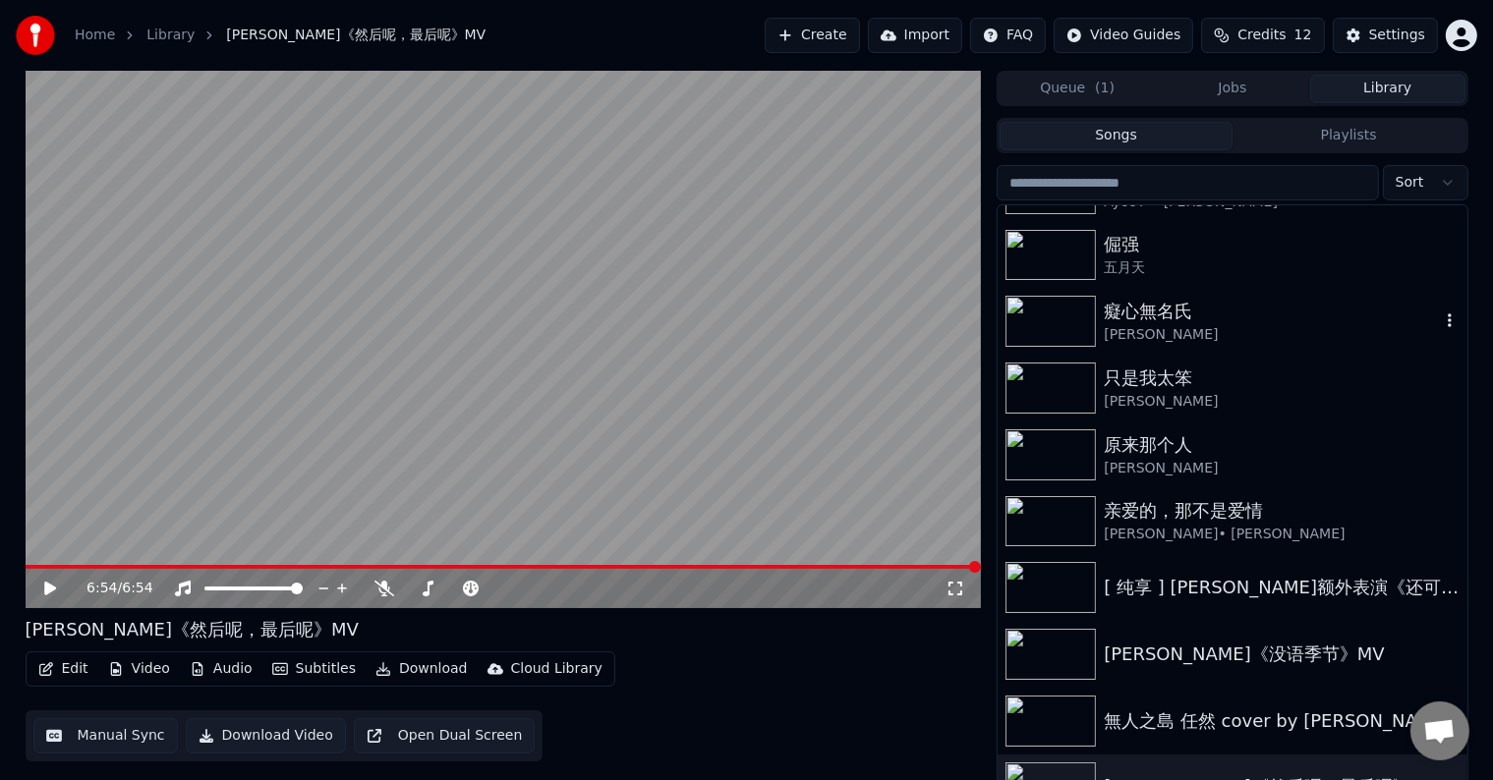
click at [1056, 319] on img at bounding box center [1050, 321] width 90 height 51
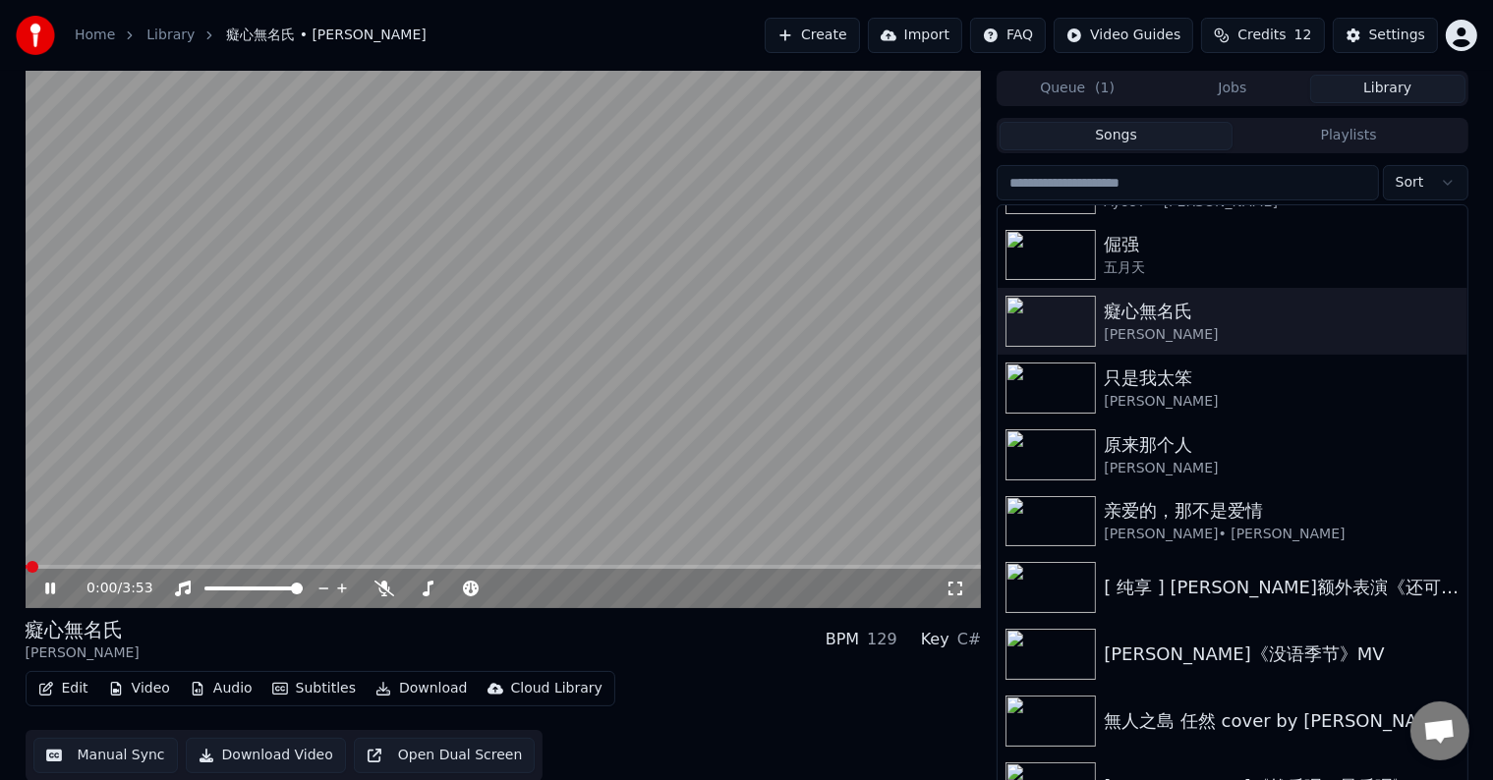
click at [956, 589] on icon at bounding box center [955, 589] width 20 height 16
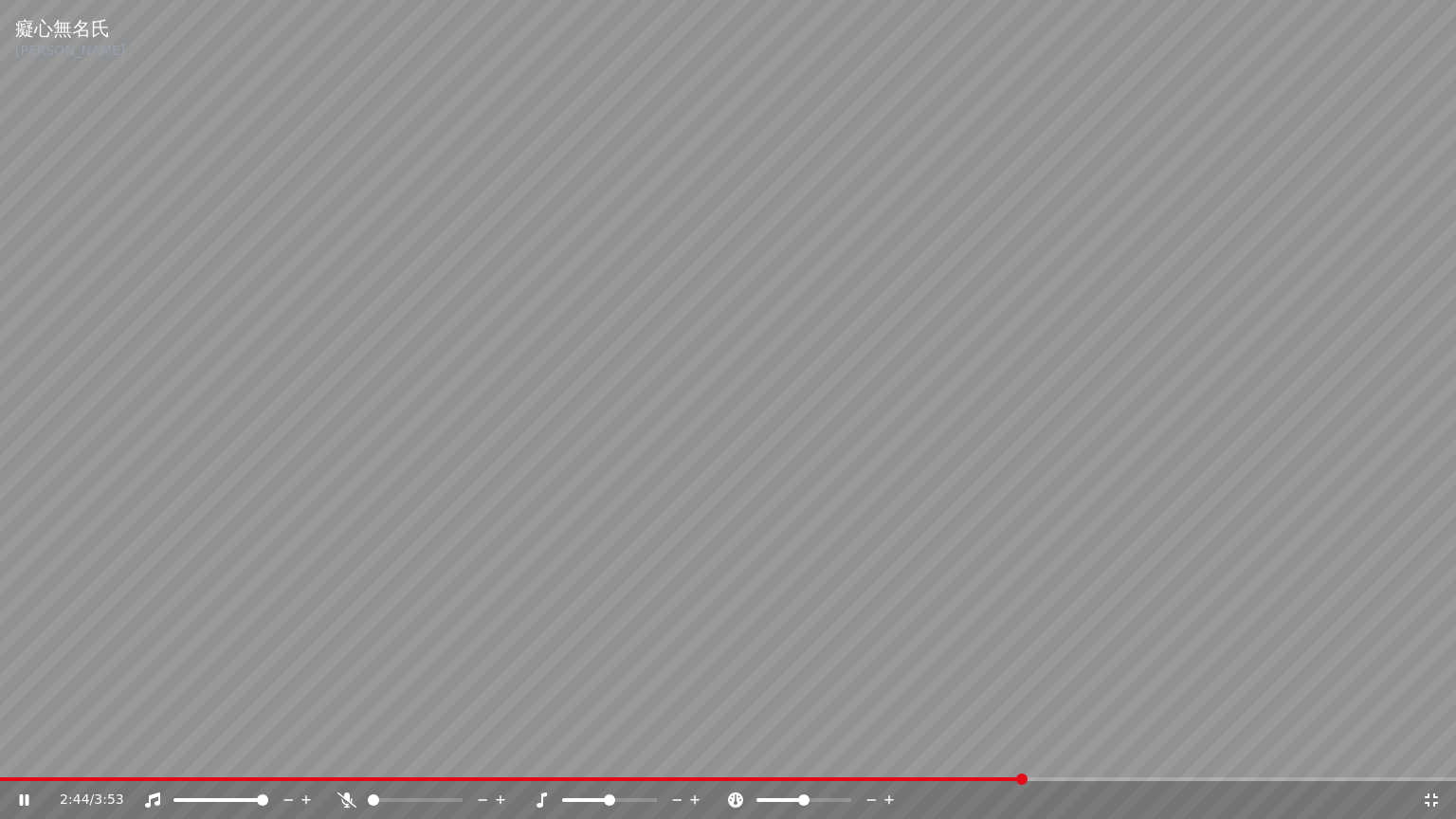
click at [953, 624] on video at bounding box center [728, 409] width 1456 height 819
click at [1439, 751] on icon at bounding box center [1432, 800] width 19 height 15
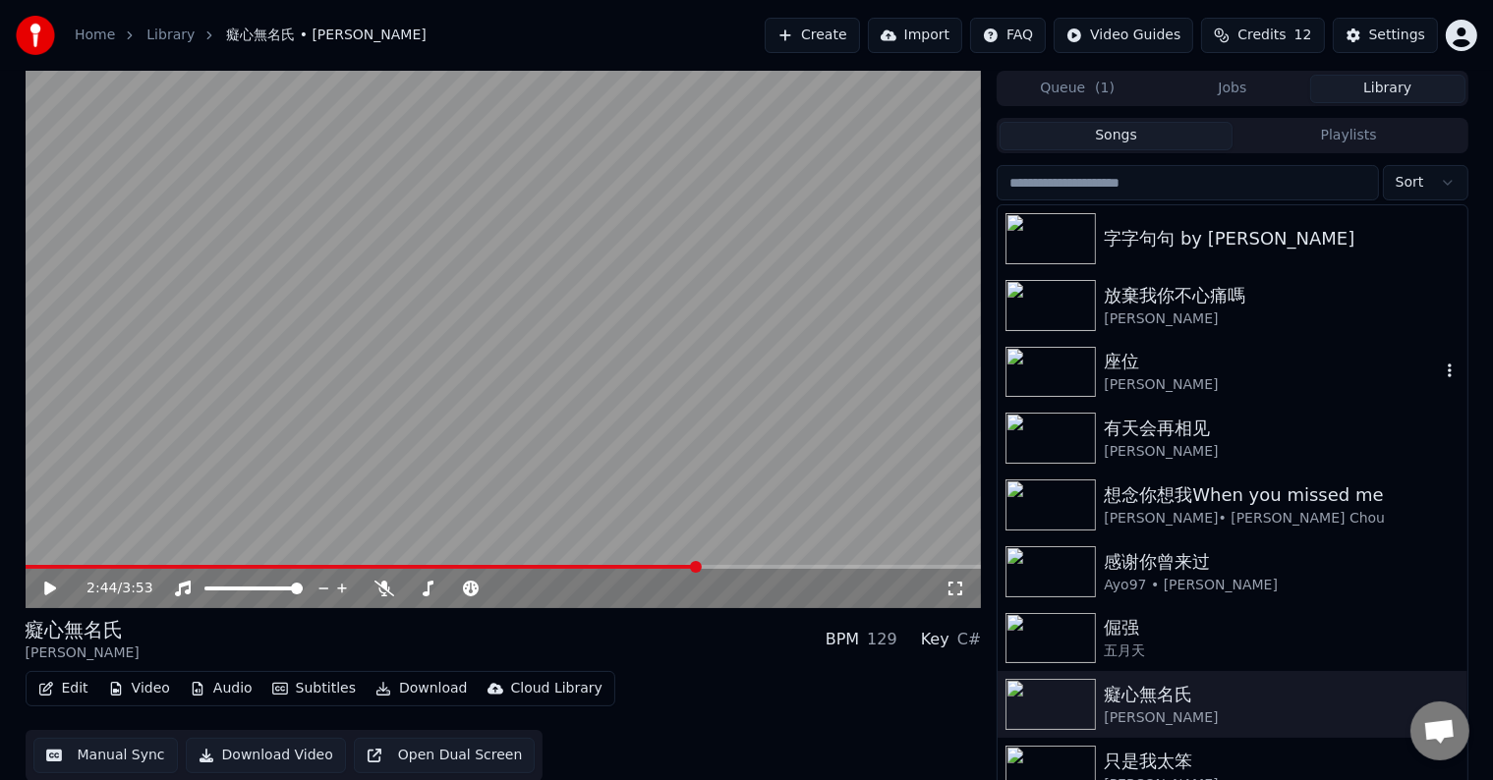
click at [1051, 357] on img at bounding box center [1050, 372] width 90 height 51
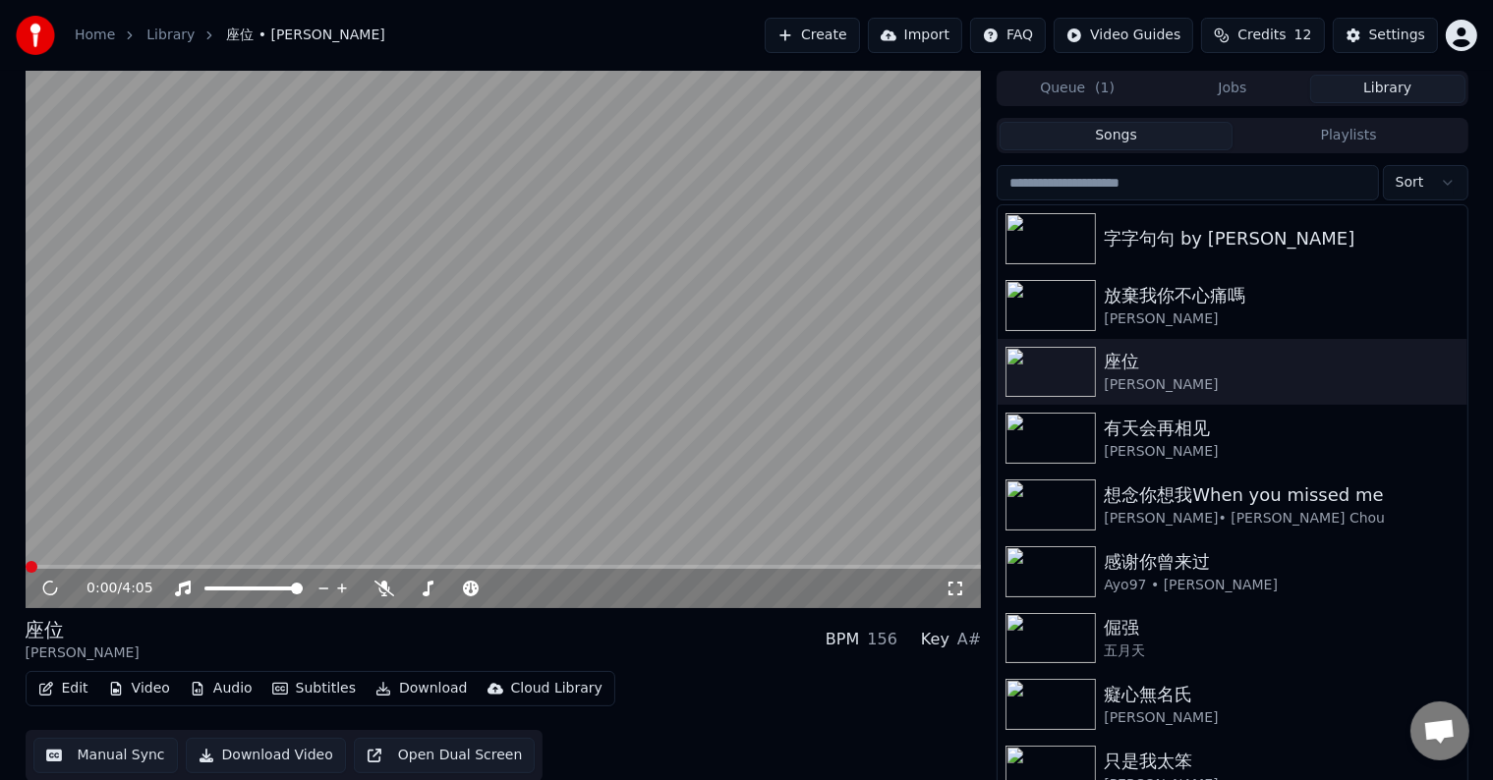
click at [955, 590] on icon at bounding box center [955, 589] width 20 height 16
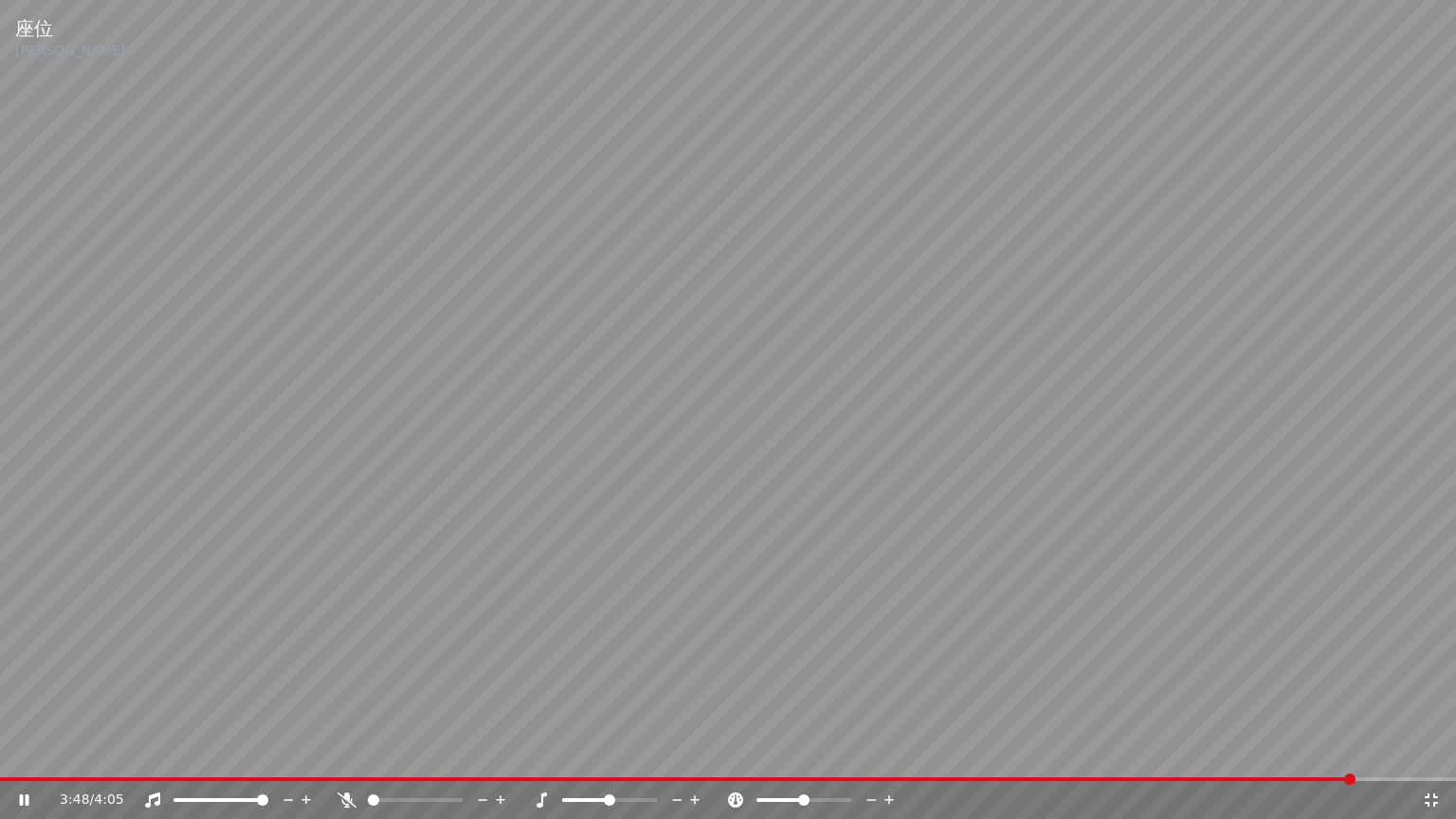
click at [1429, 751] on icon at bounding box center [1432, 800] width 14 height 14
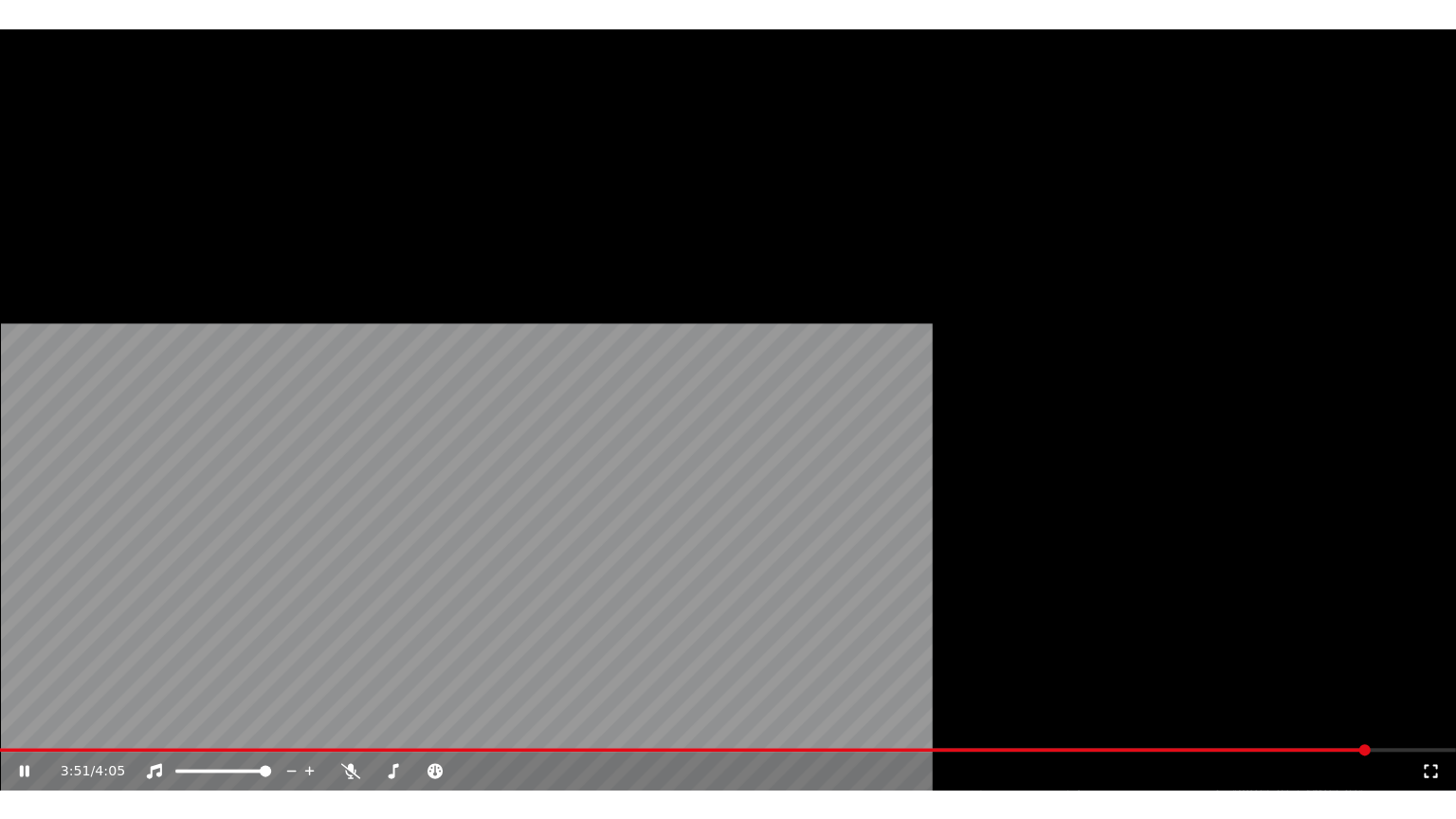
scroll to position [465, 0]
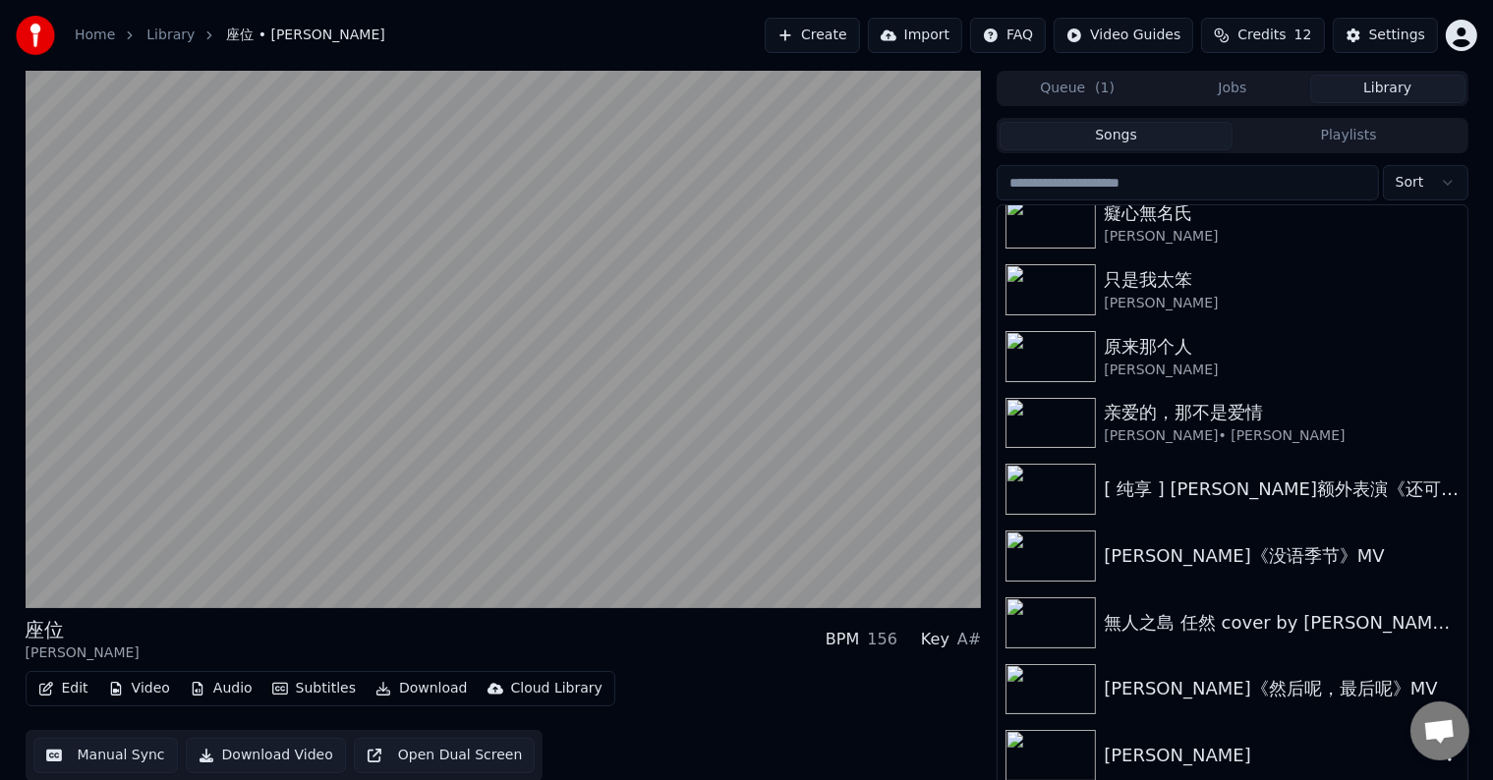
click at [1075, 747] on img at bounding box center [1050, 755] width 90 height 51
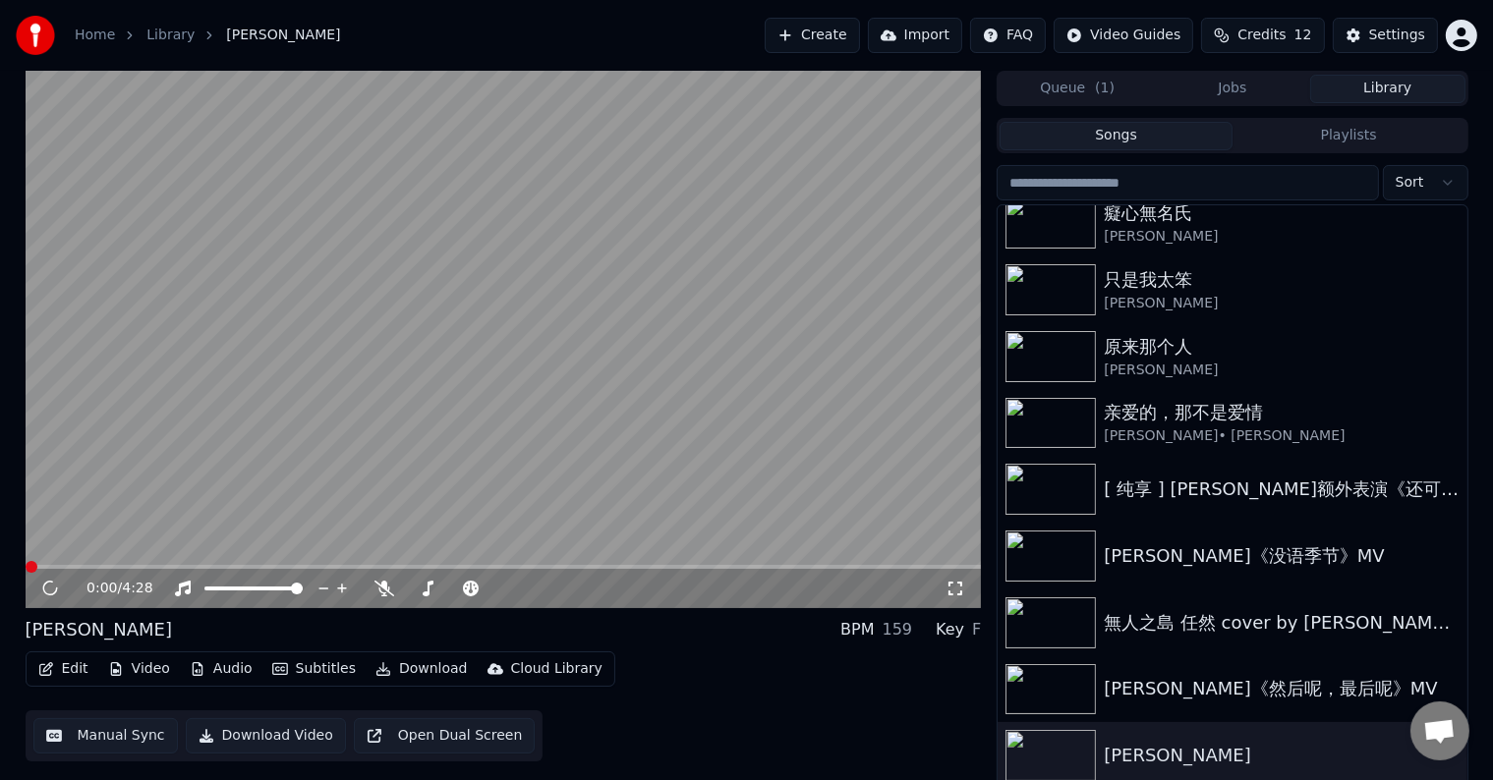
click at [959, 591] on icon at bounding box center [955, 589] width 20 height 16
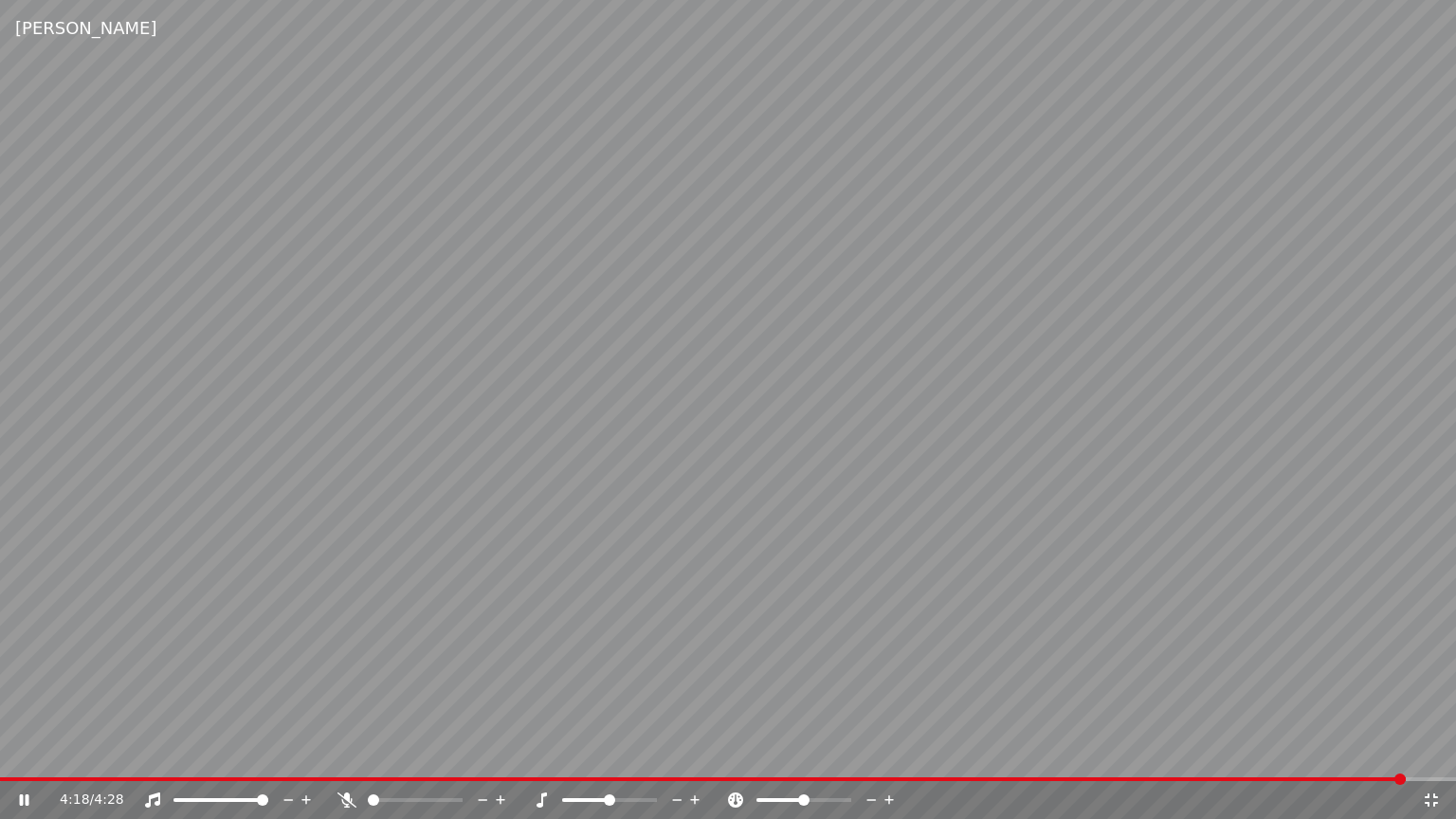
click at [1430, 751] on icon at bounding box center [1432, 800] width 19 height 15
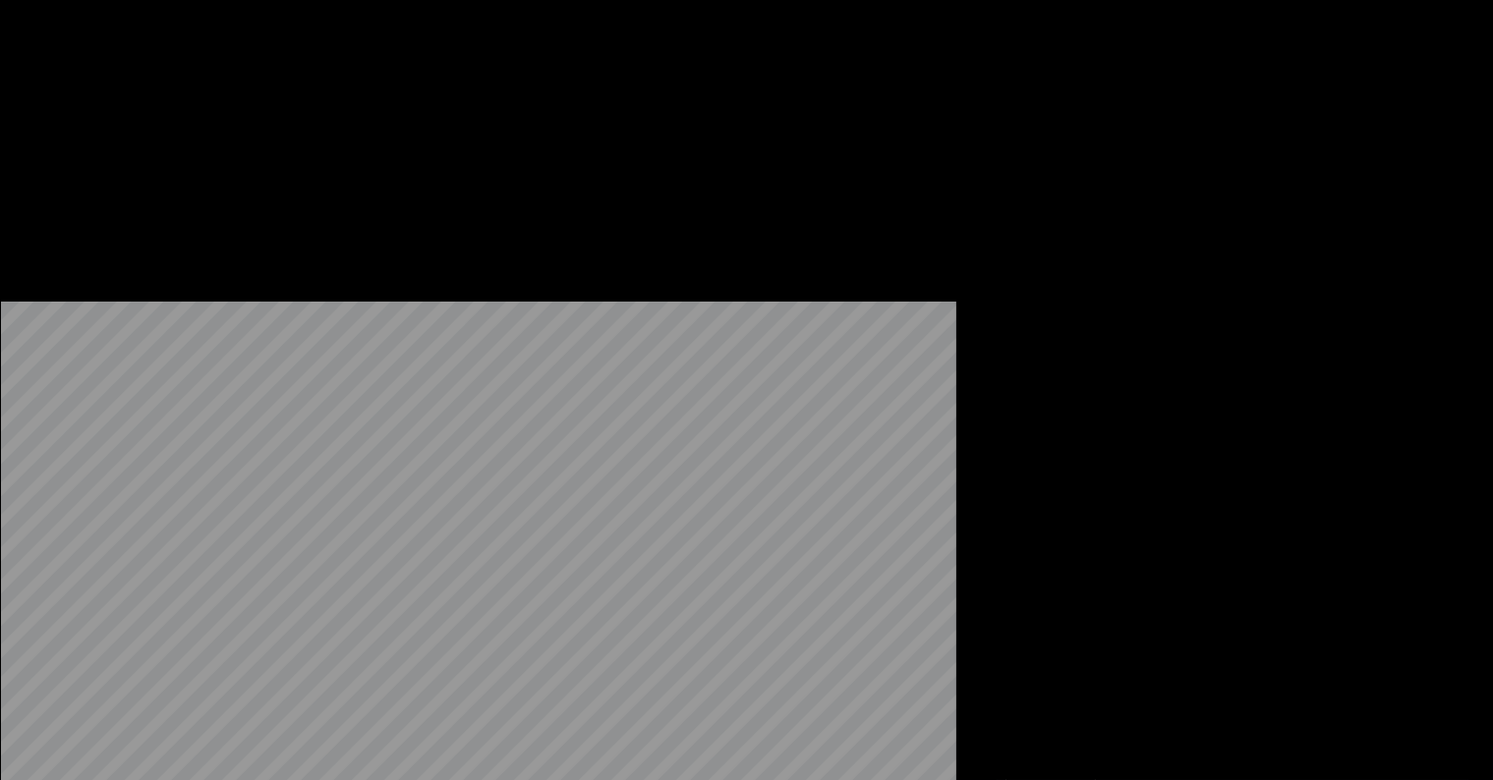
scroll to position [483, 0]
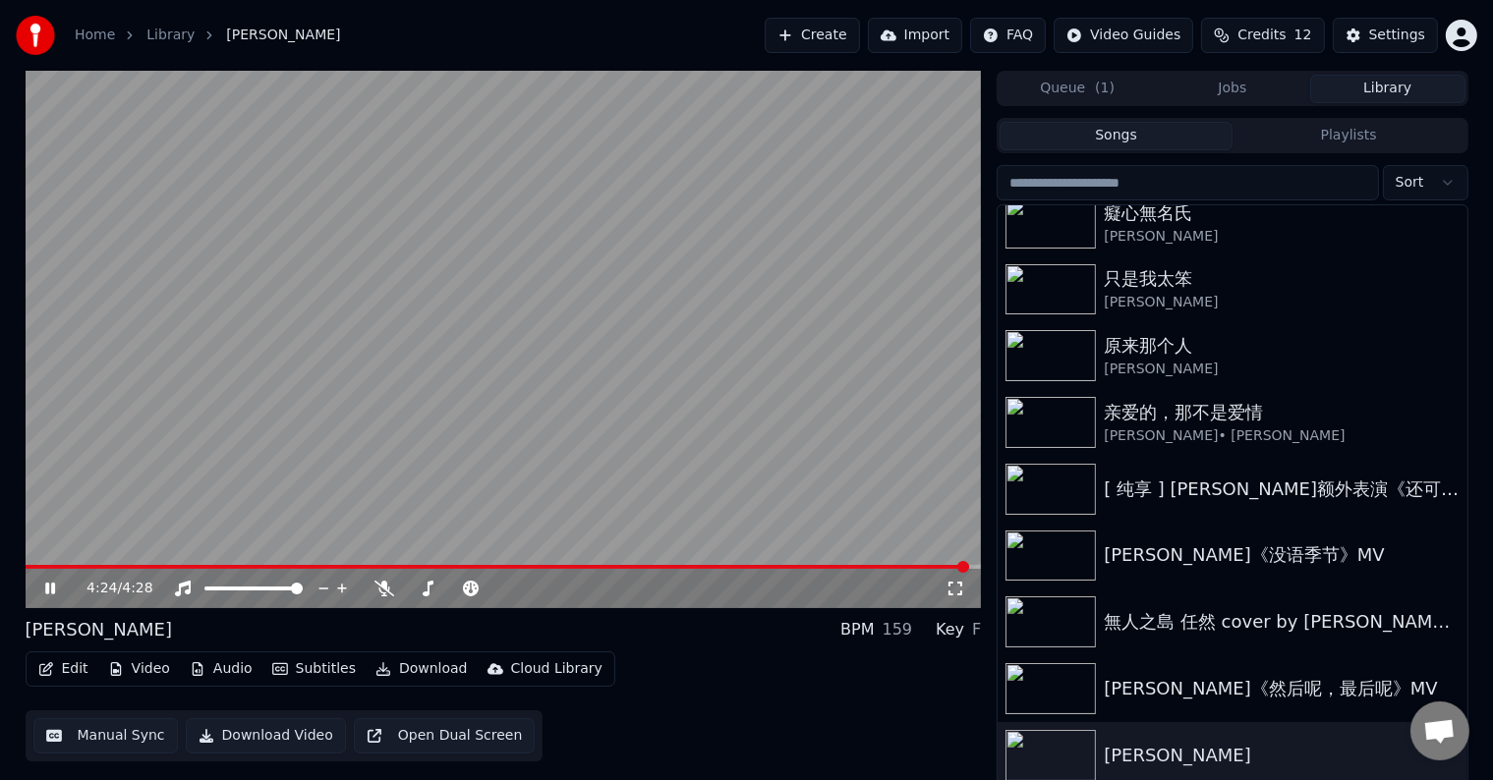
click at [718, 424] on video at bounding box center [504, 339] width 956 height 537
